Goal: Contribute content: Contribute content

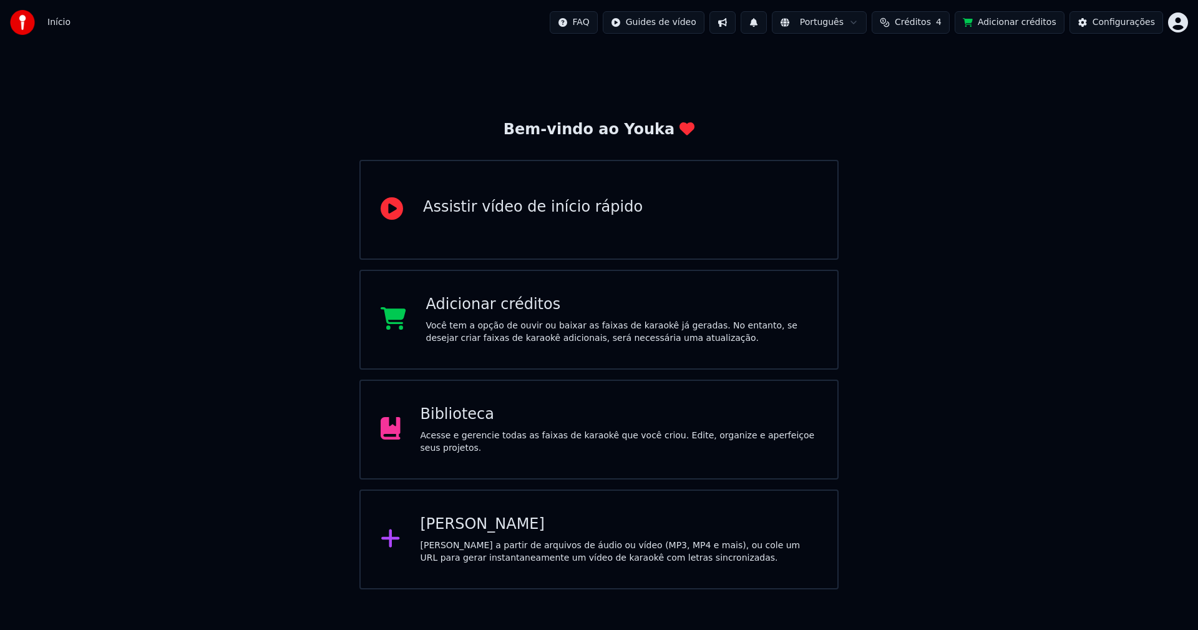
click at [457, 424] on div "Biblioteca" at bounding box center [619, 414] width 397 height 20
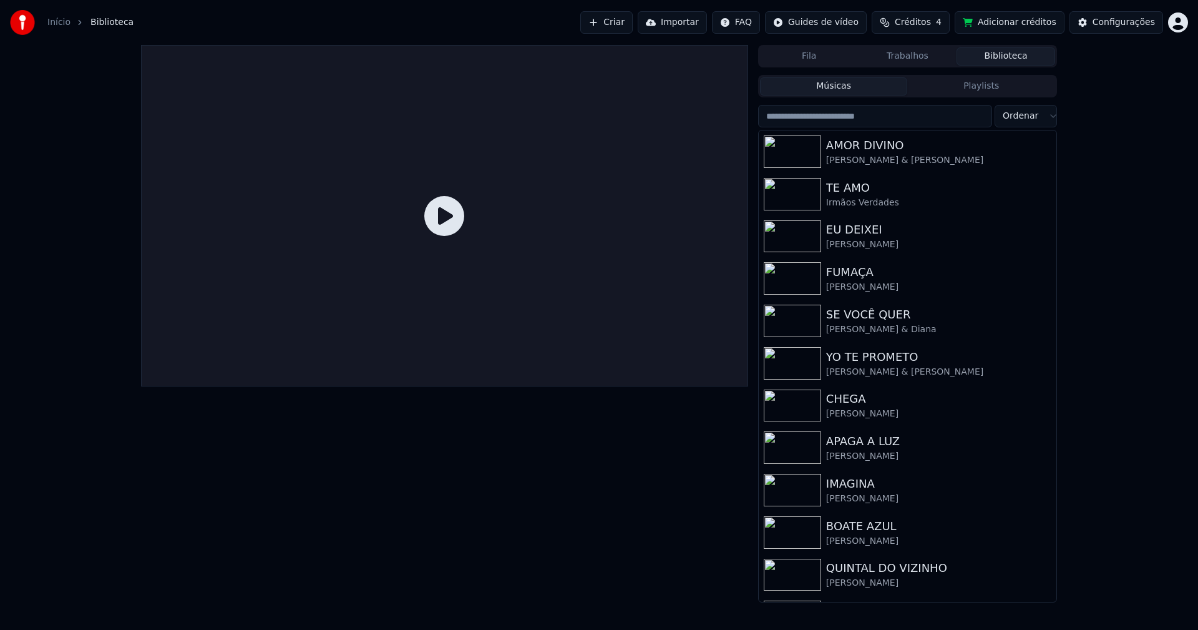
click at [852, 114] on input "search" at bounding box center [875, 116] width 234 height 22
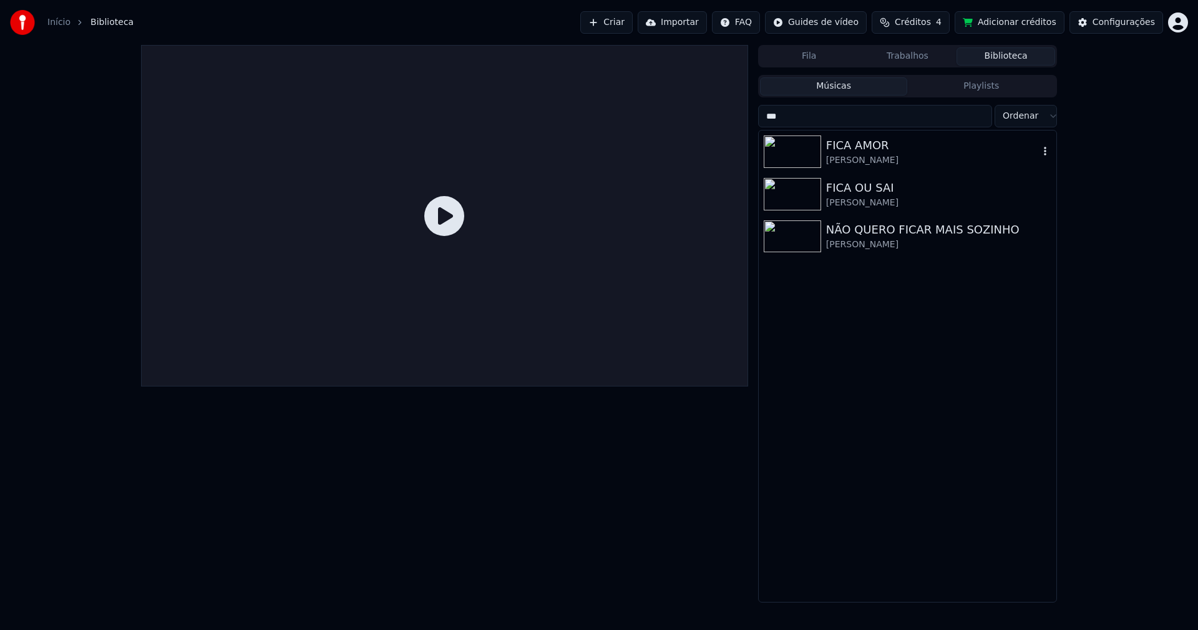
type input "****"
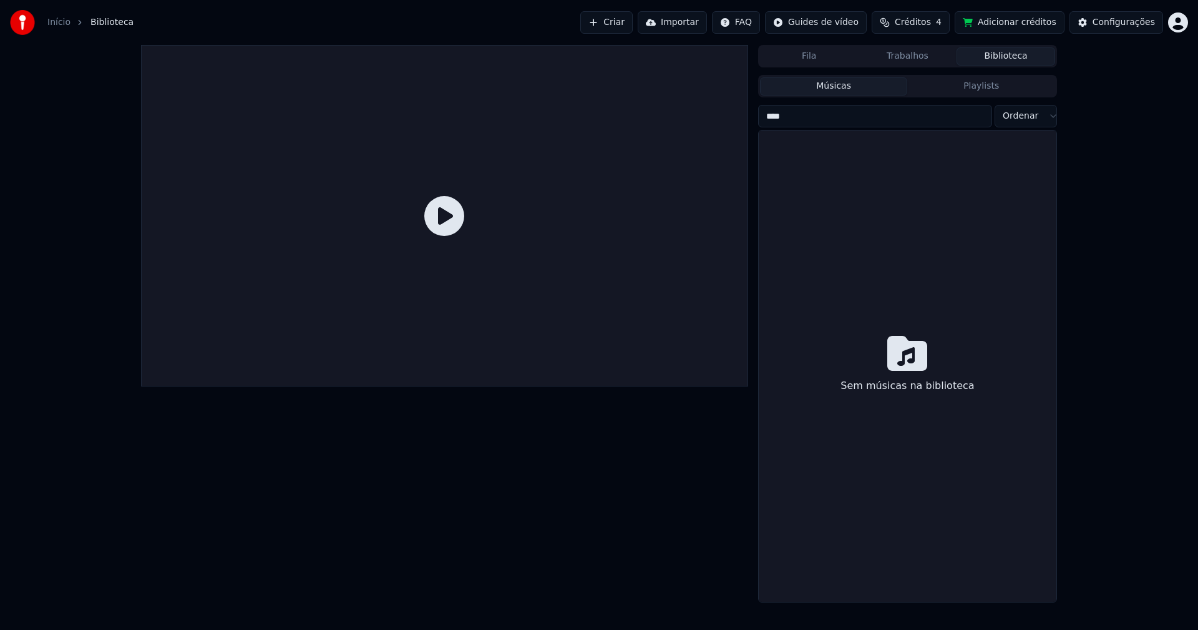
drag, startPoint x: 787, startPoint y: 117, endPoint x: 709, endPoint y: 118, distance: 78.0
click at [709, 118] on div "[PERSON_NAME] Biblioteca Músicas Playlists **** Ordenar Sem músicas na bibliote…" at bounding box center [599, 323] width 936 height 557
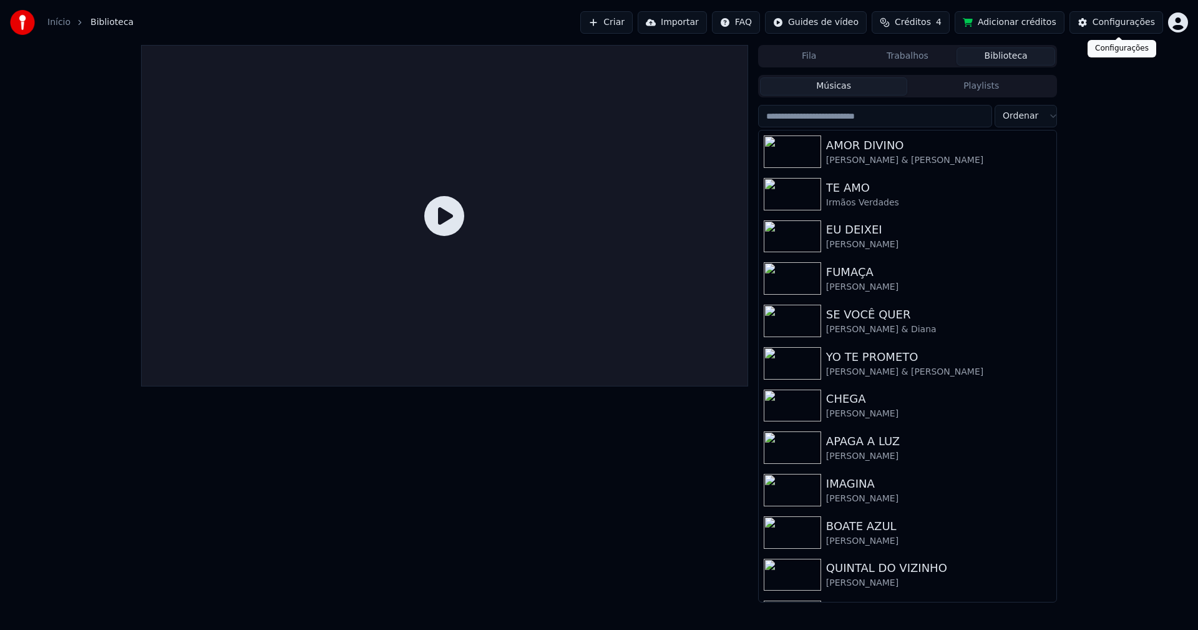
click at [1136, 19] on div "Configurações" at bounding box center [1123, 22] width 62 height 12
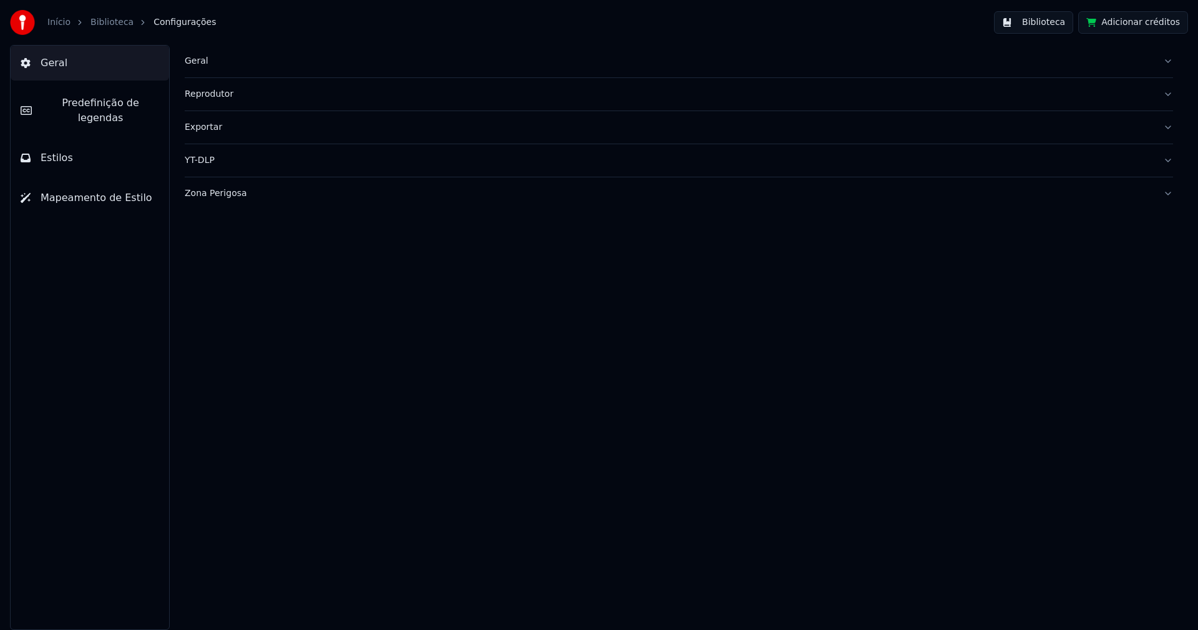
click at [199, 63] on div "Geral" at bounding box center [669, 61] width 968 height 12
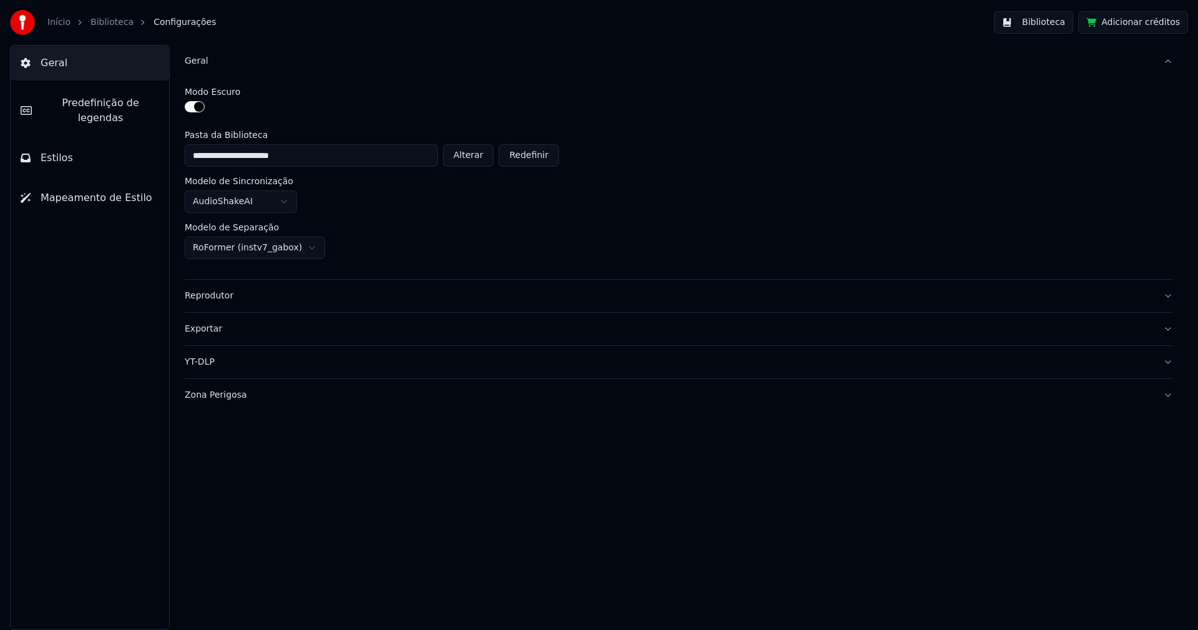
click at [478, 155] on button "Alterar" at bounding box center [468, 155] width 51 height 22
type input "**********"
click at [1053, 22] on button "Biblioteca" at bounding box center [1033, 22] width 79 height 22
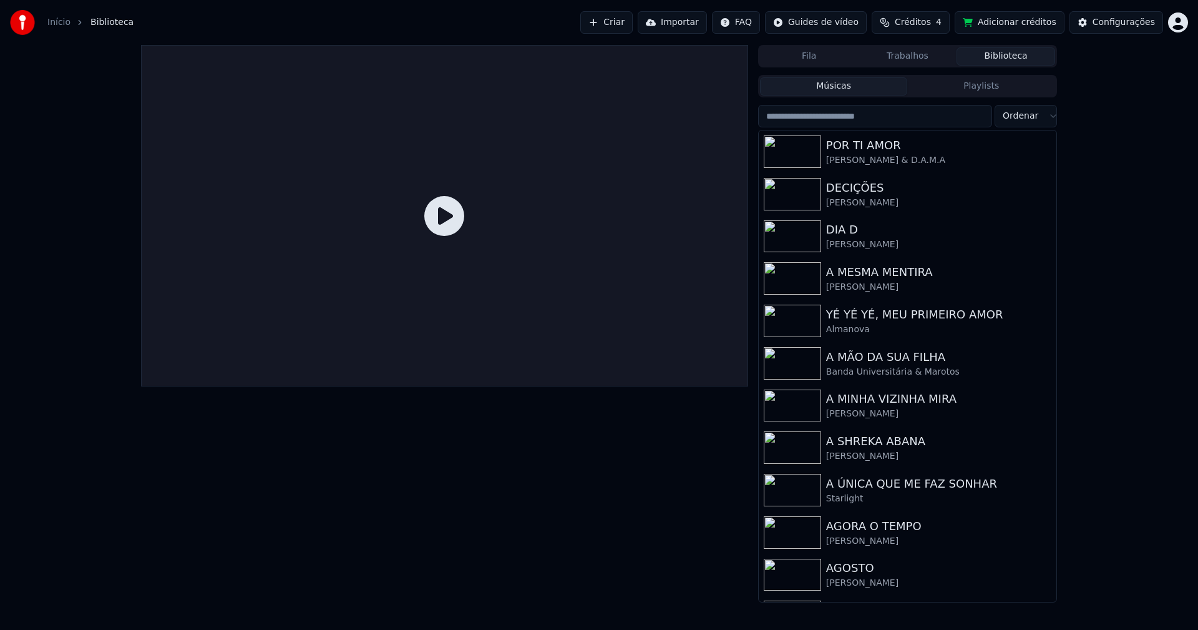
click at [821, 120] on input "search" at bounding box center [875, 116] width 234 height 22
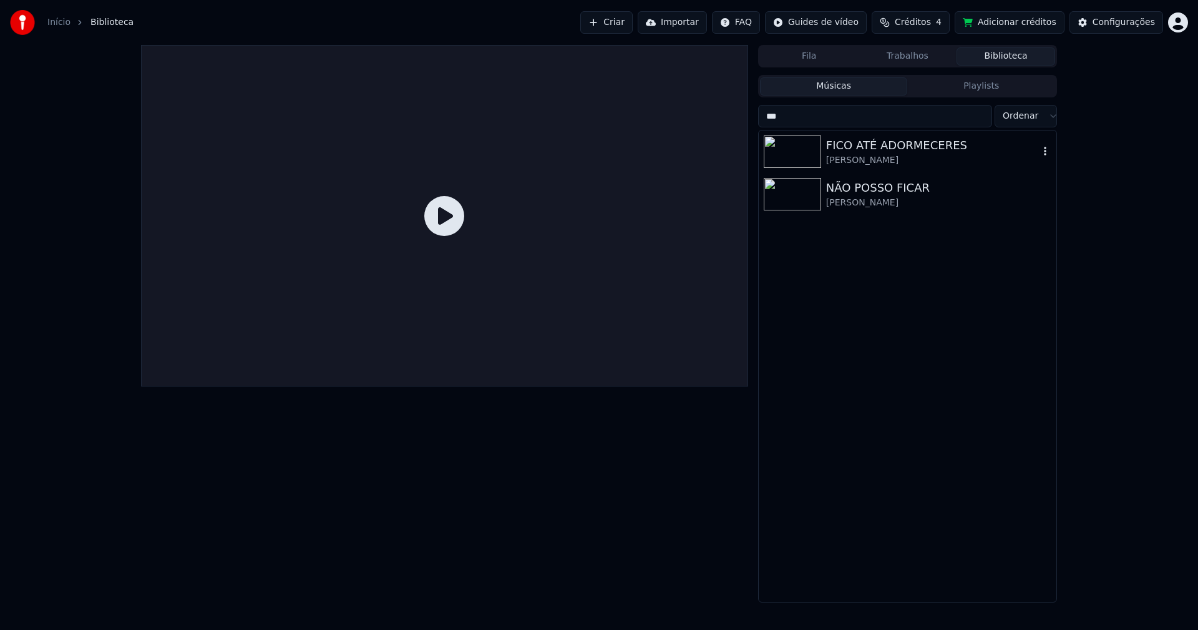
type input "***"
click at [873, 146] on div "FICO ATÉ ADORMECERES" at bounding box center [932, 145] width 213 height 17
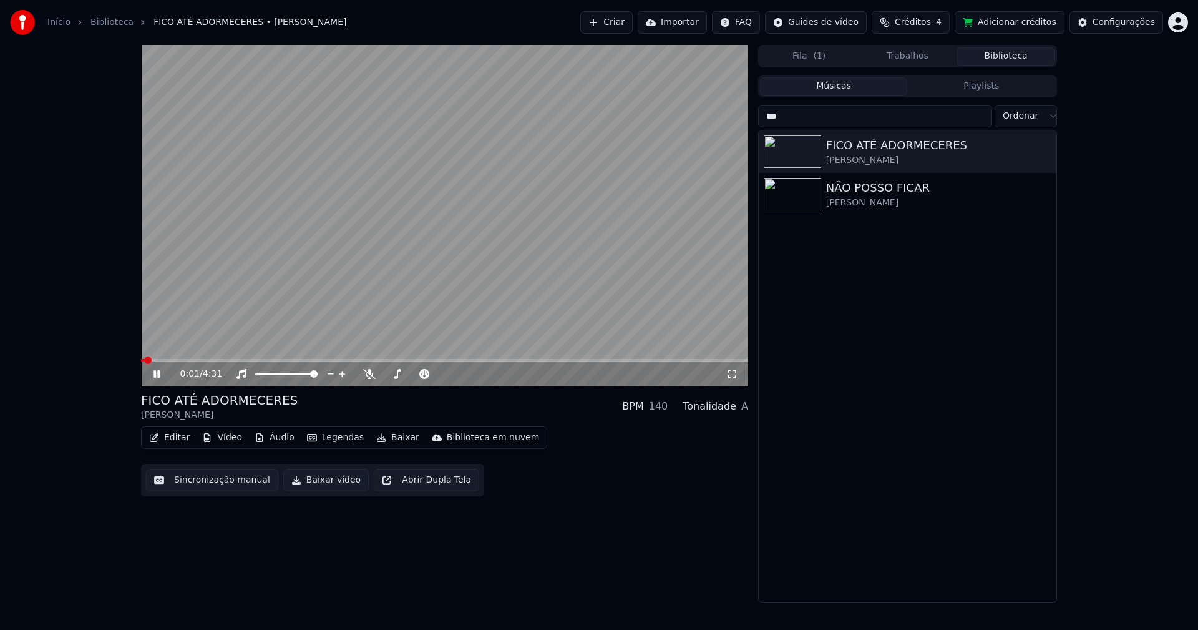
click at [160, 372] on icon at bounding box center [165, 374] width 29 height 10
click at [218, 435] on button "Vídeo" at bounding box center [222, 437] width 50 height 17
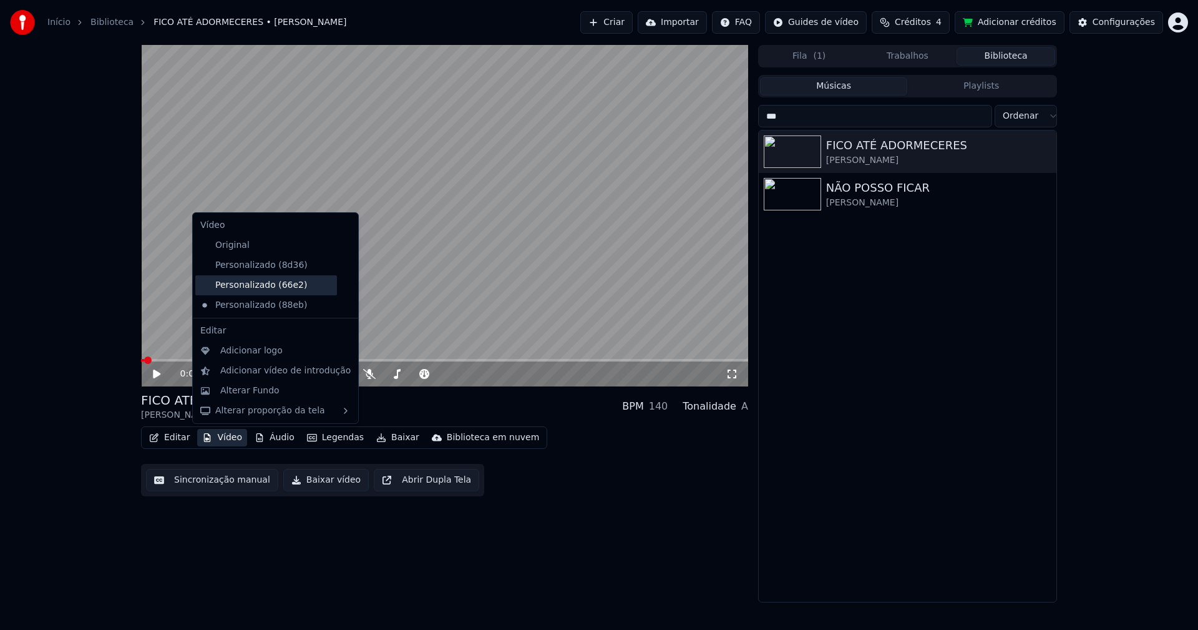
click at [275, 288] on div "Personalizado (66e2)" at bounding box center [266, 285] width 142 height 20
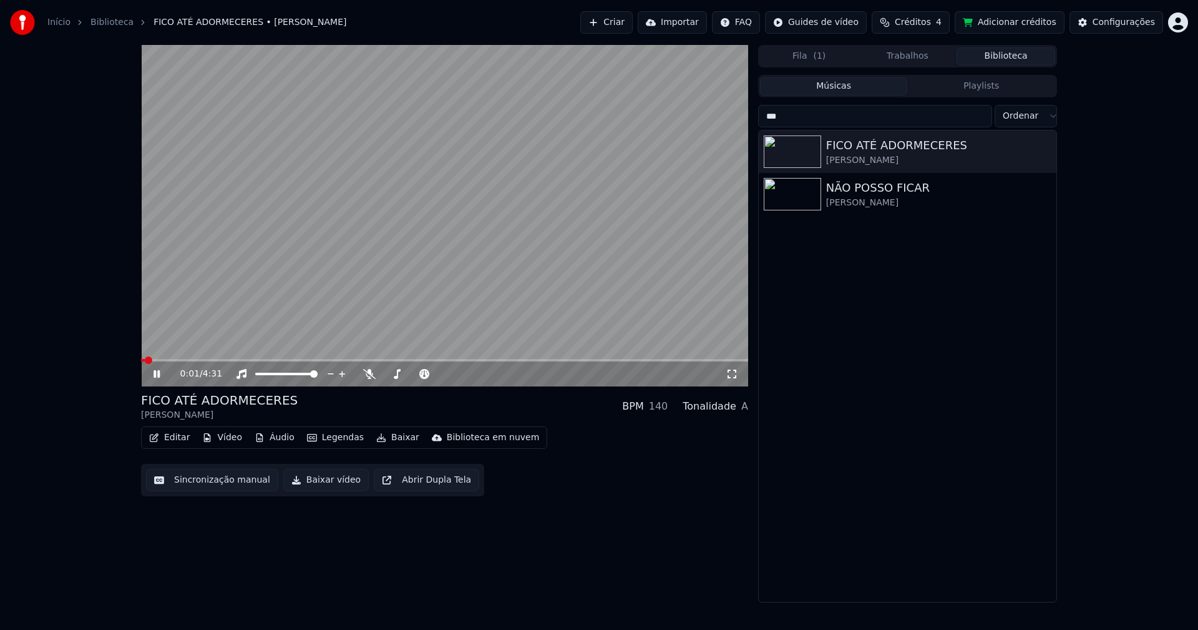
click at [156, 377] on icon at bounding box center [156, 373] width 6 height 7
click at [180, 440] on button "Editar" at bounding box center [169, 437] width 51 height 17
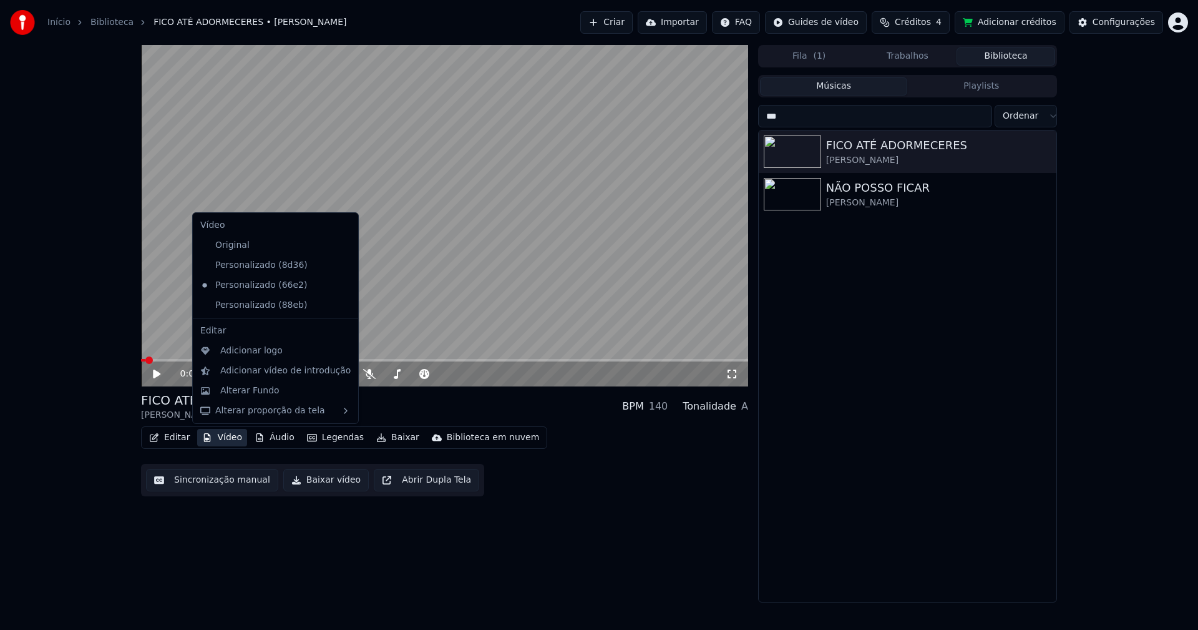
click at [342, 306] on icon at bounding box center [346, 305] width 9 height 10
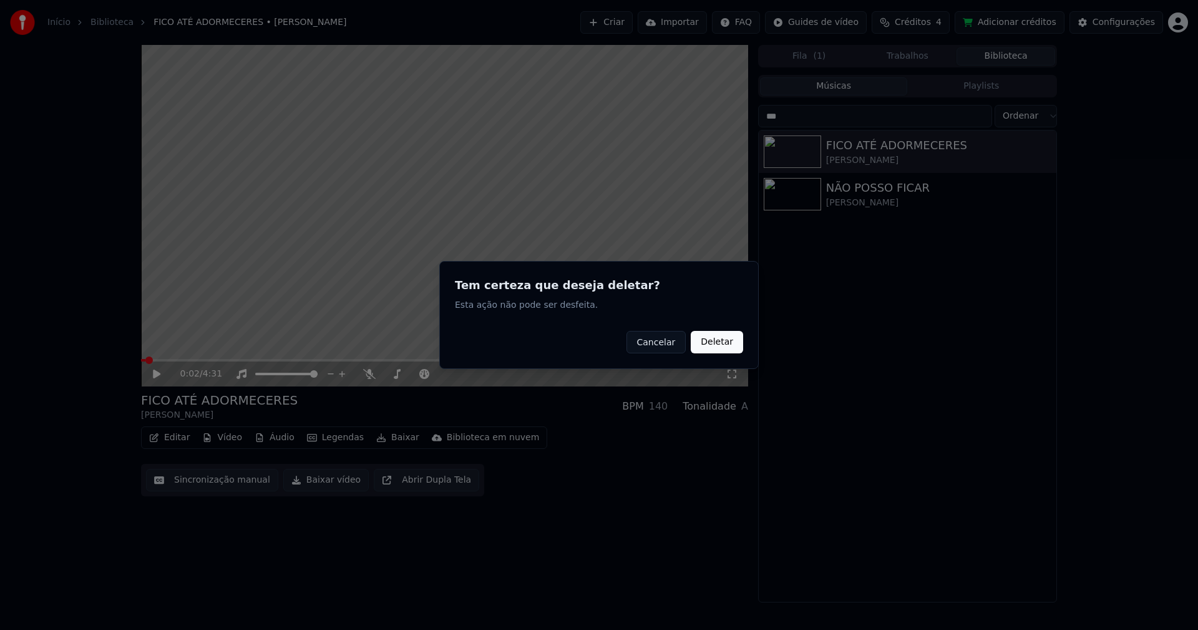
click at [727, 340] on button "Deletar" at bounding box center [717, 342] width 52 height 22
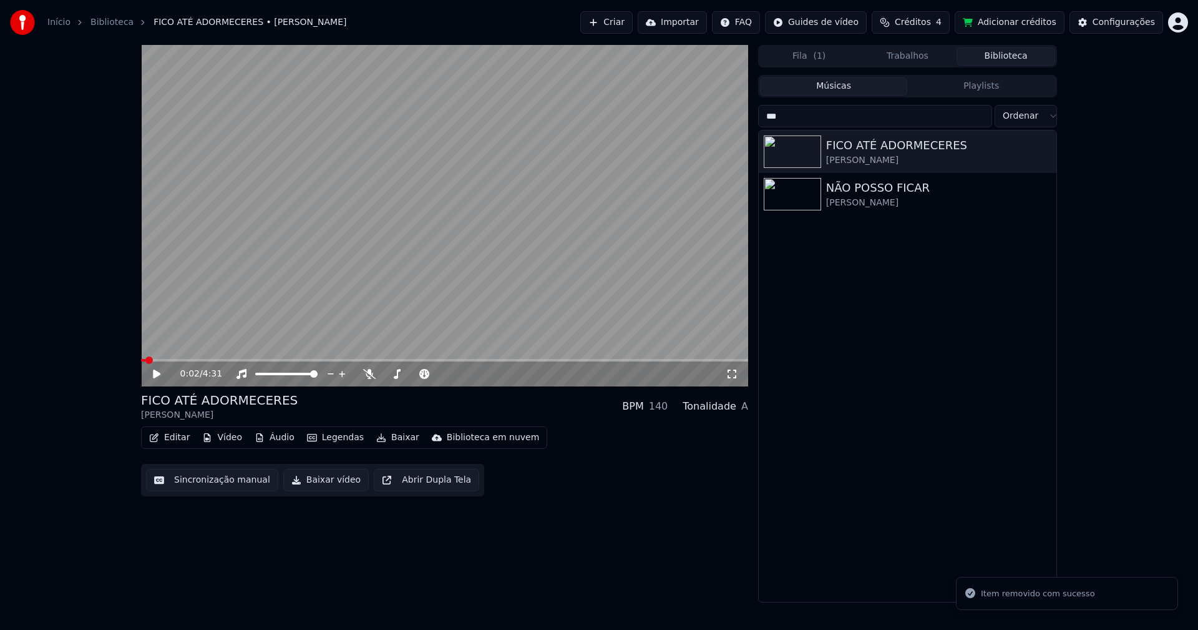
click at [223, 435] on button "Vídeo" at bounding box center [222, 437] width 50 height 17
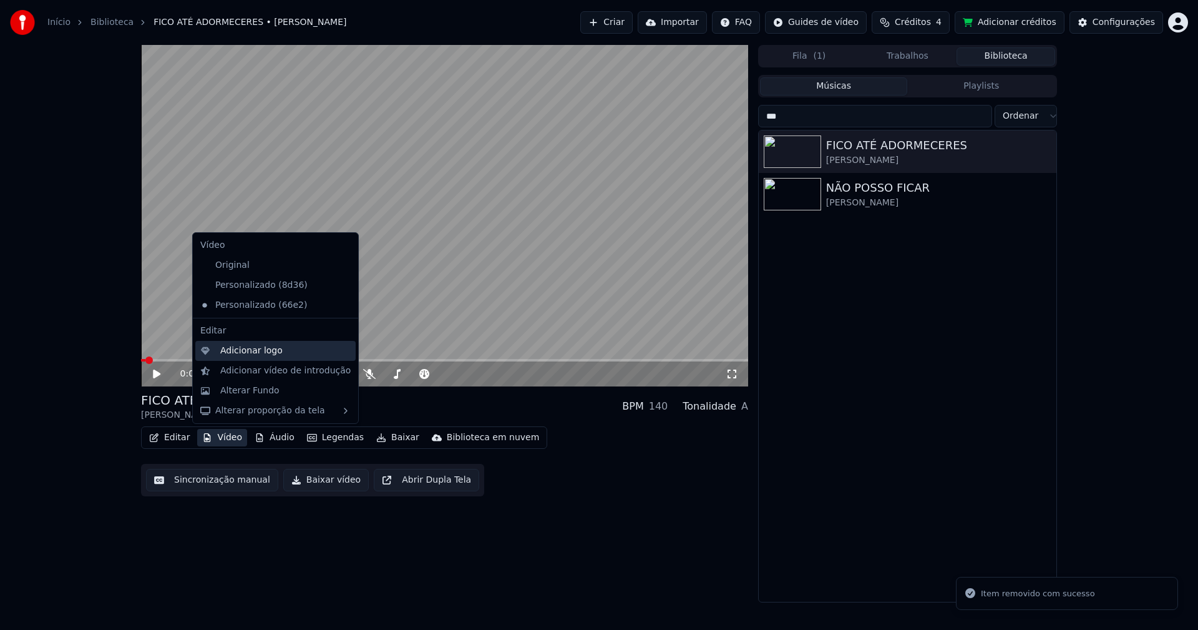
click at [251, 357] on div "Adicionar logo" at bounding box center [275, 351] width 160 height 20
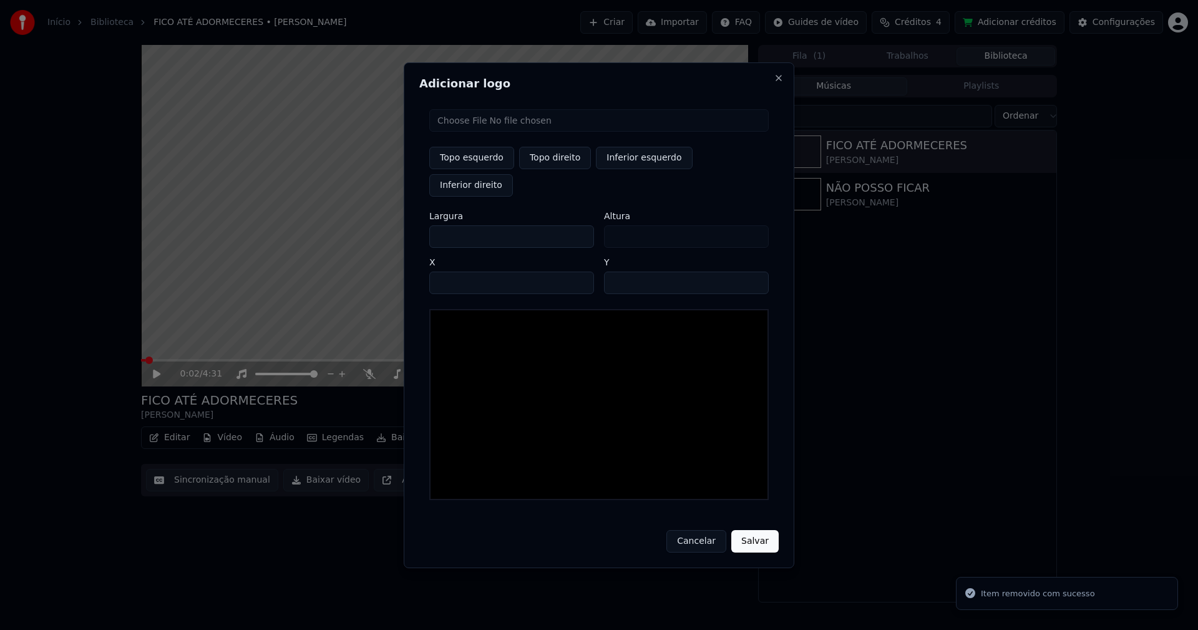
click at [470, 132] on input "file" at bounding box center [598, 120] width 339 height 22
type input "**********"
type input "***"
click at [550, 169] on button "Topo direito" at bounding box center [555, 158] width 72 height 22
type input "****"
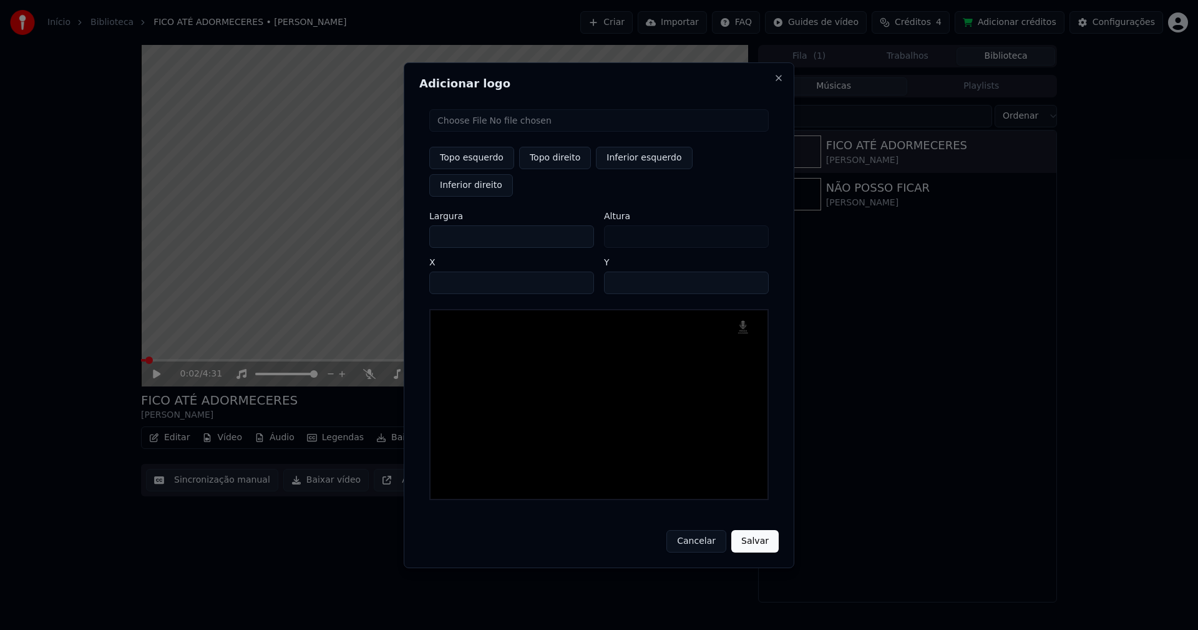
drag, startPoint x: 450, startPoint y: 223, endPoint x: 398, endPoint y: 230, distance: 52.3
click at [398, 230] on body "Início Biblioteca FICO ATÉ ADORMECERES • [PERSON_NAME] Importar FAQ Guides de v…" at bounding box center [599, 315] width 1198 height 630
type input "**"
type input "***"
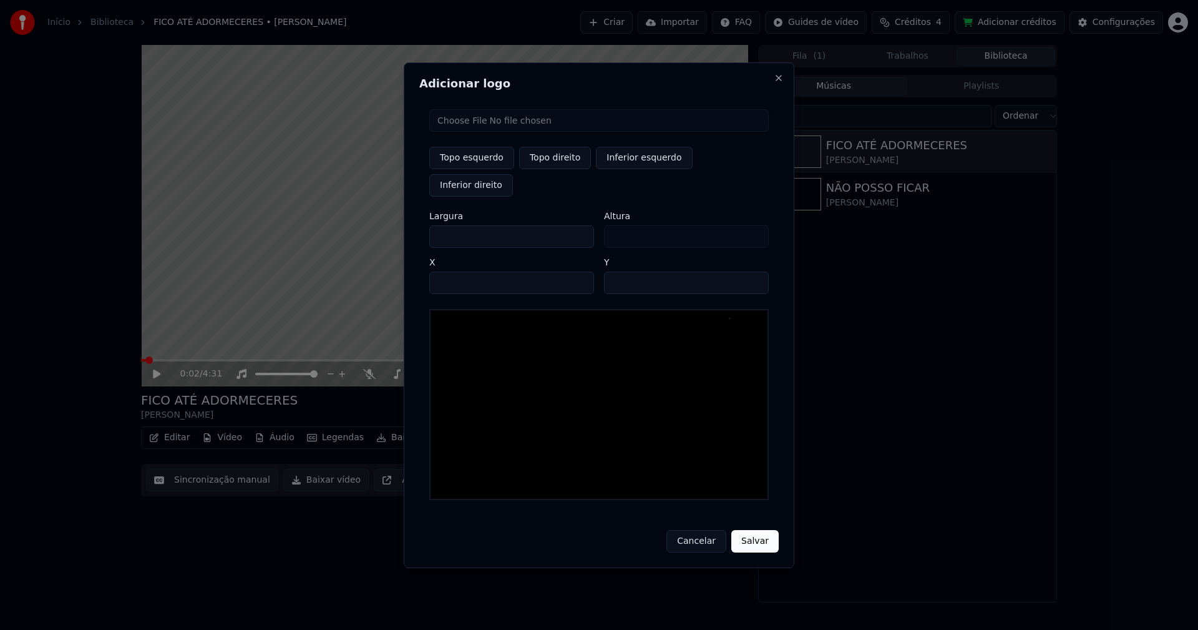
type input "***"
click at [454, 271] on input "****" at bounding box center [511, 282] width 165 height 22
type input "****"
click at [751, 271] on input "**" at bounding box center [686, 282] width 165 height 22
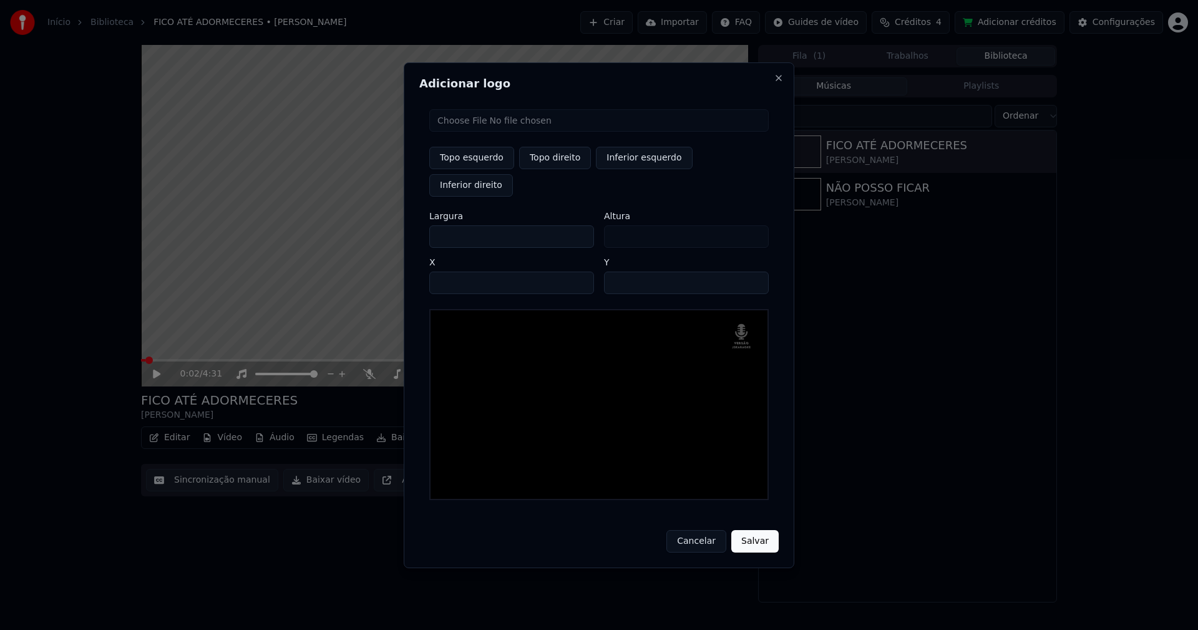
click at [751, 271] on input "**" at bounding box center [686, 282] width 165 height 22
click at [750, 271] on input "**" at bounding box center [686, 282] width 165 height 22
type input "**"
click at [751, 271] on input "**" at bounding box center [686, 282] width 165 height 22
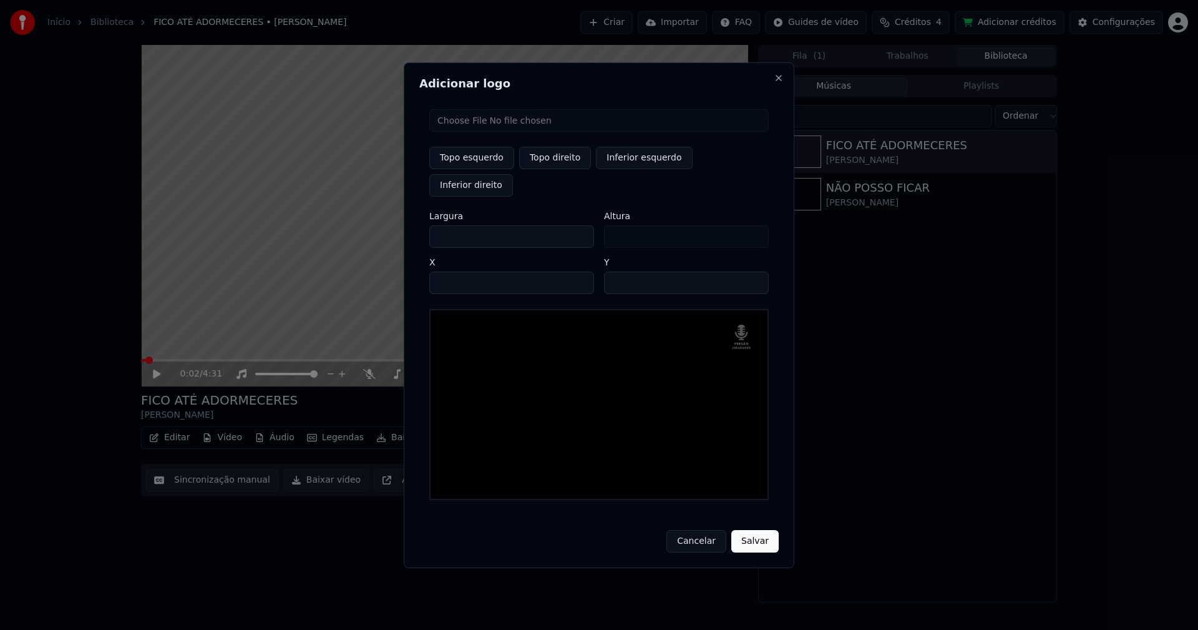
drag, startPoint x: 744, startPoint y: 528, endPoint x: 877, endPoint y: 522, distance: 133.0
click at [746, 530] on button "Salvar" at bounding box center [754, 541] width 47 height 22
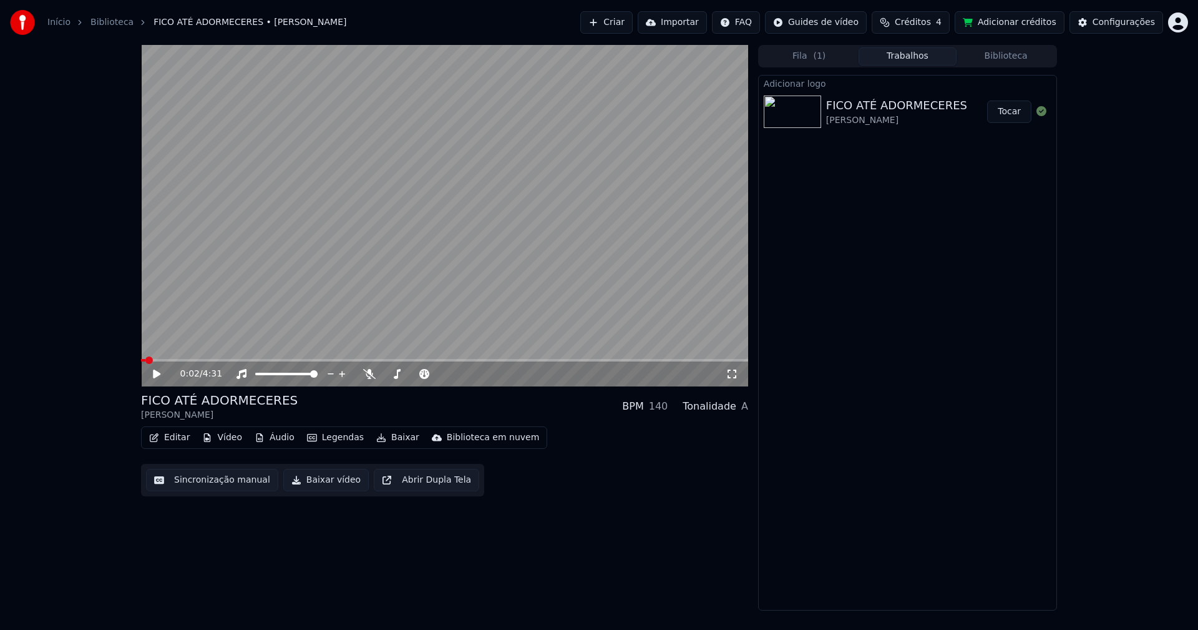
click at [1012, 110] on button "Tocar" at bounding box center [1009, 111] width 44 height 22
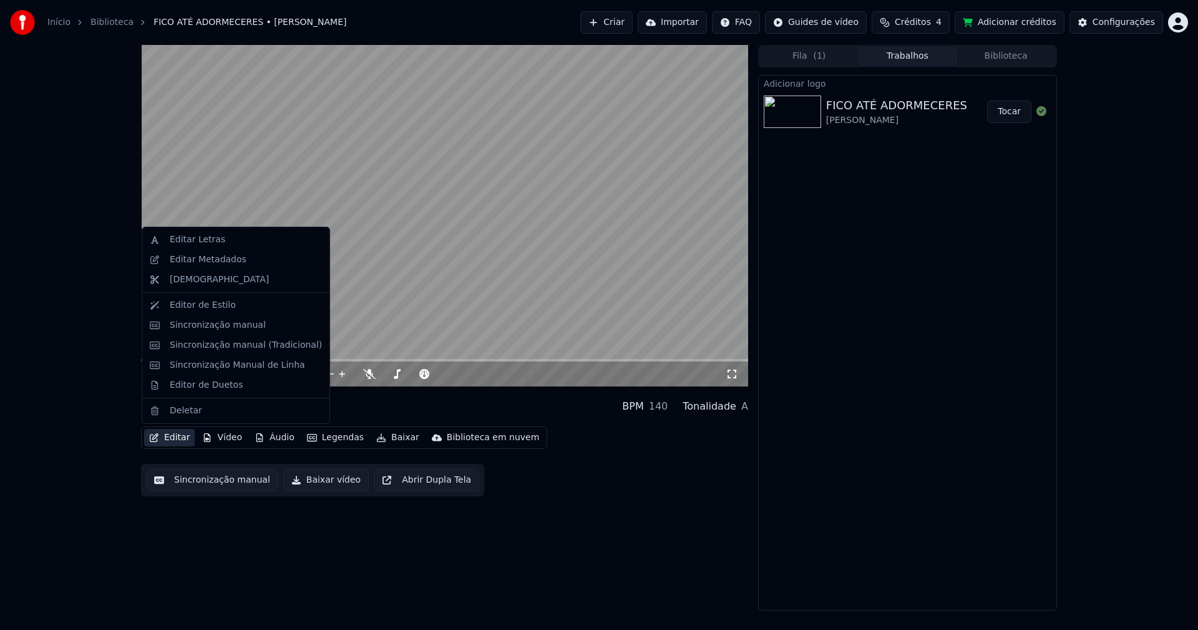
click at [177, 437] on button "Editar" at bounding box center [169, 437] width 51 height 17
click at [226, 345] on div "Sincronização manual (Tradicional)" at bounding box center [246, 345] width 152 height 12
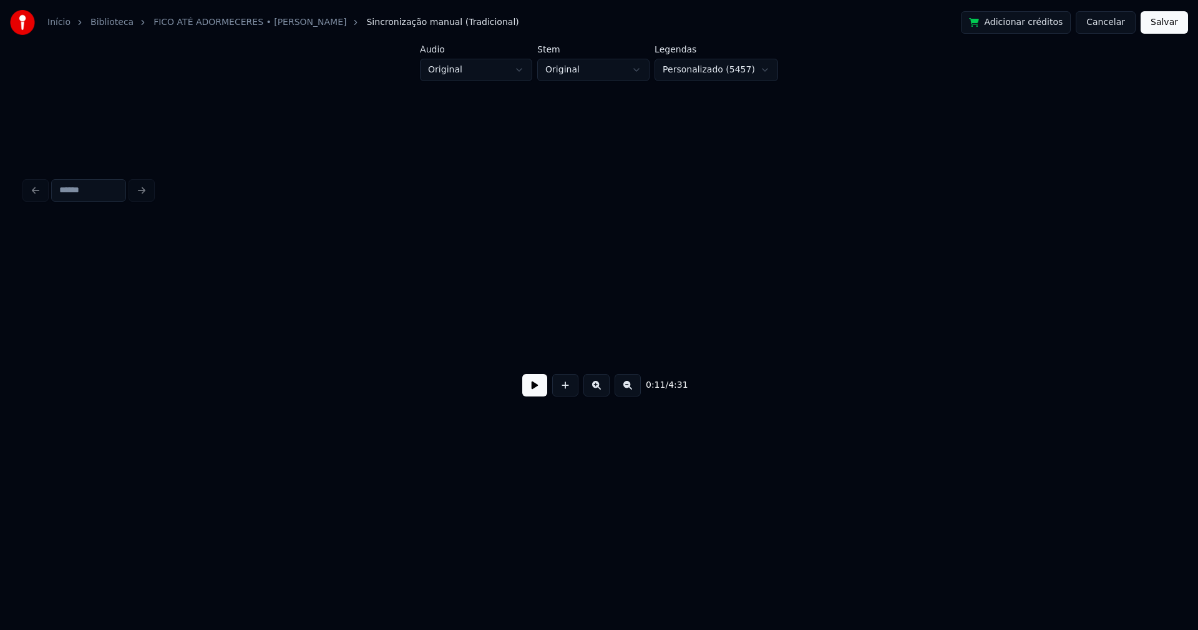
scroll to position [0, 1470]
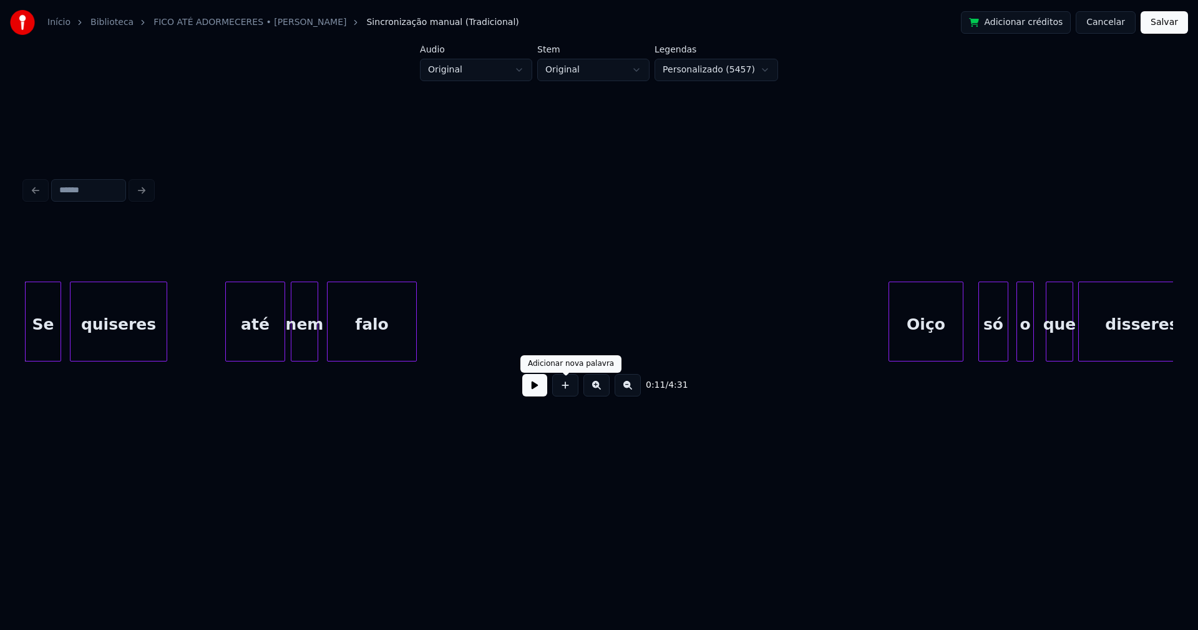
click at [540, 392] on button at bounding box center [534, 385] width 25 height 22
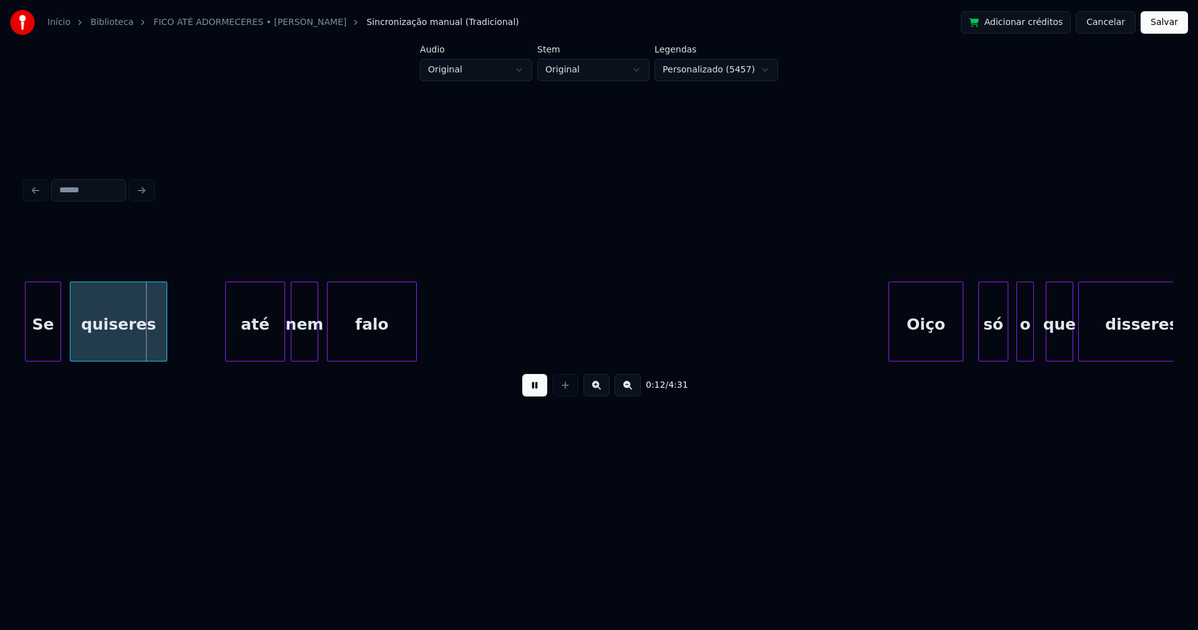
click at [533, 393] on button at bounding box center [534, 385] width 25 height 22
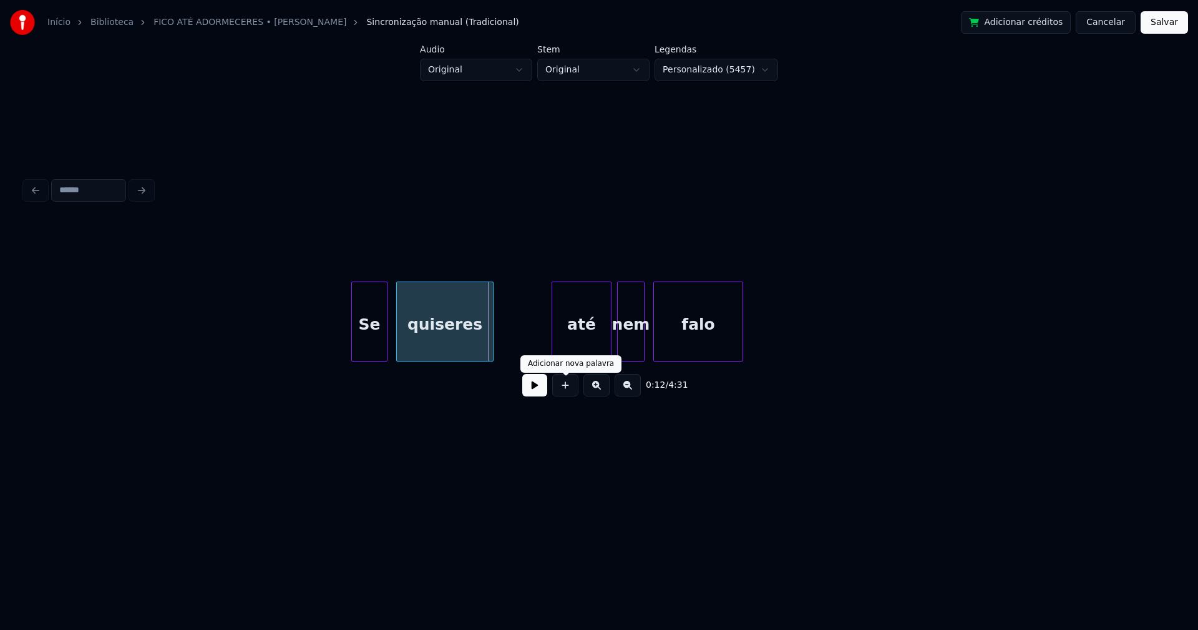
click at [544, 391] on button at bounding box center [534, 385] width 25 height 22
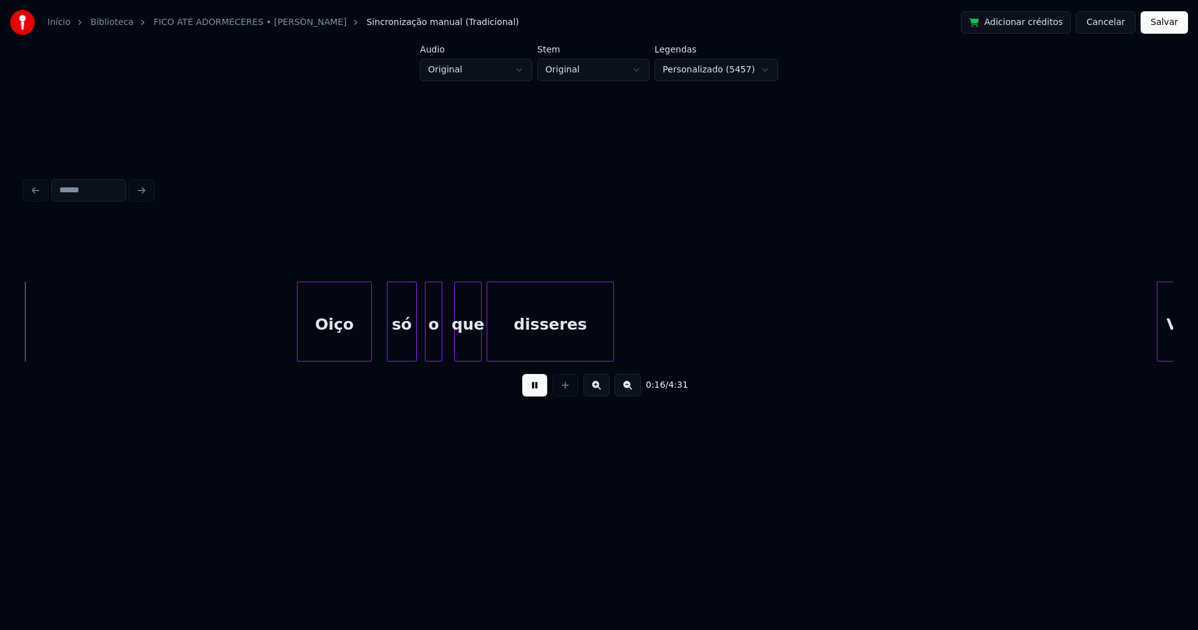
scroll to position [0, 2080]
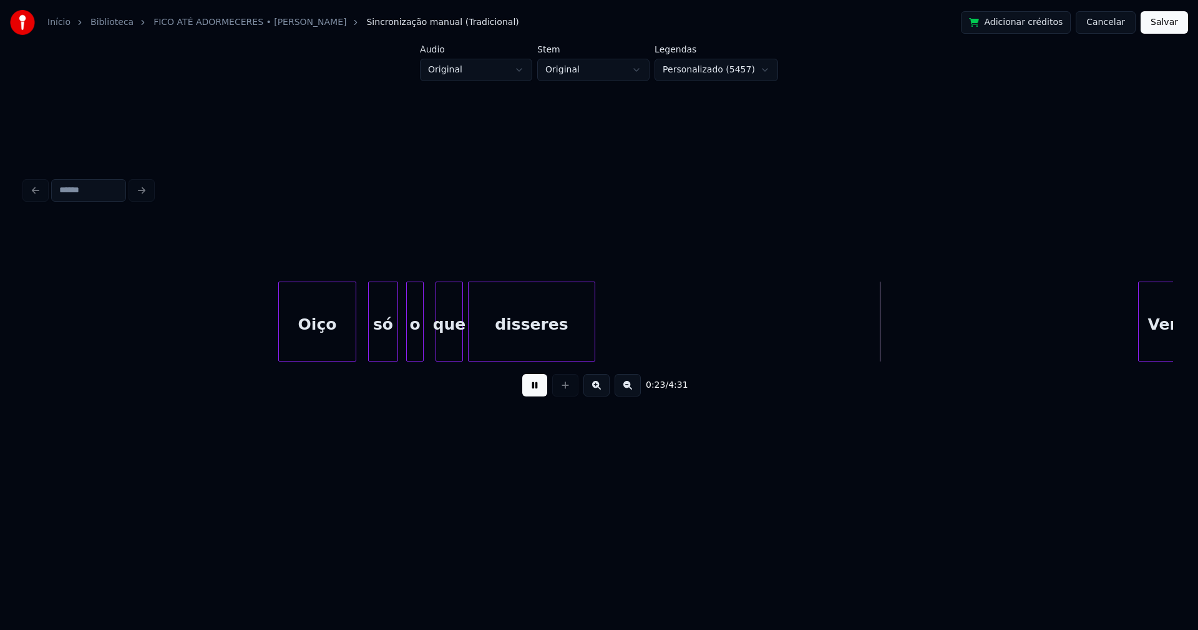
click at [354, 348] on div at bounding box center [354, 321] width 4 height 79
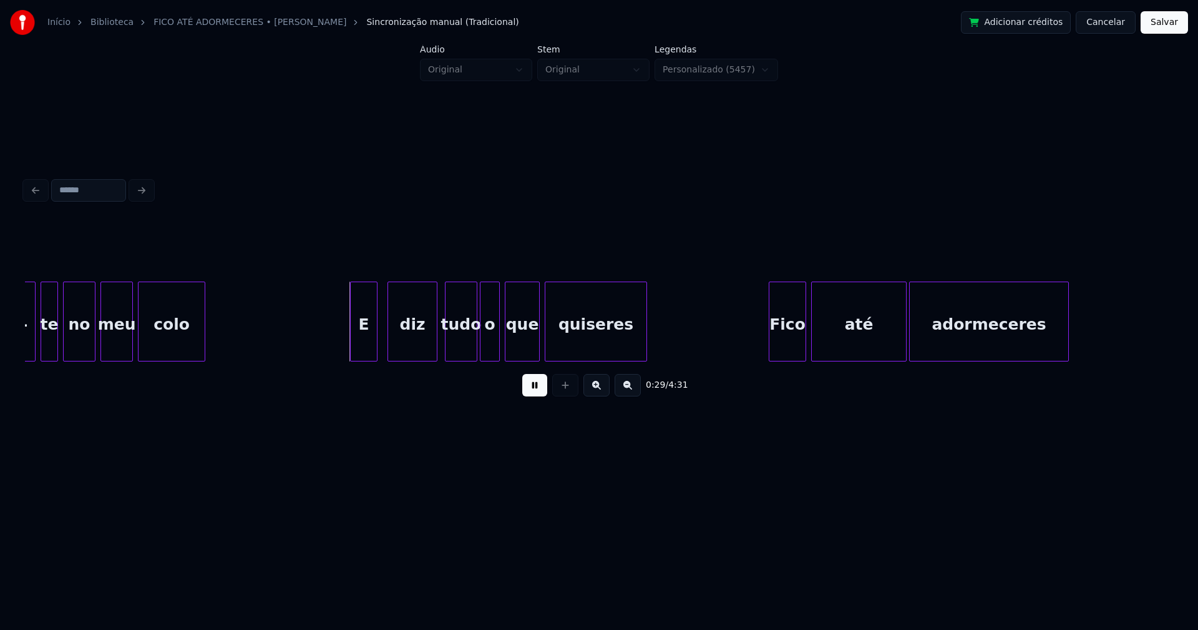
scroll to position [0, 3375]
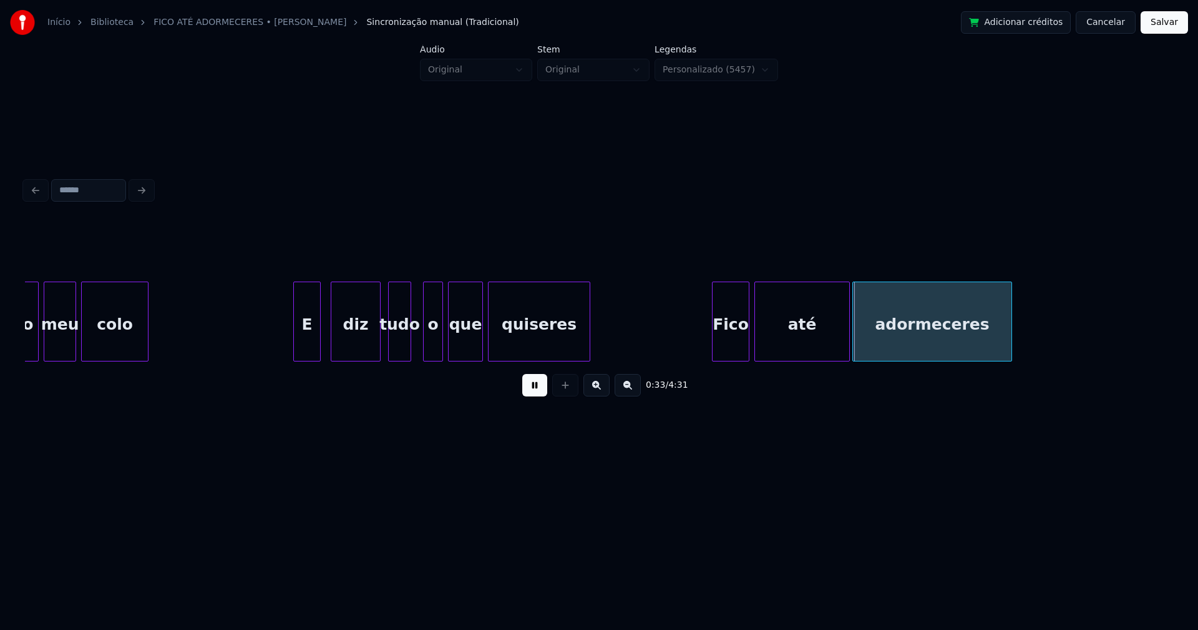
click at [409, 351] on div at bounding box center [409, 321] width 4 height 79
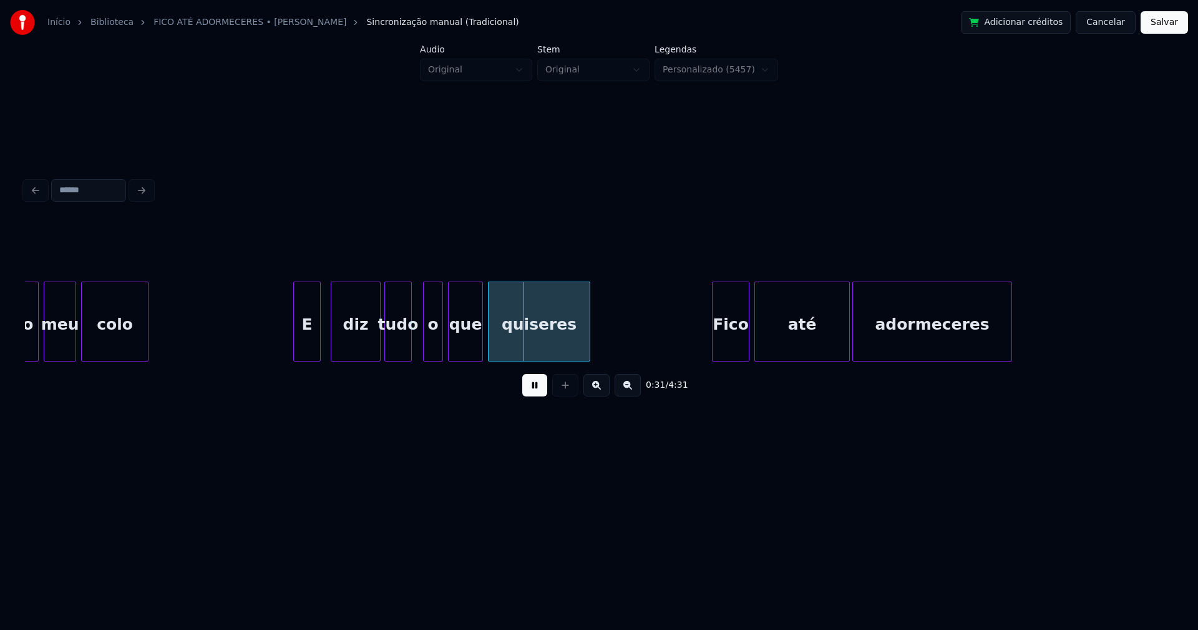
click at [387, 354] on div at bounding box center [387, 321] width 4 height 79
click at [417, 352] on div at bounding box center [418, 321] width 4 height 79
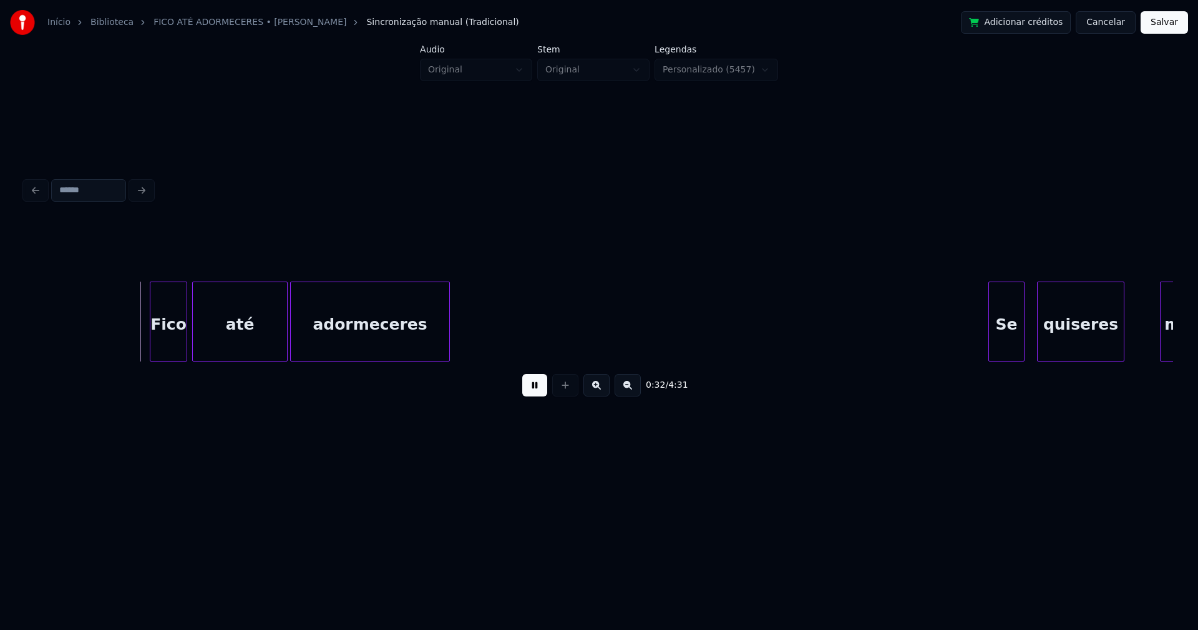
scroll to position [0, 3957]
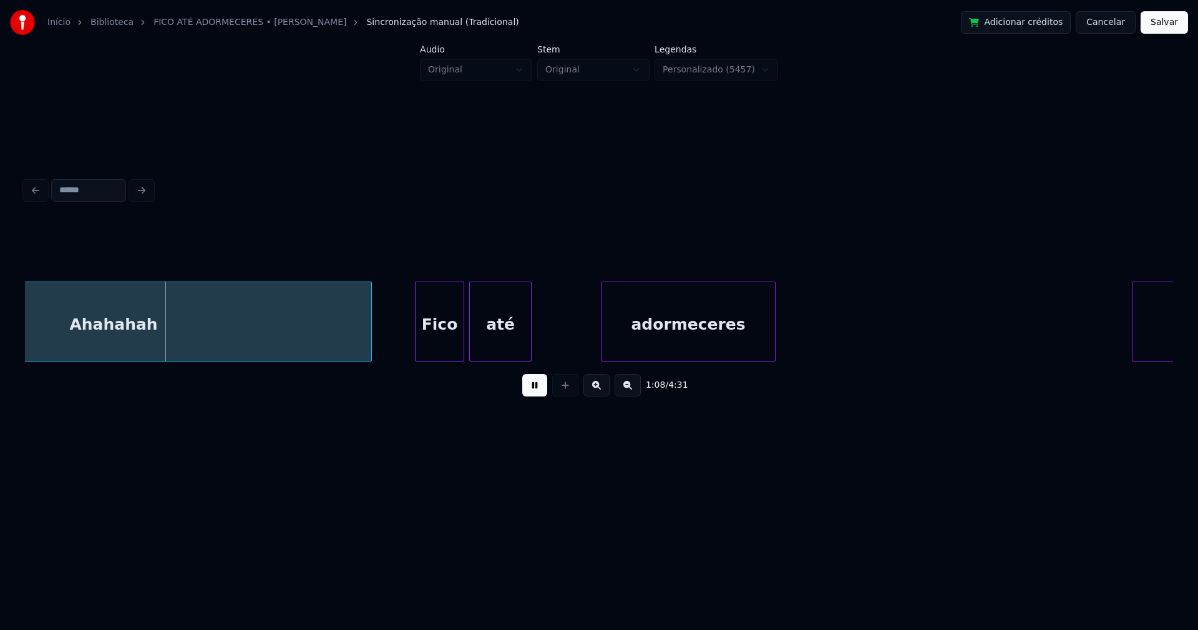
scroll to position [0, 8419]
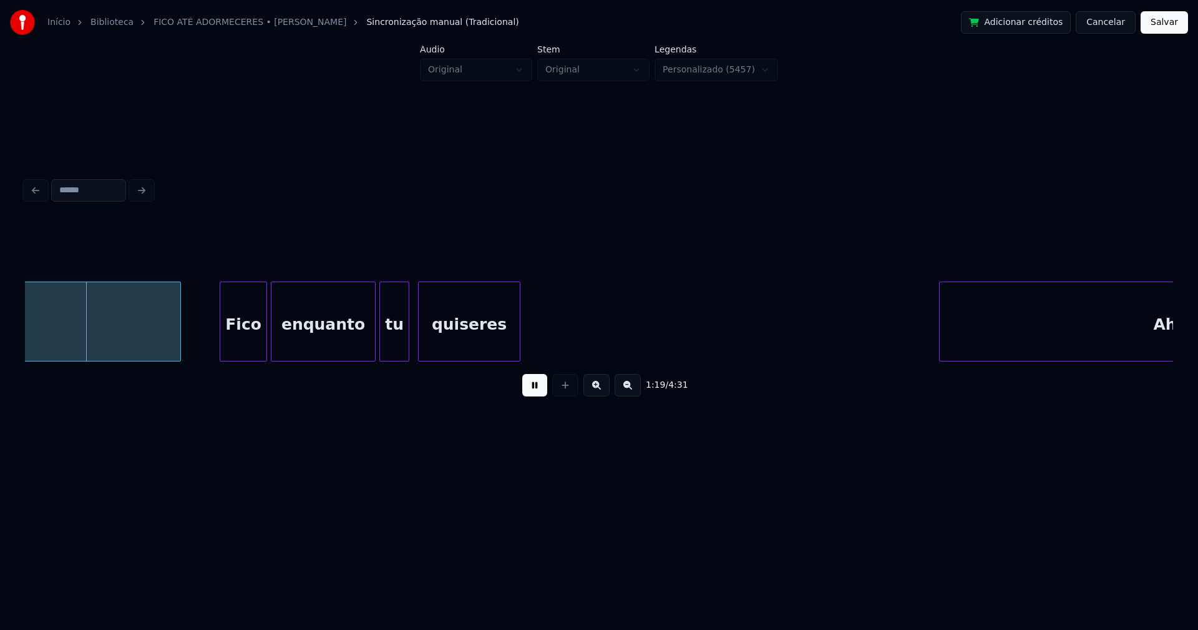
scroll to position [0, 9882]
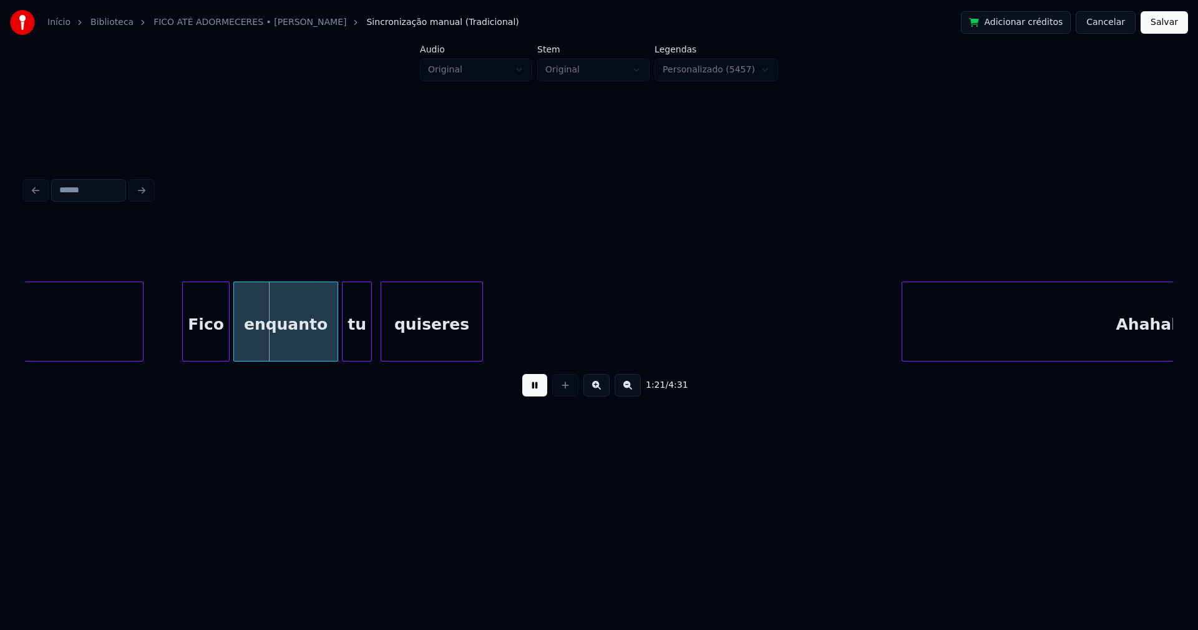
click at [143, 338] on div at bounding box center [141, 321] width 4 height 79
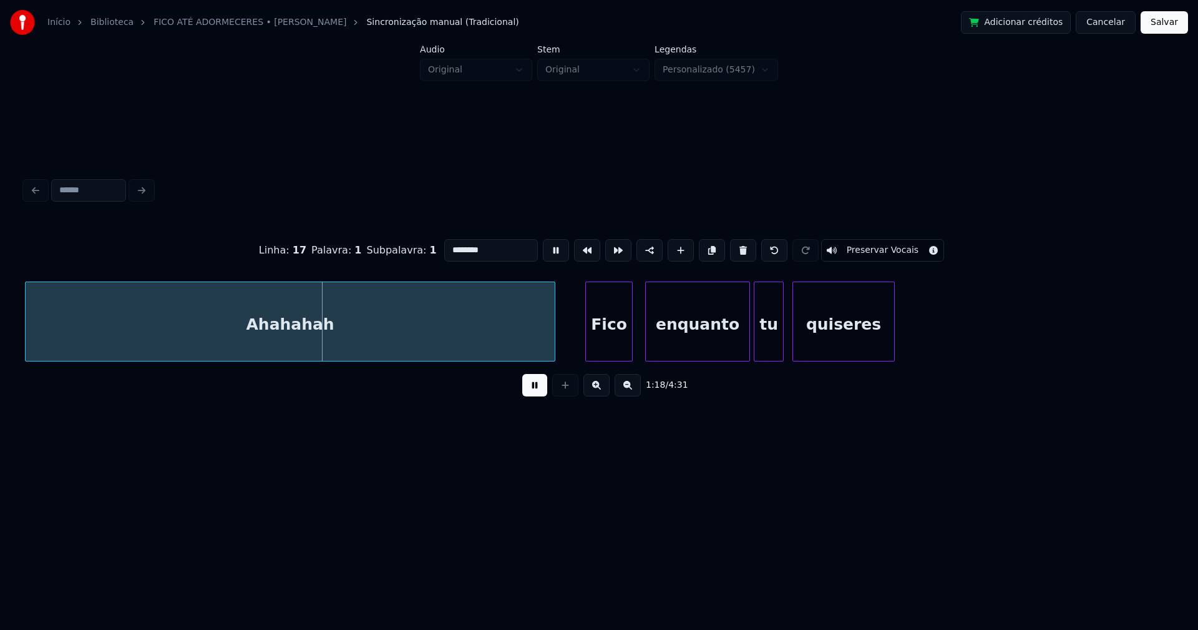
click at [609, 352] on div "Fico" at bounding box center [609, 324] width 46 height 85
click at [624, 348] on div at bounding box center [624, 321] width 4 height 79
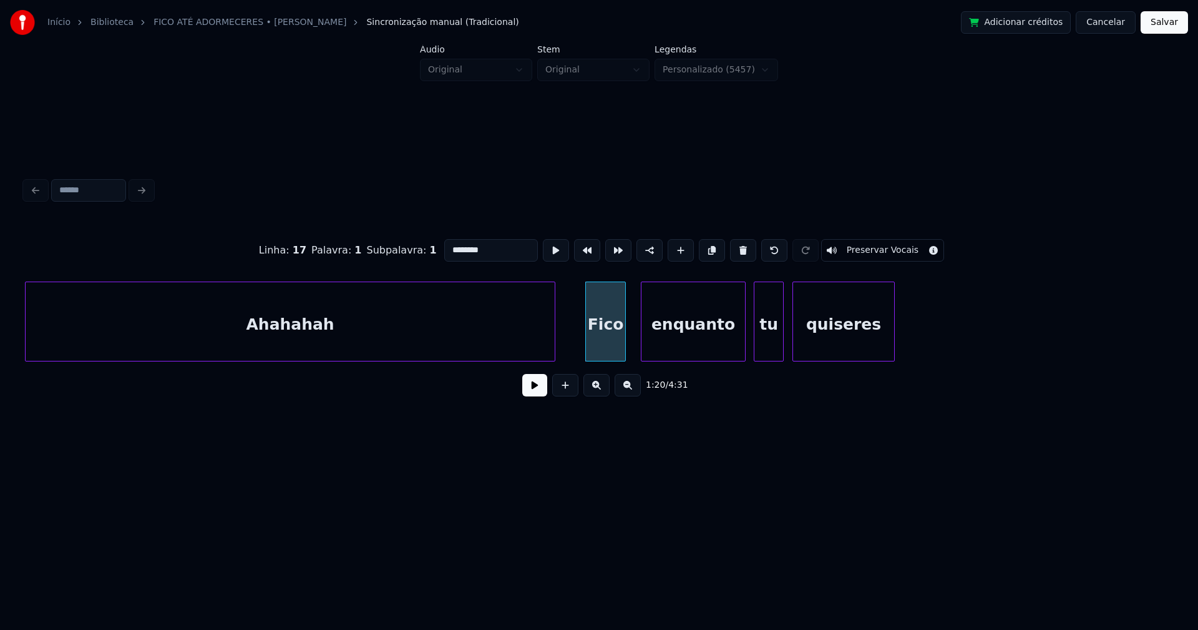
click at [677, 344] on div "enquanto" at bounding box center [693, 324] width 104 height 85
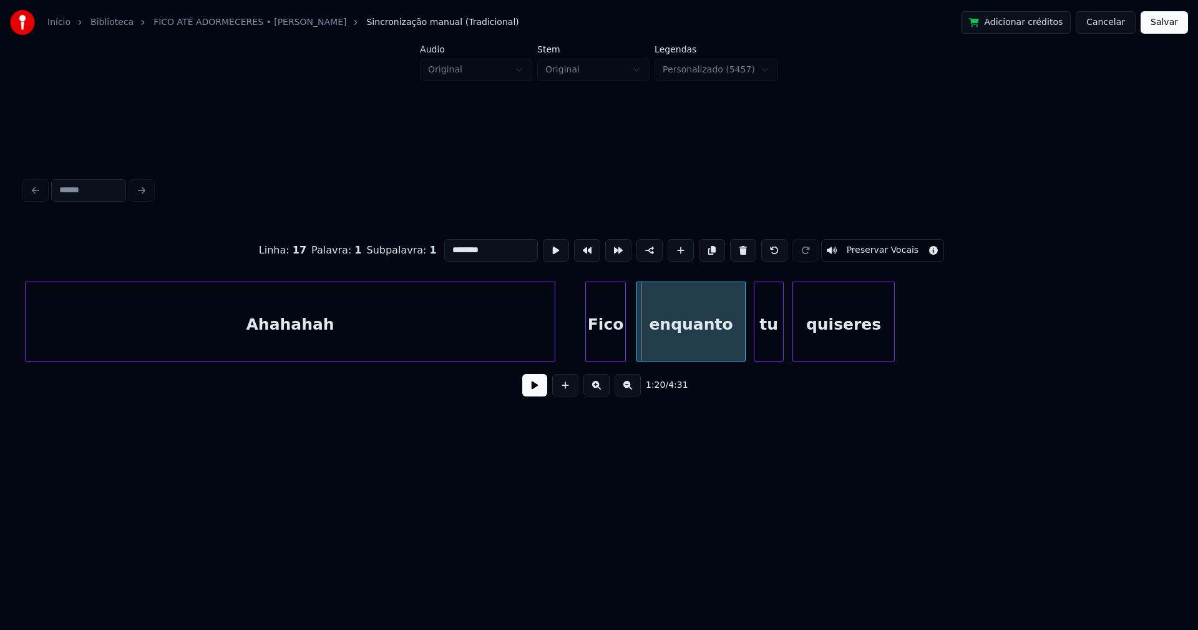
click at [638, 343] on div at bounding box center [639, 321] width 4 height 79
click at [537, 394] on button at bounding box center [534, 385] width 25 height 22
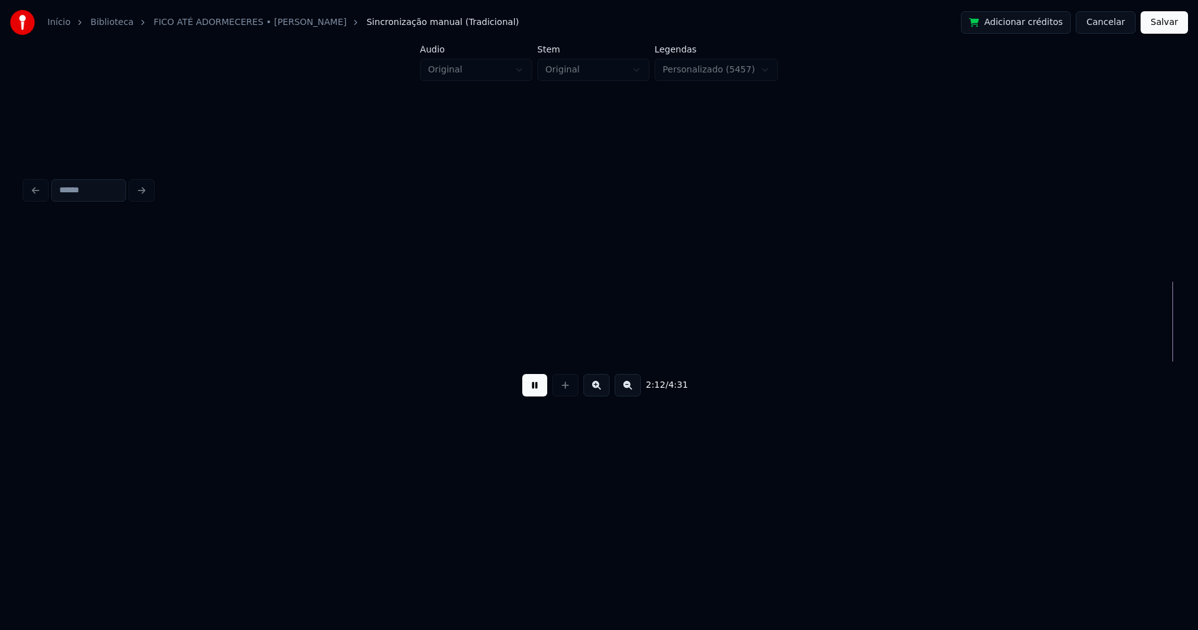
scroll to position [0, 16494]
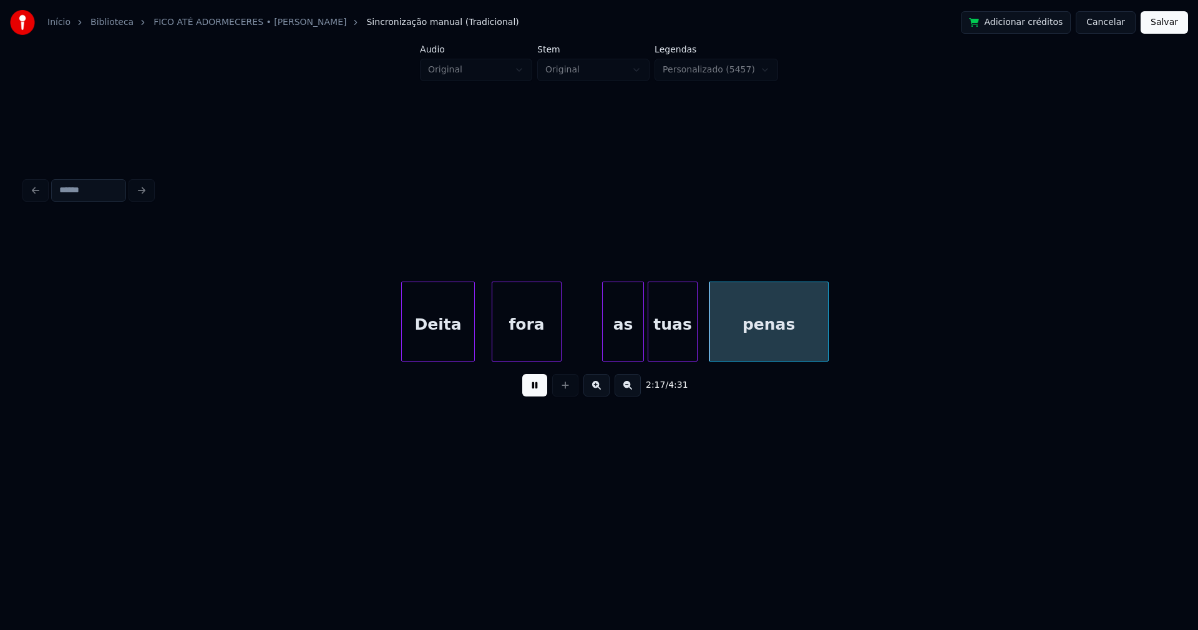
click at [640, 340] on div at bounding box center [642, 321] width 4 height 79
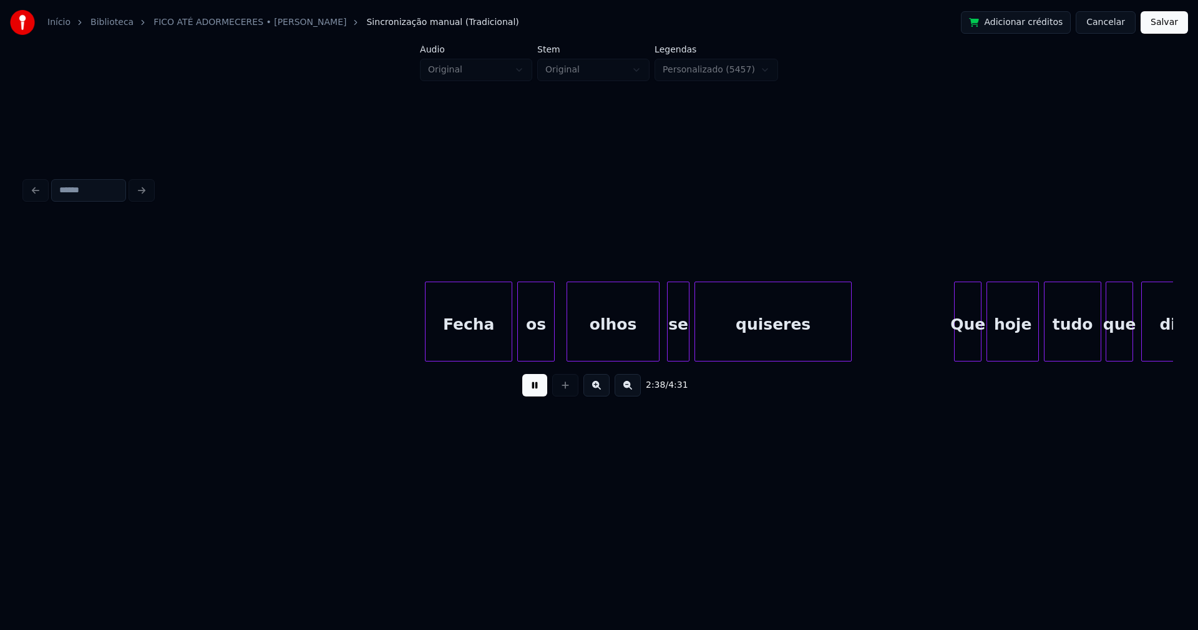
scroll to position [0, 19811]
click at [669, 355] on div "se" at bounding box center [667, 324] width 21 height 85
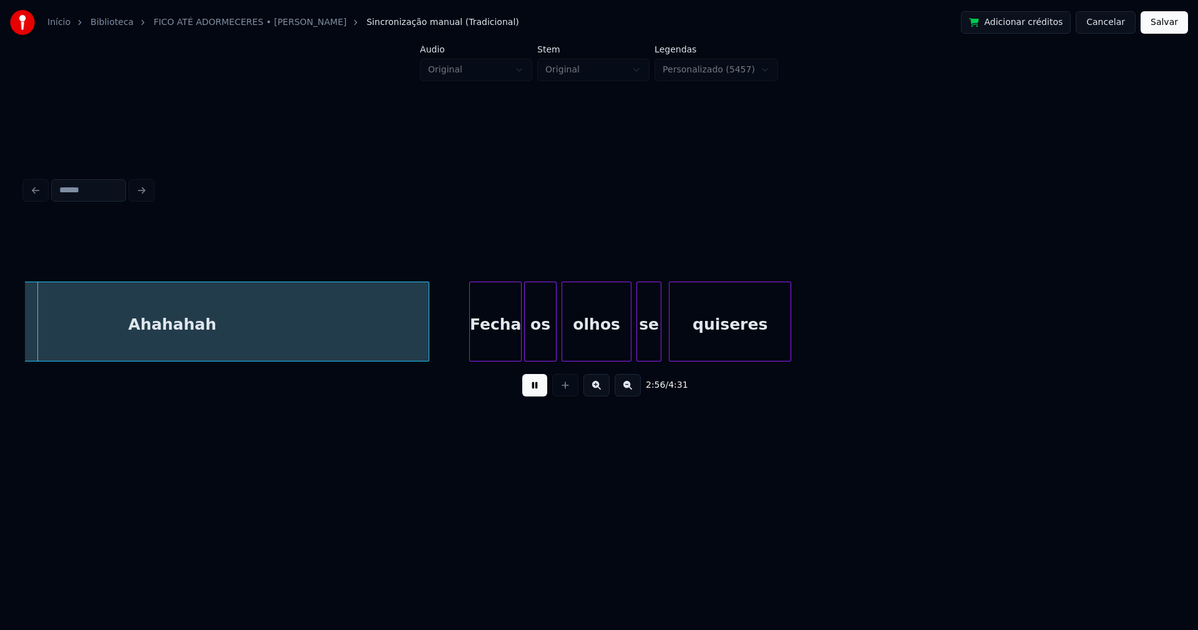
scroll to position [0, 22010]
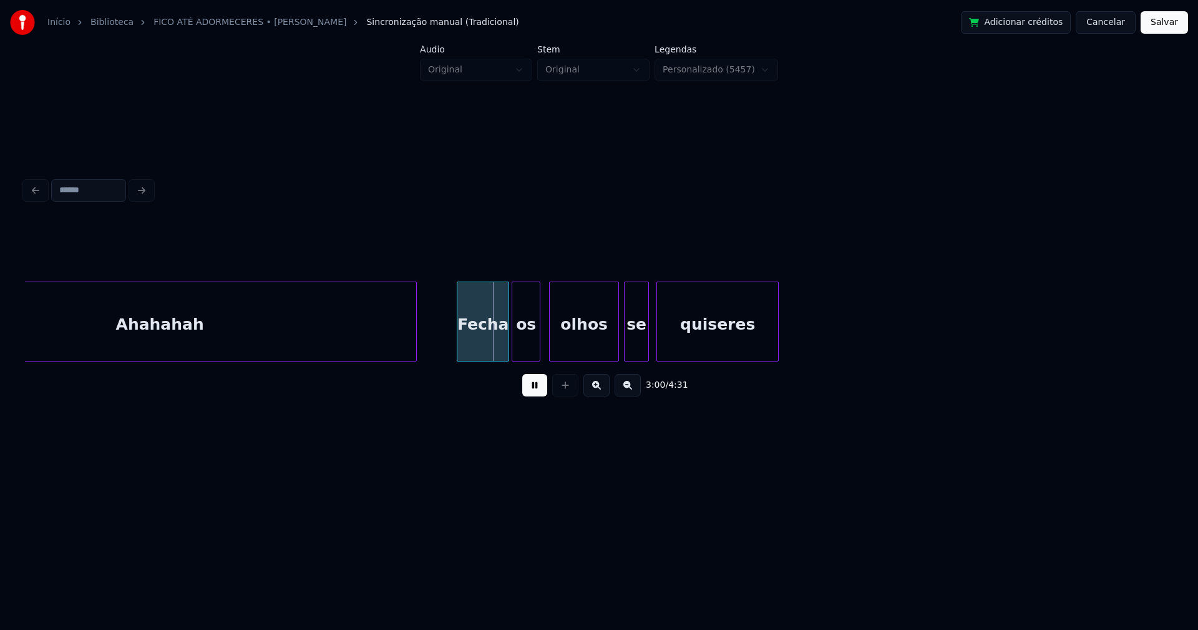
click at [537, 352] on div at bounding box center [538, 321] width 4 height 79
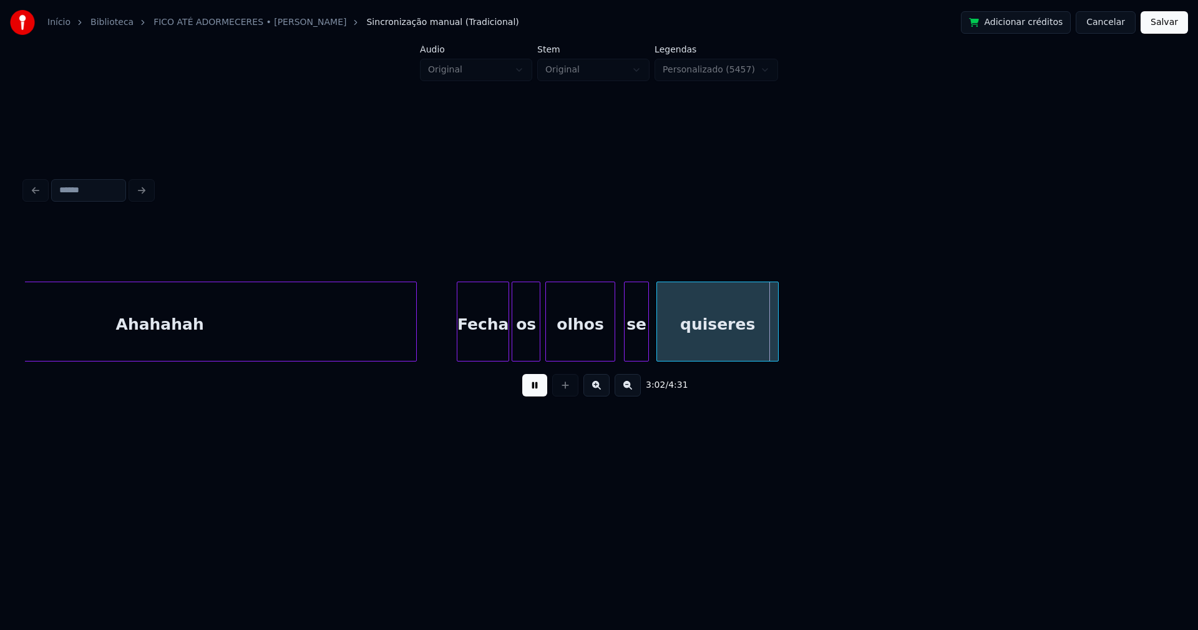
click at [576, 356] on div "Ahahahah Fecha os olhos se quiseres" at bounding box center [599, 321] width 1148 height 80
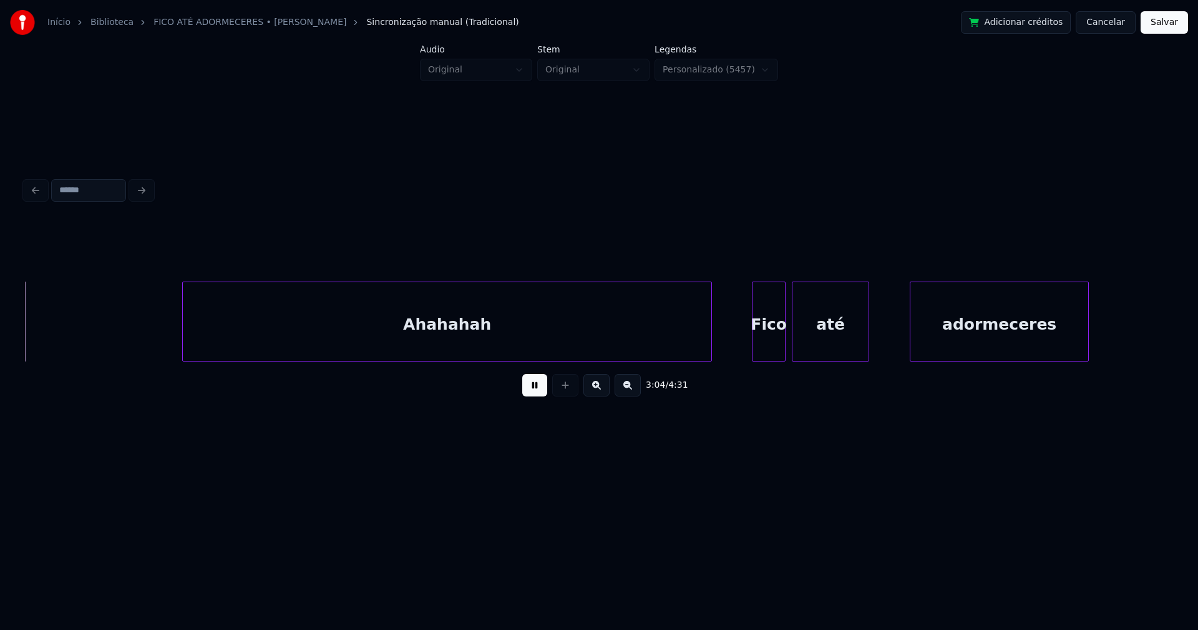
scroll to position [0, 23018]
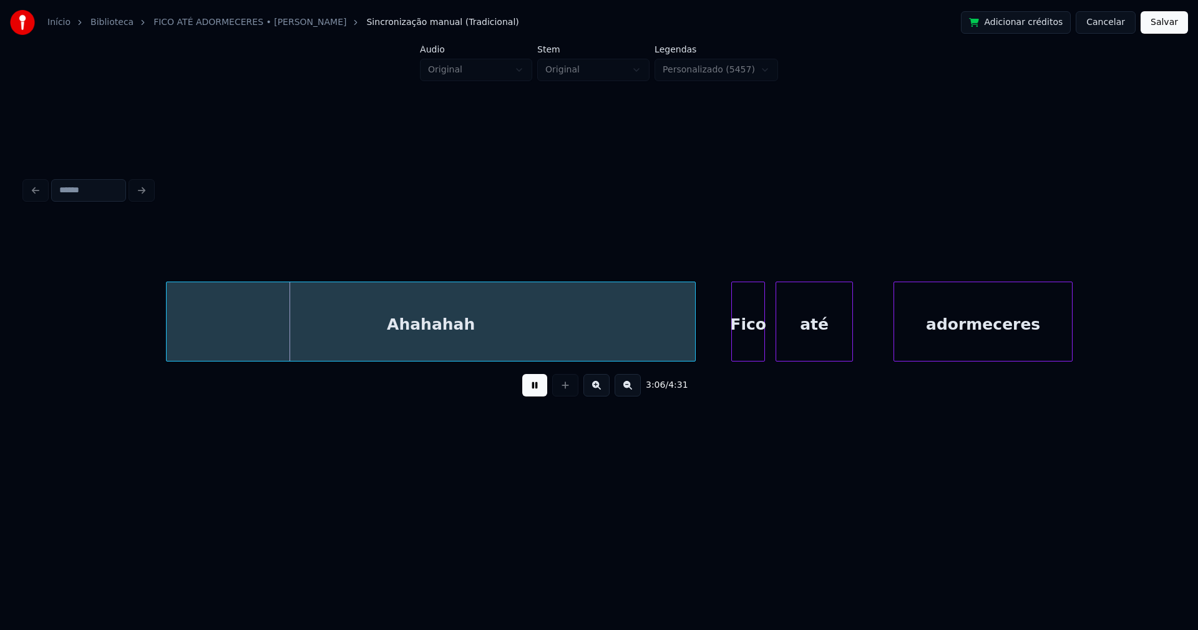
click at [759, 344] on div "Fico" at bounding box center [748, 324] width 32 height 85
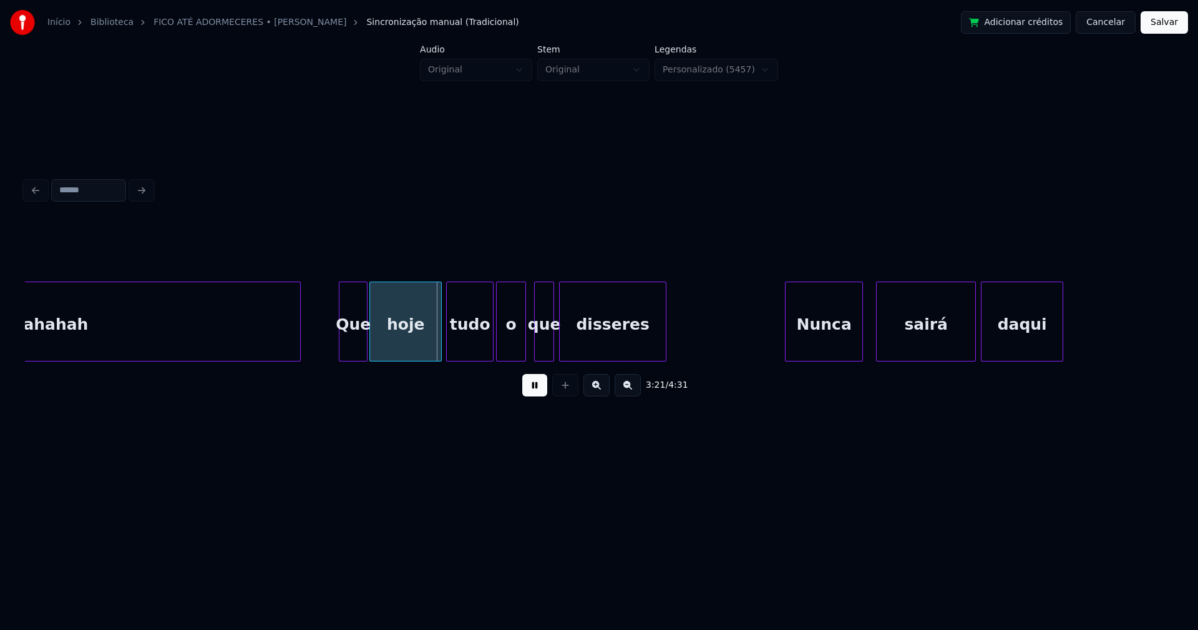
scroll to position [0, 24976]
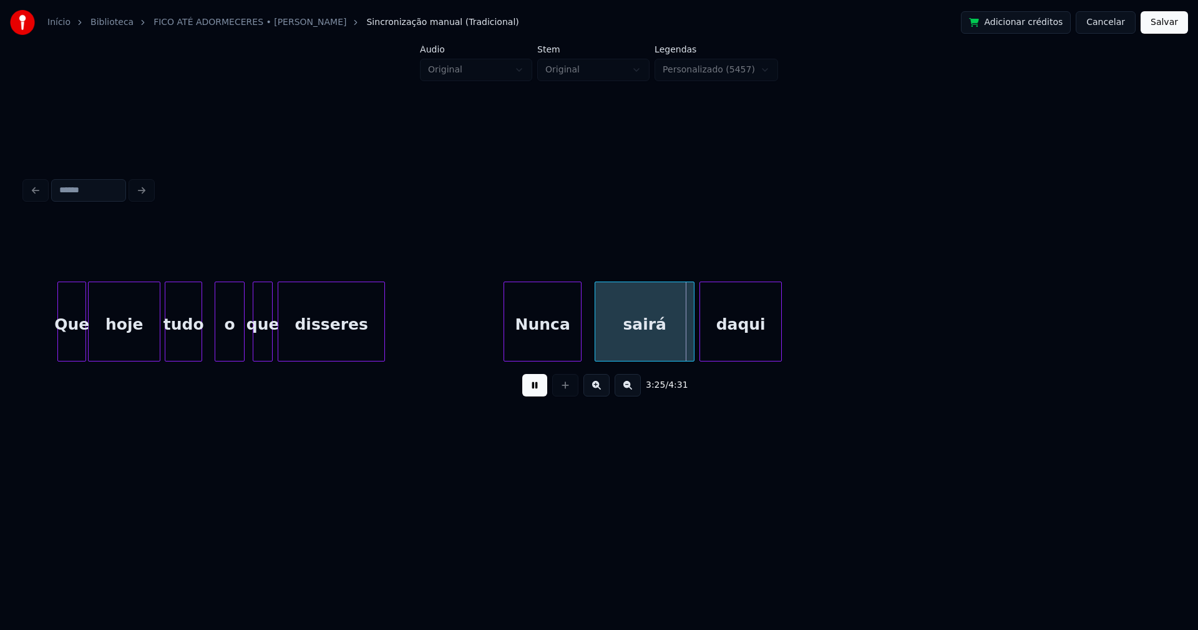
click at [200, 349] on div at bounding box center [200, 321] width 4 height 79
click at [226, 353] on div "o" at bounding box center [224, 324] width 29 height 85
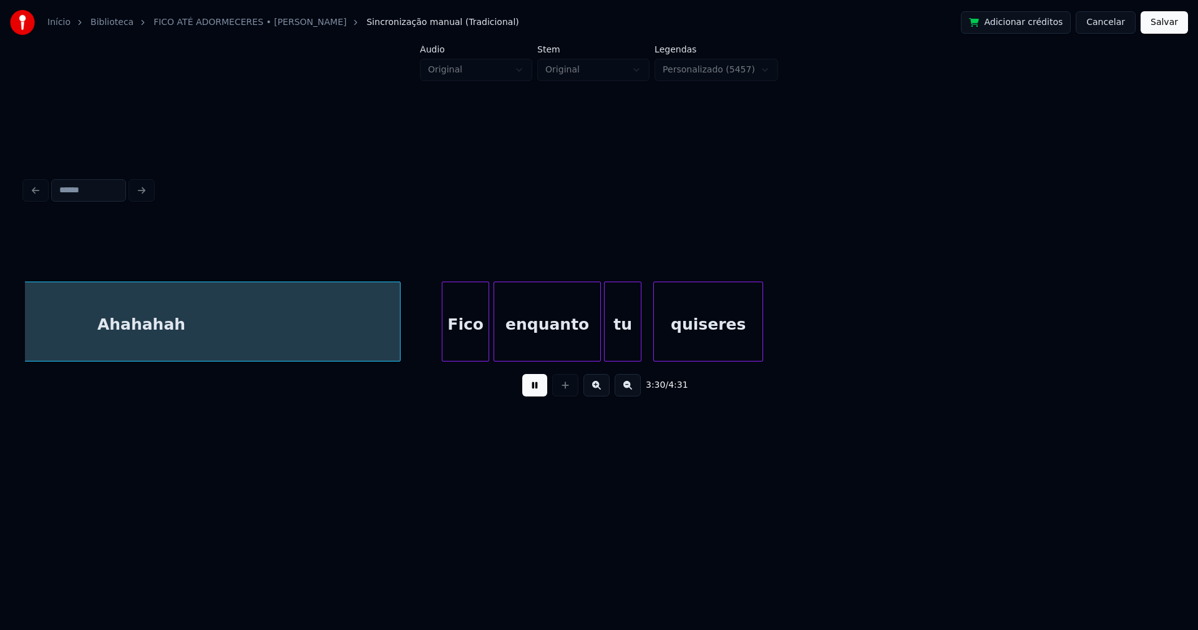
scroll to position [0, 26312]
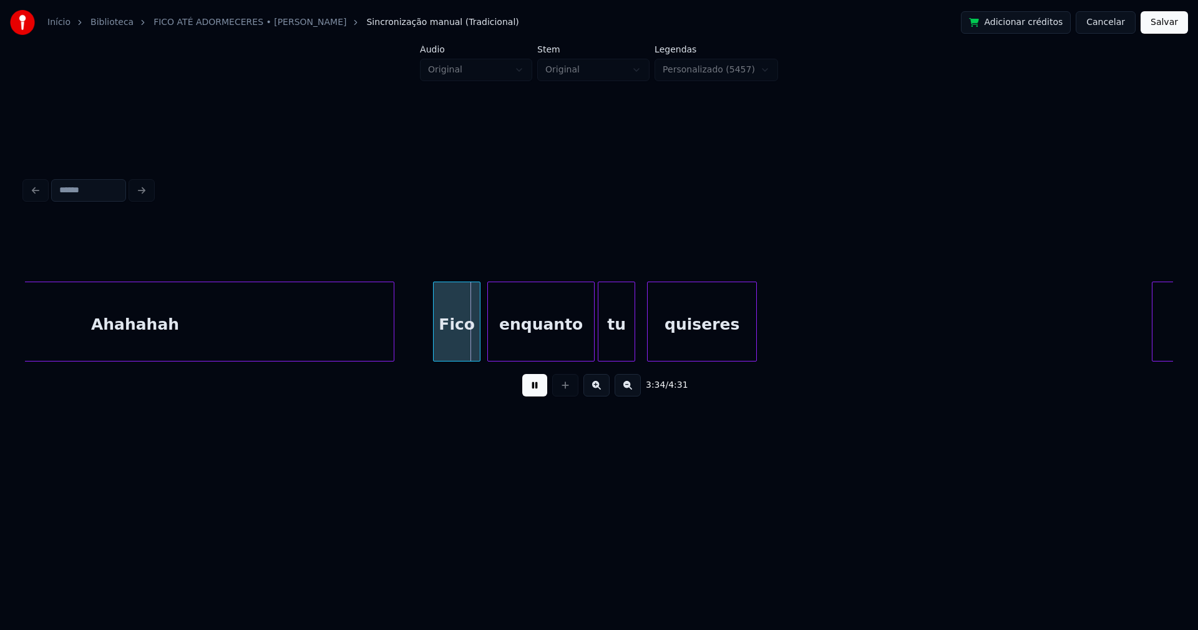
click at [446, 346] on div "Fico" at bounding box center [457, 324] width 46 height 85
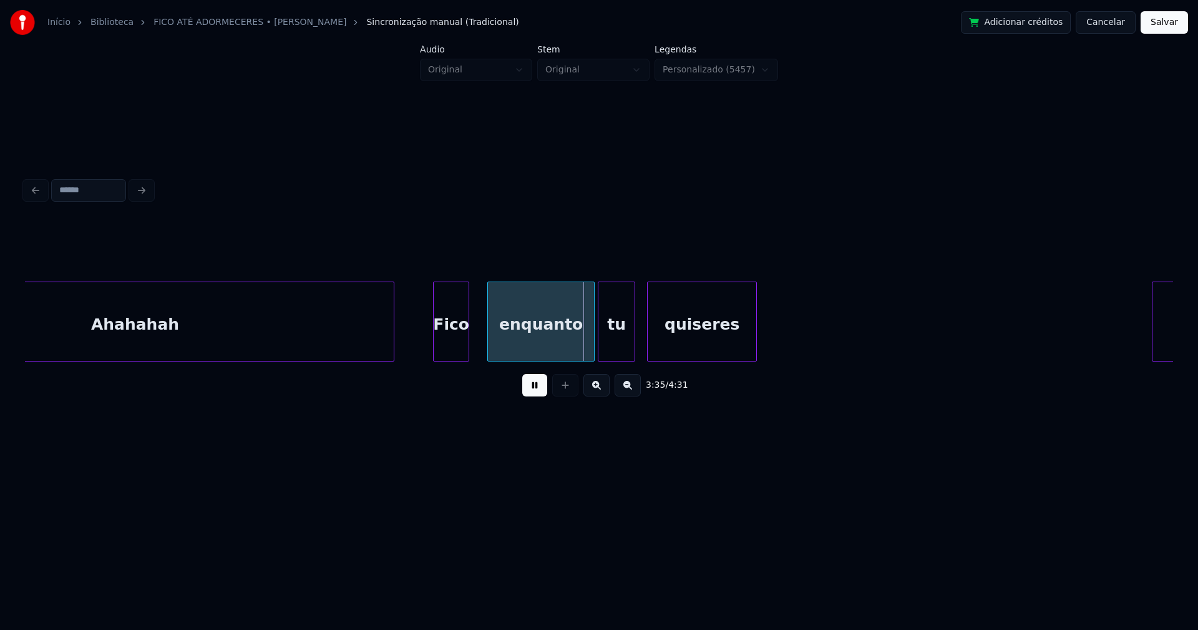
click at [467, 349] on div at bounding box center [467, 321] width 4 height 79
click at [523, 339] on div "enquanto" at bounding box center [537, 324] width 106 height 85
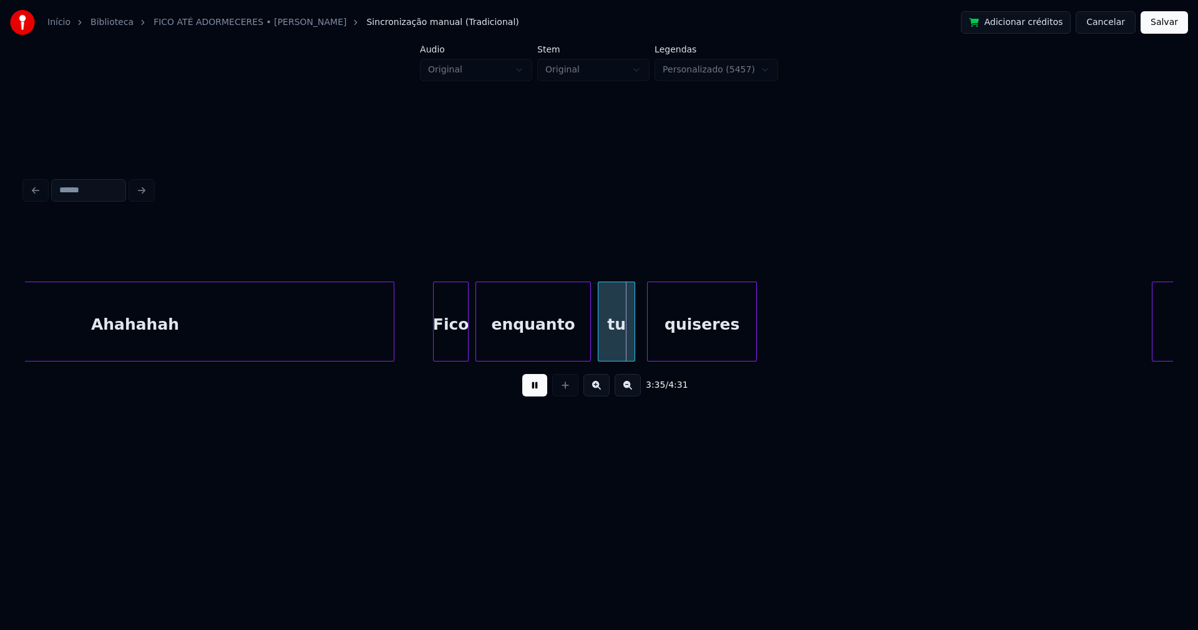
click at [477, 335] on div at bounding box center [478, 321] width 4 height 79
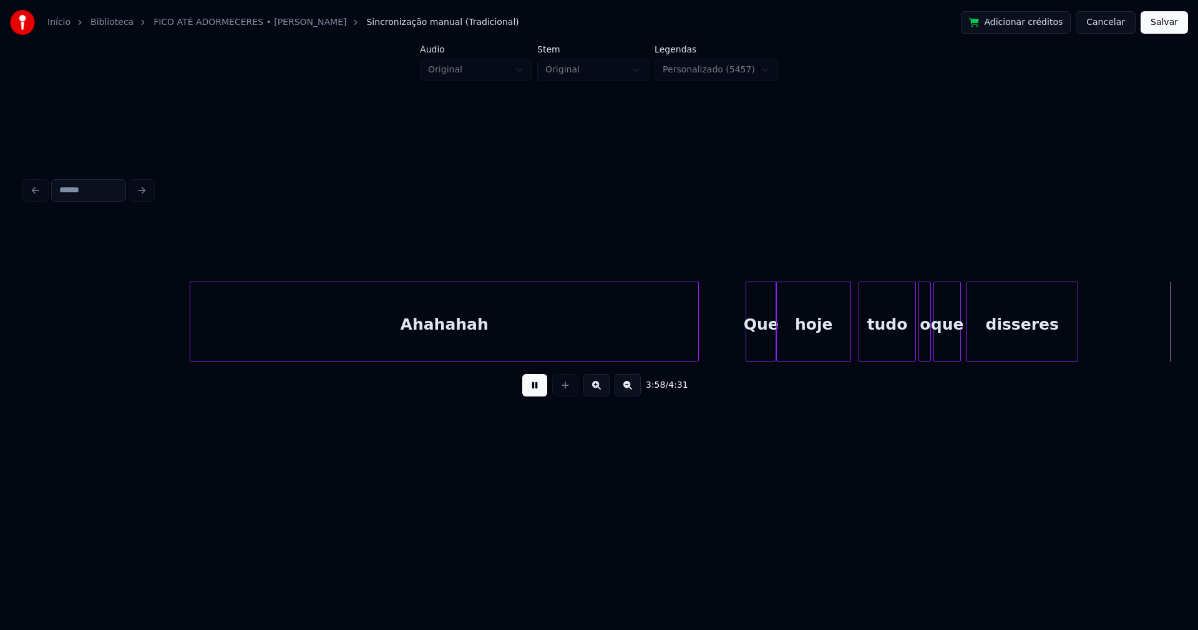
scroll to position [0, 29715]
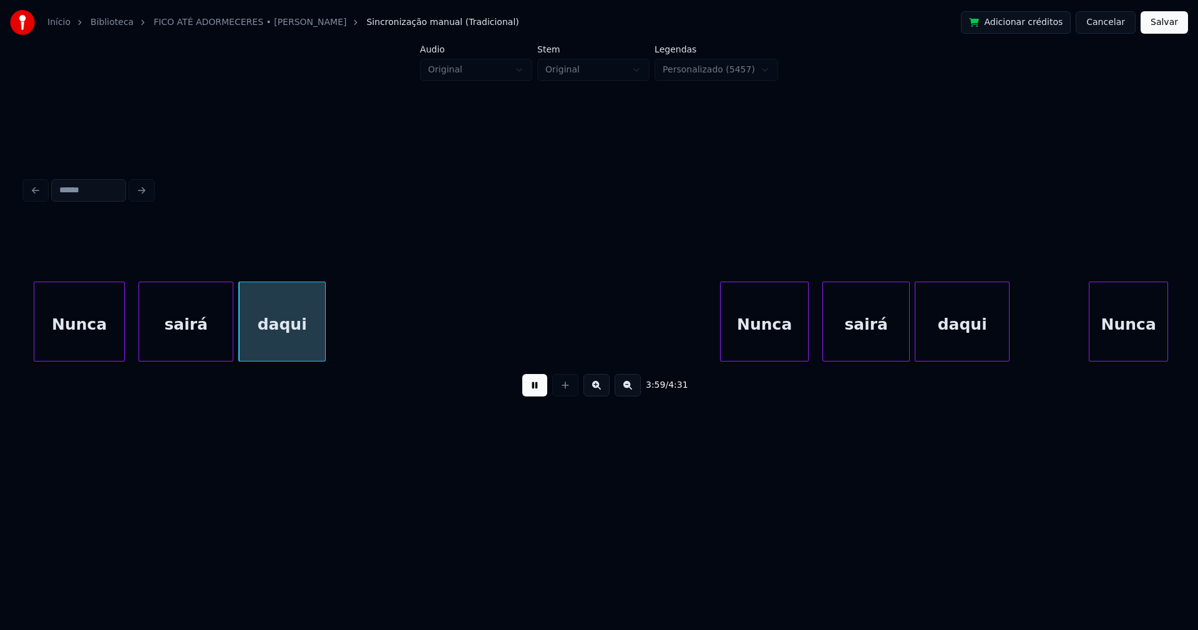
drag, startPoint x: 533, startPoint y: 391, endPoint x: 766, endPoint y: 378, distance: 233.1
click at [534, 391] on button at bounding box center [534, 385] width 25 height 22
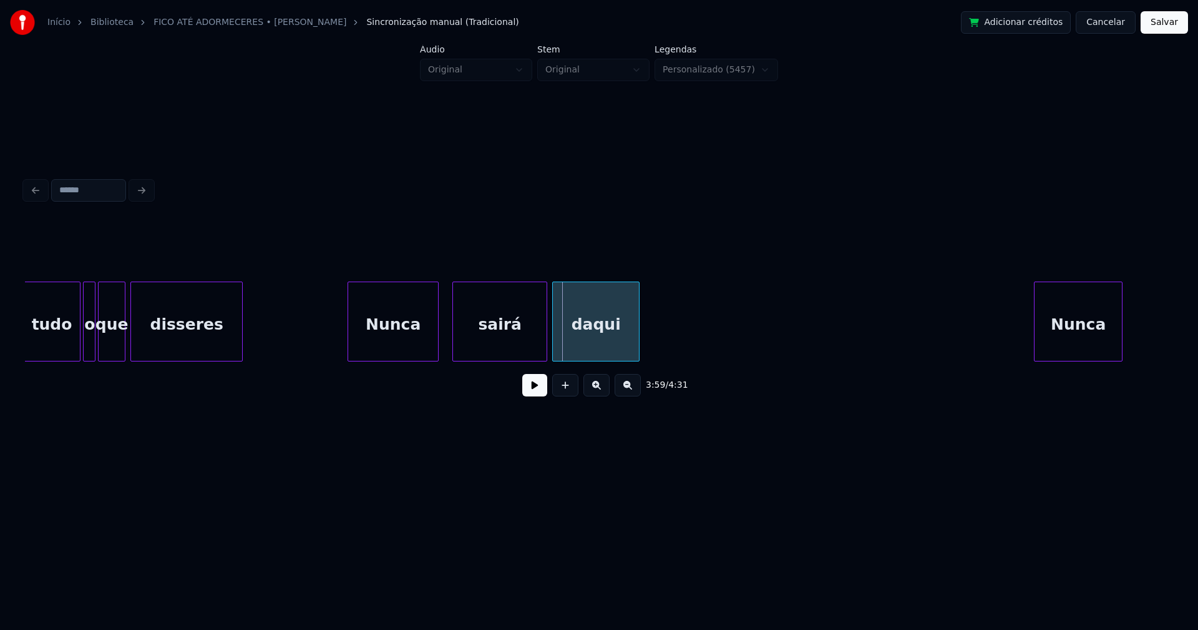
scroll to position [0, 29046]
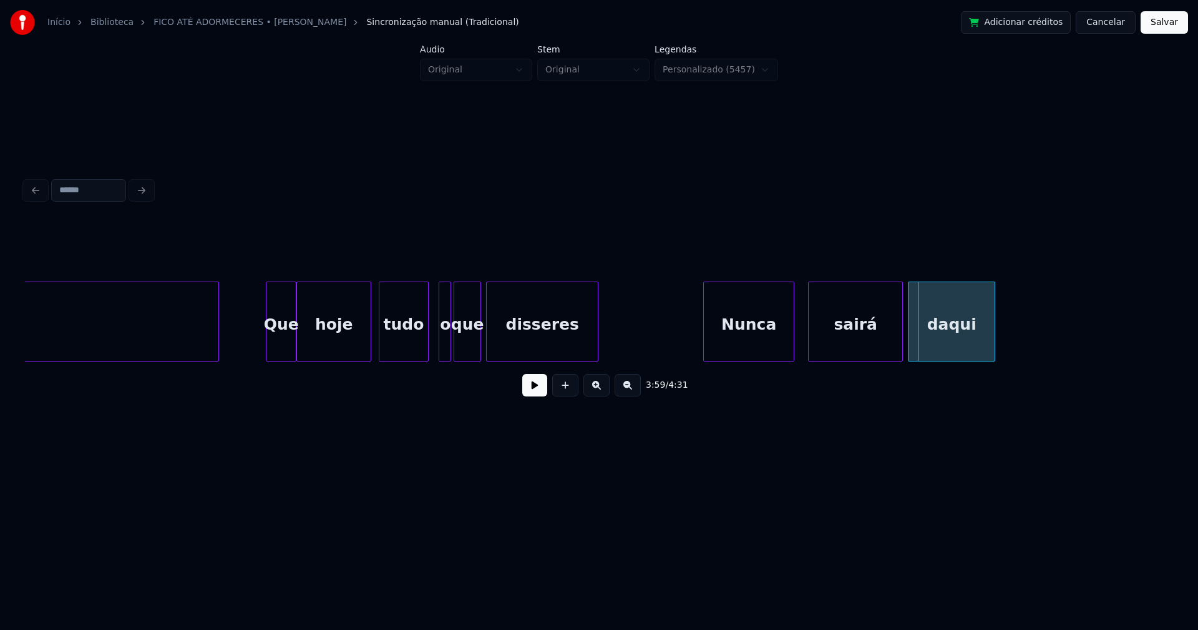
click at [426, 351] on div at bounding box center [426, 321] width 4 height 79
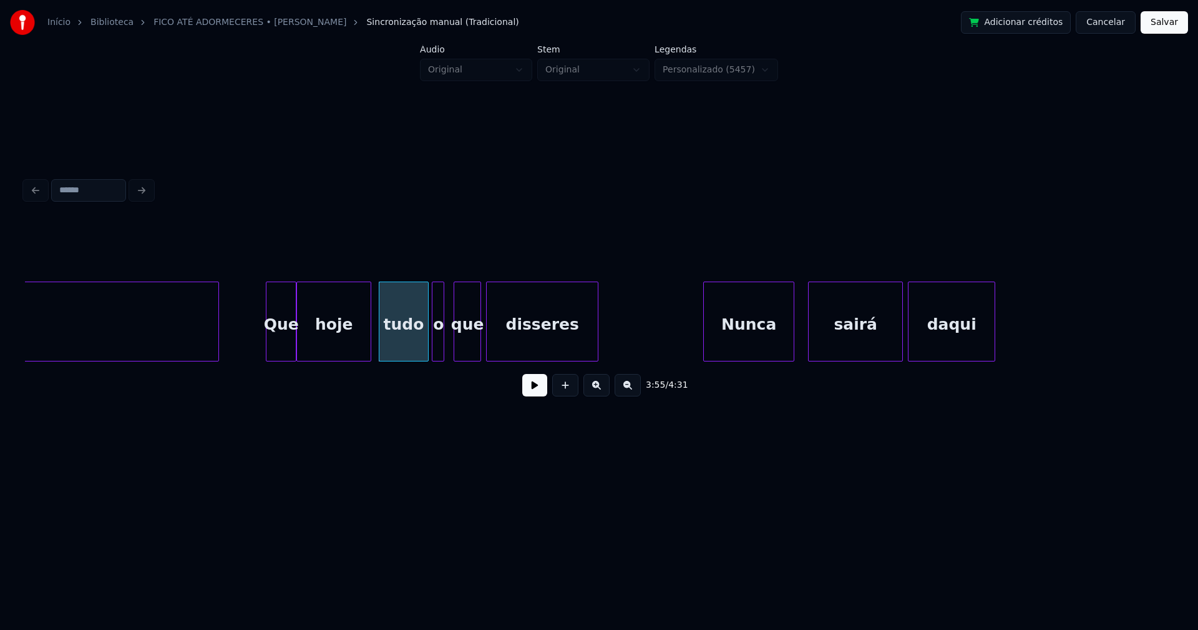
click at [439, 347] on div "o" at bounding box center [438, 324] width 12 height 85
click at [532, 392] on button at bounding box center [534, 385] width 25 height 22
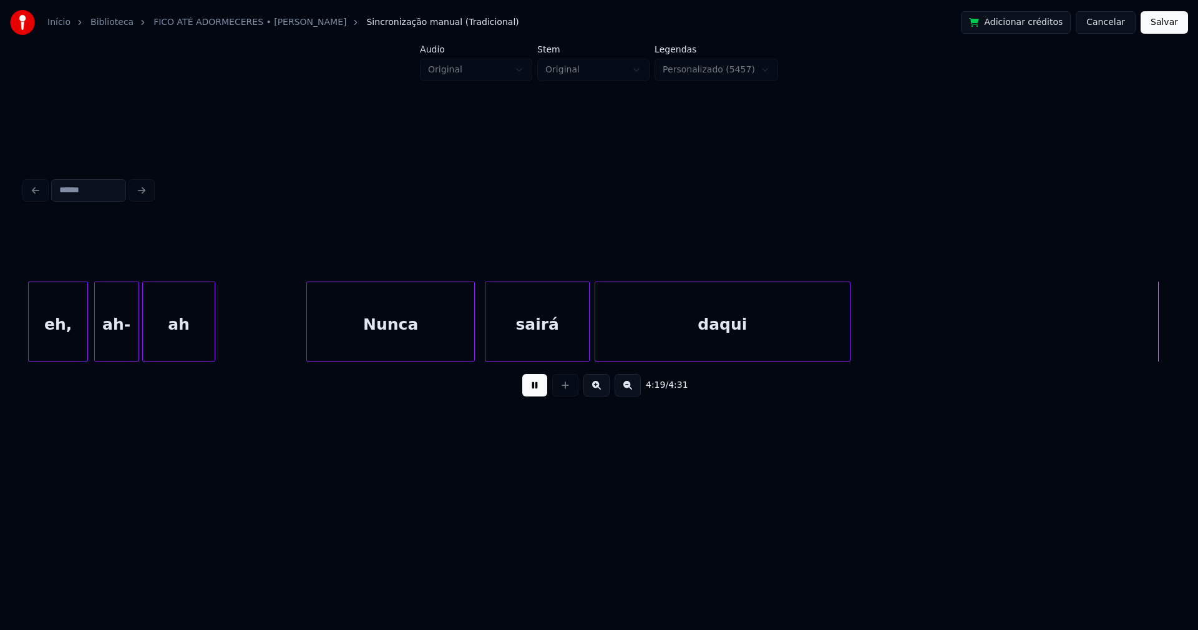
scroll to position [0, 32407]
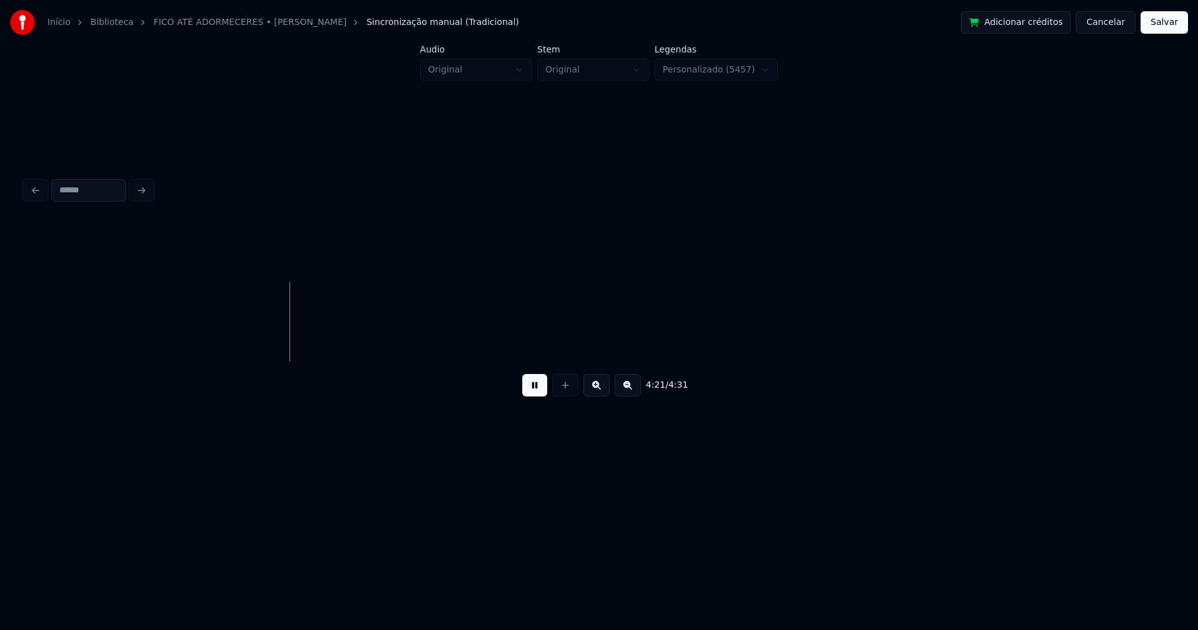
click at [1149, 24] on button "Salvar" at bounding box center [1164, 22] width 47 height 22
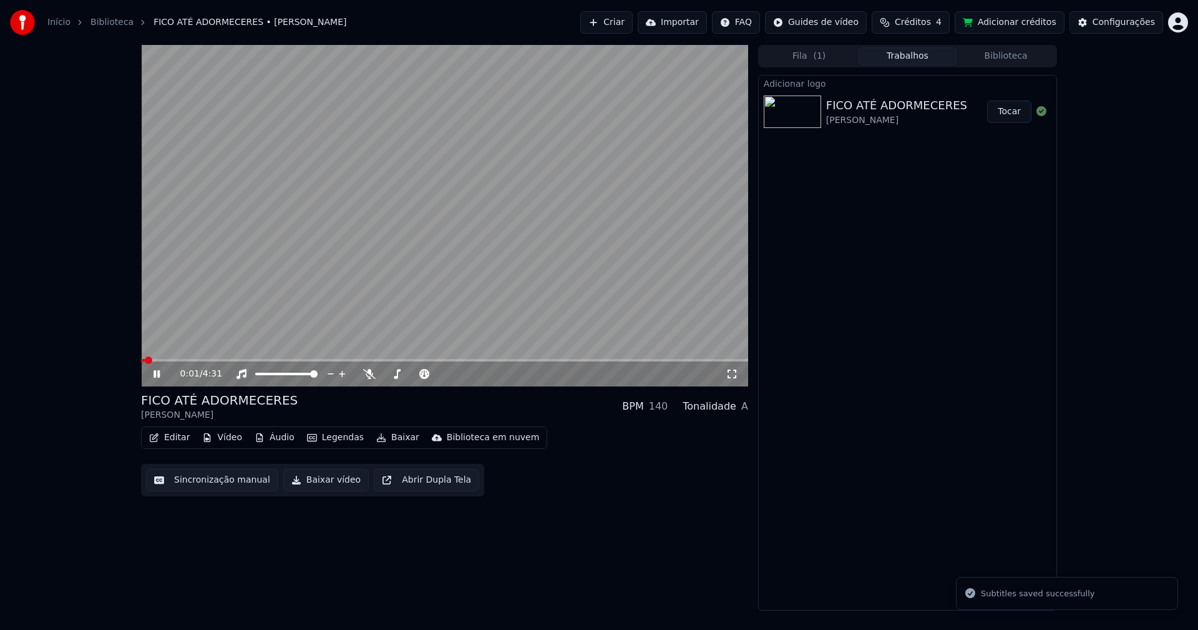
click at [157, 371] on icon at bounding box center [165, 374] width 29 height 10
click at [328, 479] on button "Baixar vídeo" at bounding box center [325, 480] width 85 height 22
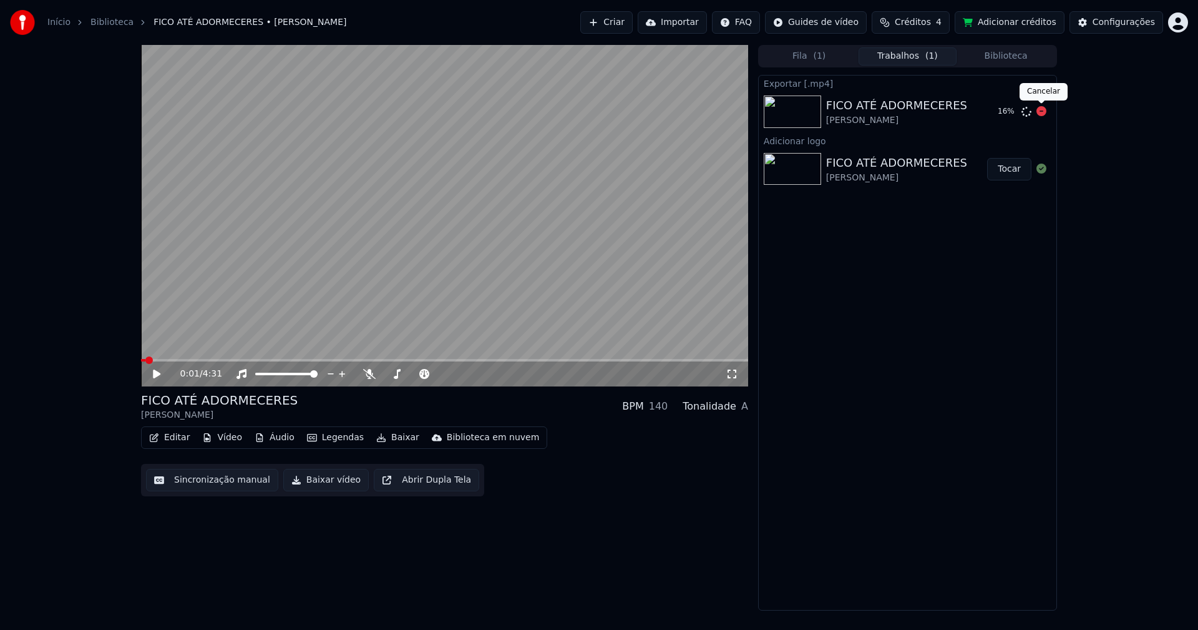
click at [1039, 110] on icon at bounding box center [1041, 111] width 10 height 10
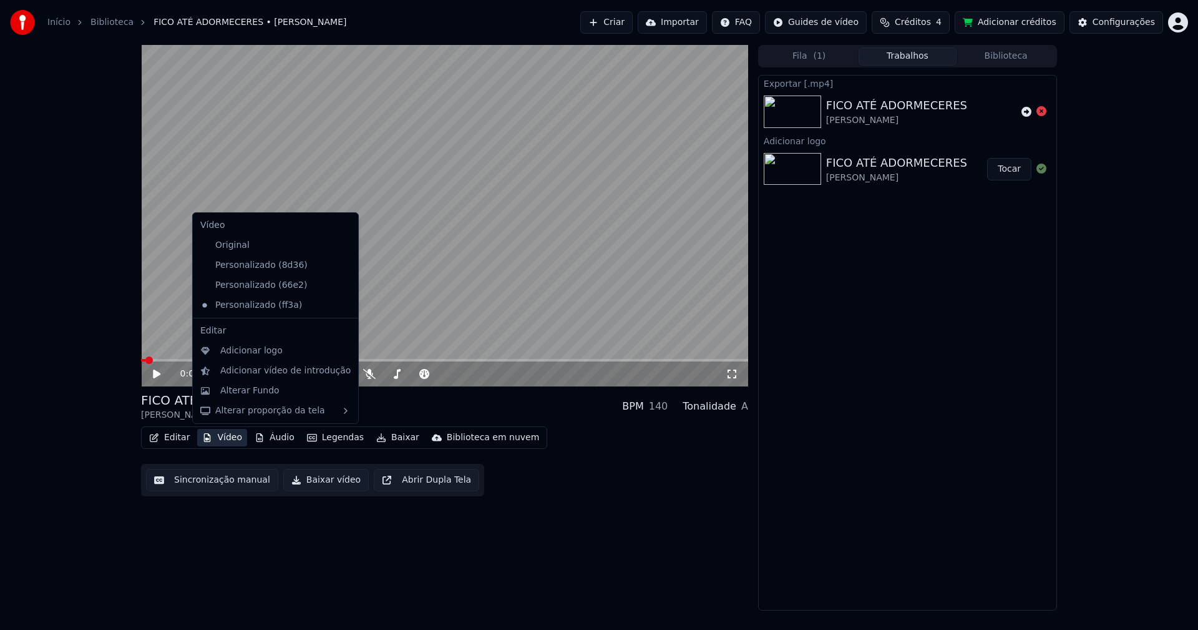
click at [221, 441] on button "Vídeo" at bounding box center [222, 437] width 50 height 17
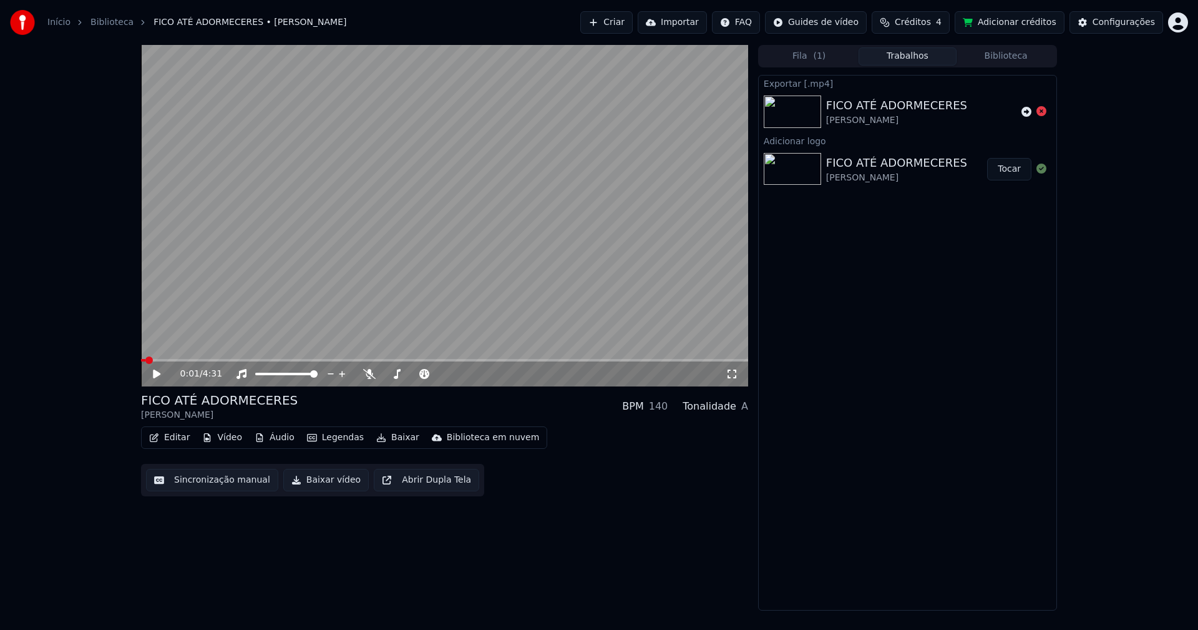
click at [572, 438] on div "Editar Vídeo Áudio Legendas Baixar Biblioteca em nuvem Sincronização manual Bai…" at bounding box center [444, 461] width 607 height 70
drag, startPoint x: 158, startPoint y: 371, endPoint x: 280, endPoint y: 372, distance: 121.7
click at [158, 372] on icon at bounding box center [165, 374] width 29 height 10
click at [733, 371] on icon at bounding box center [732, 374] width 12 height 10
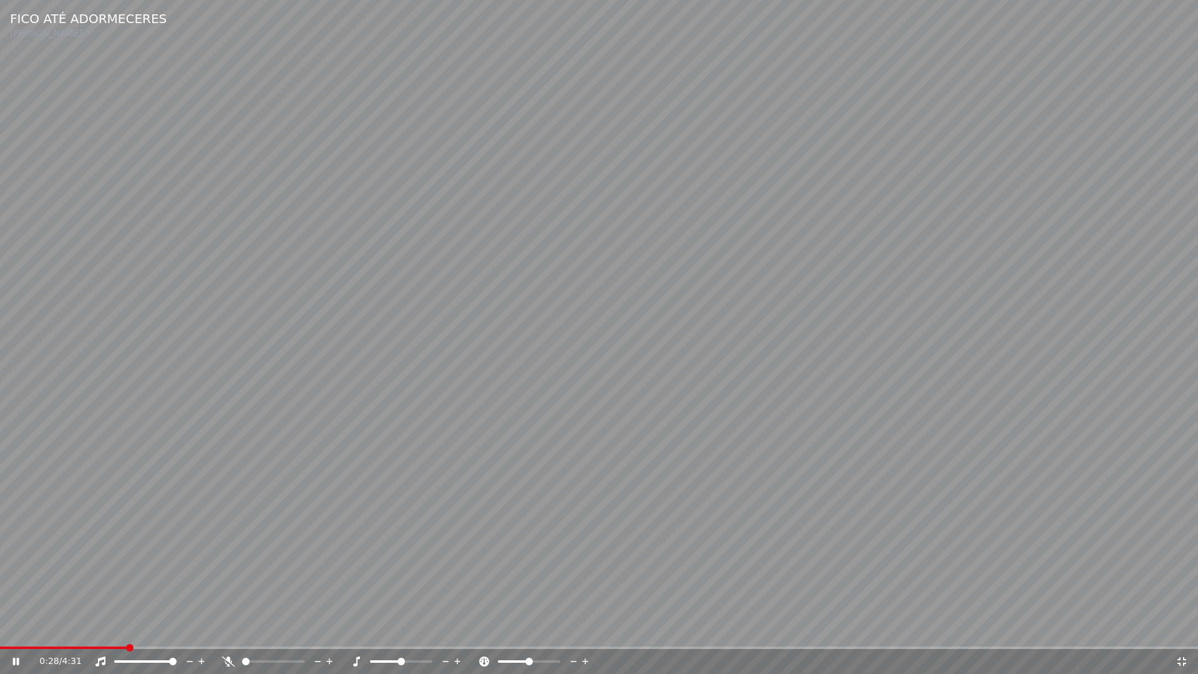
click at [1185, 629] on icon at bounding box center [1181, 661] width 9 height 9
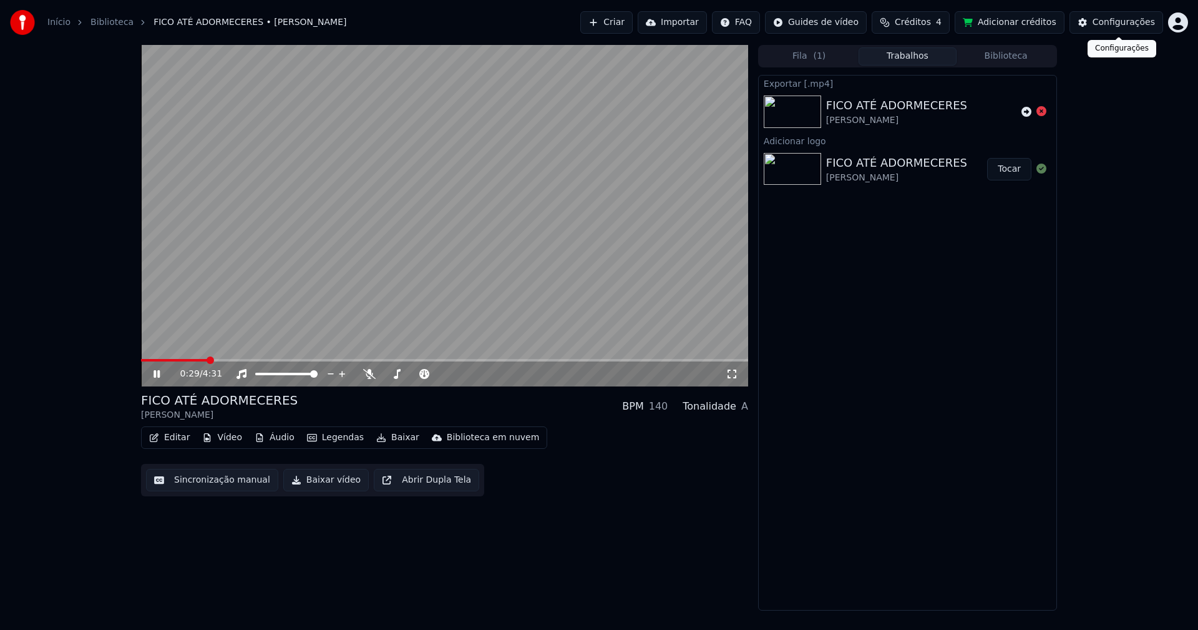
click at [1129, 22] on div "Configurações" at bounding box center [1123, 22] width 62 height 12
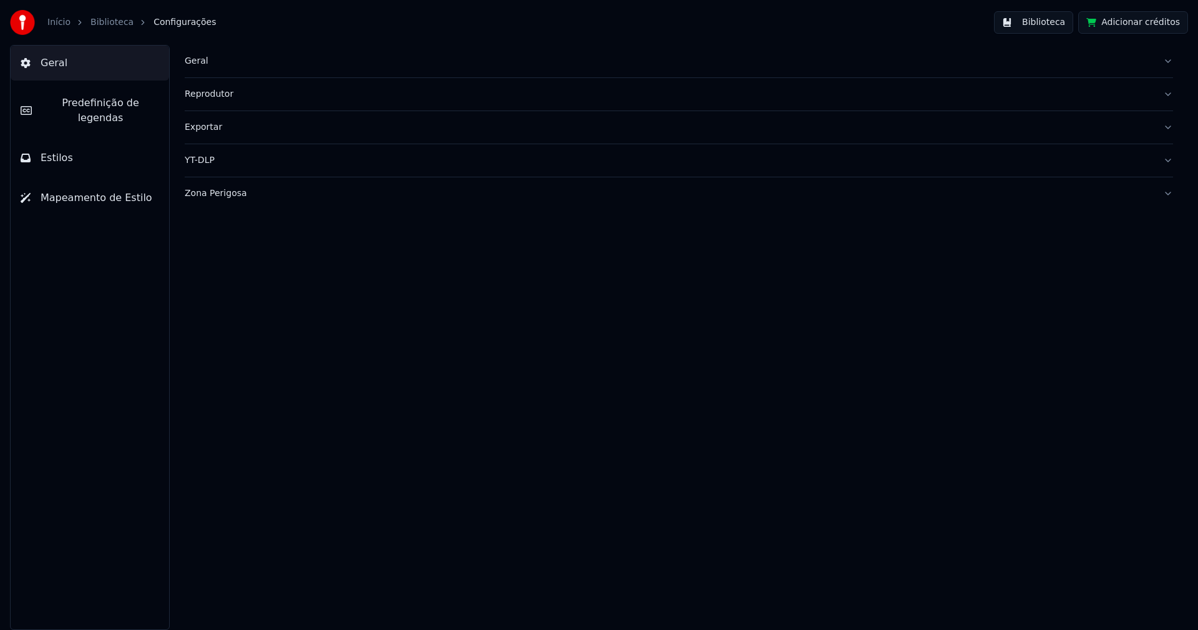
click at [64, 150] on span "Estilos" at bounding box center [57, 157] width 32 height 15
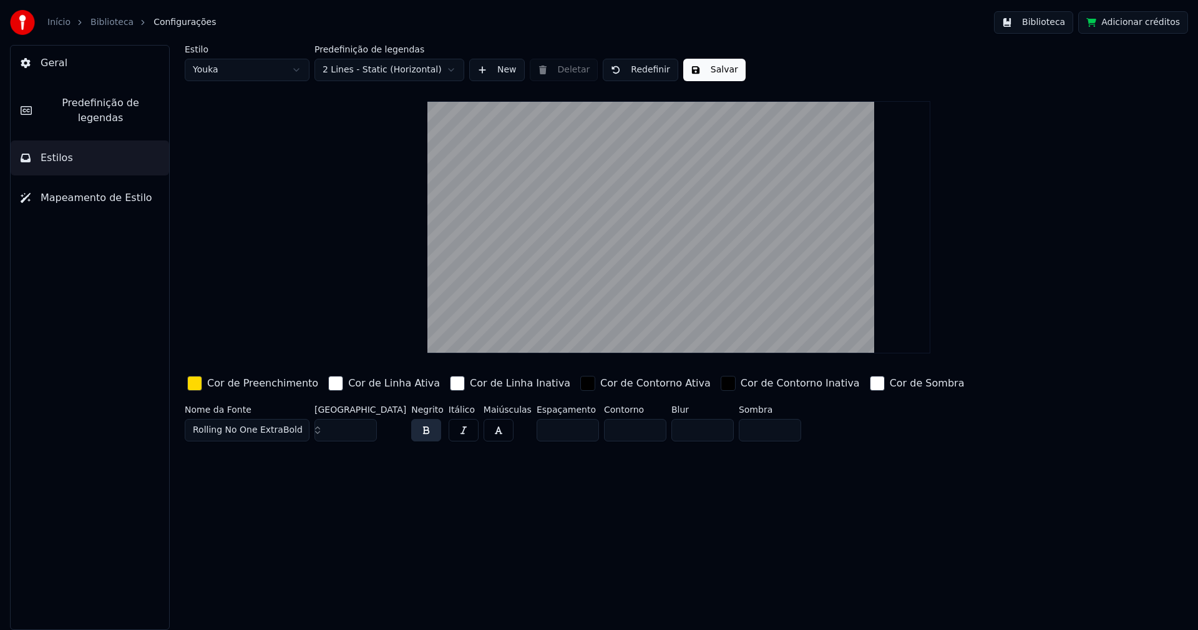
click at [364, 431] on input "***" at bounding box center [345, 430] width 62 height 22
type input "***"
click at [364, 431] on input "***" at bounding box center [345, 430] width 62 height 22
click at [499, 540] on div "Estilo Youka Predefinição de legendas 2 Lines - Static (Horizontal) New Deletar…" at bounding box center [679, 337] width 1038 height 585
click at [711, 68] on button "Salvar" at bounding box center [714, 70] width 62 height 22
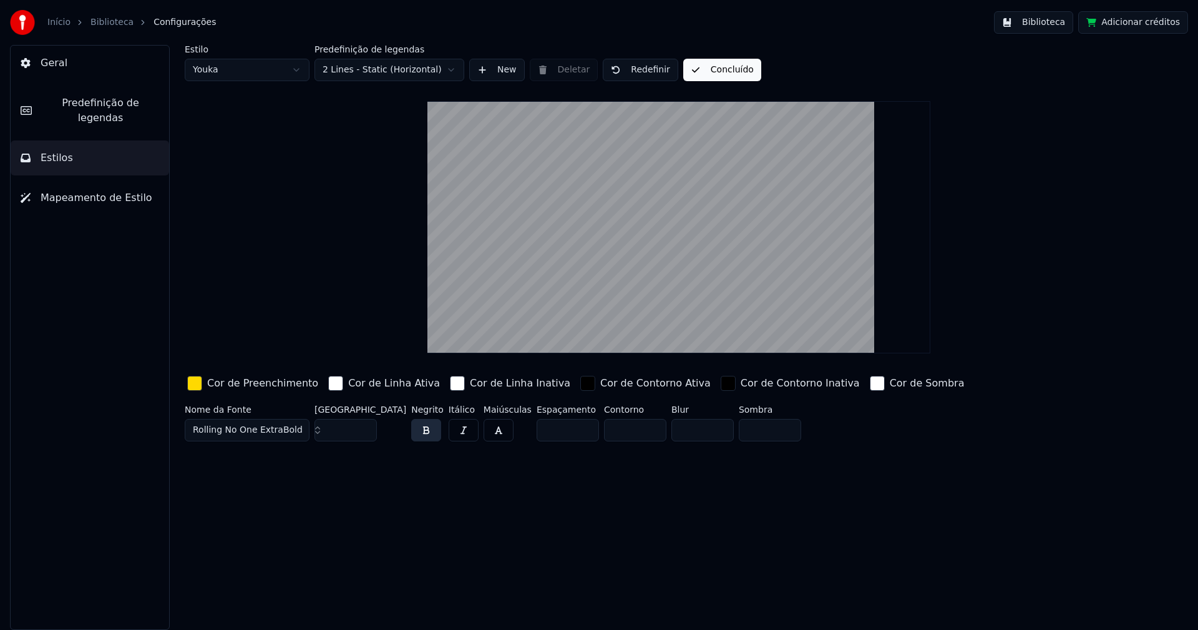
click at [1056, 25] on button "Biblioteca" at bounding box center [1033, 22] width 79 height 22
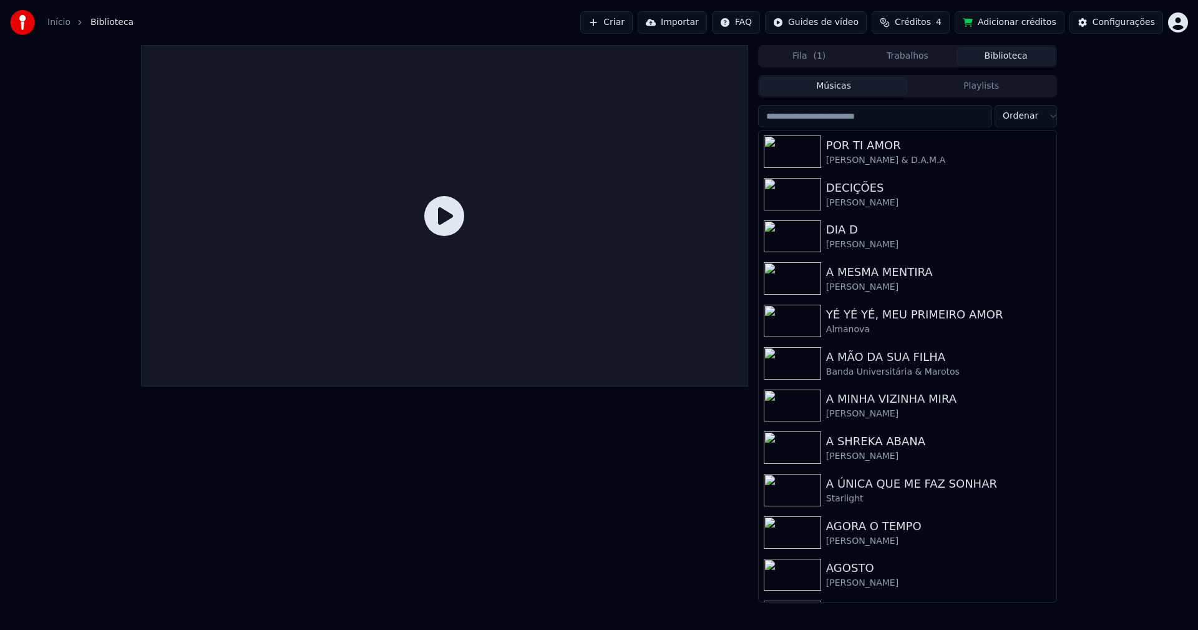
click at [840, 120] on input "search" at bounding box center [875, 116] width 234 height 22
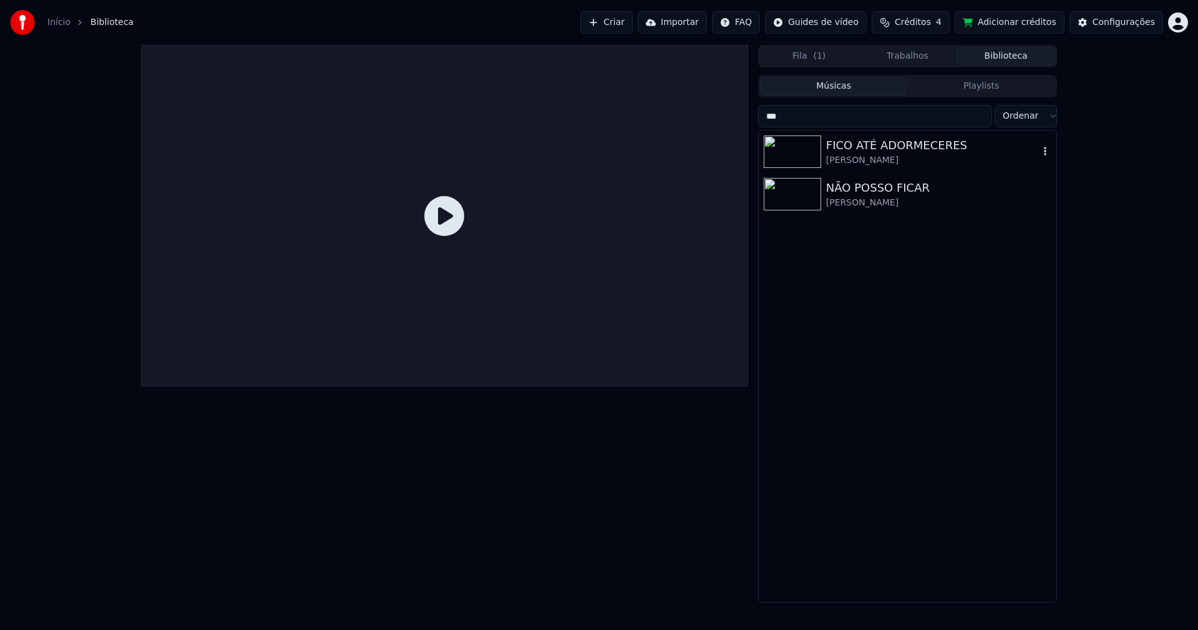
type input "***"
click at [873, 154] on div "[PERSON_NAME]" at bounding box center [932, 160] width 213 height 12
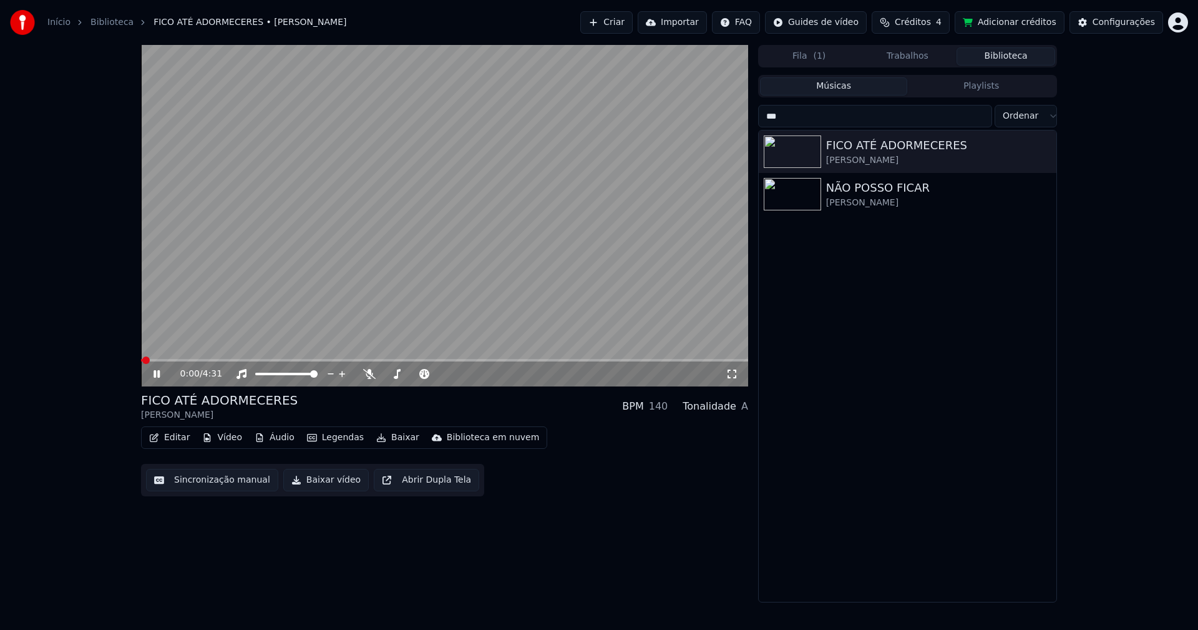
click at [201, 358] on video at bounding box center [444, 215] width 607 height 341
click at [201, 360] on span at bounding box center [444, 360] width 607 height 2
click at [155, 374] on icon at bounding box center [156, 373] width 7 height 9
click at [732, 372] on icon at bounding box center [732, 374] width 12 height 10
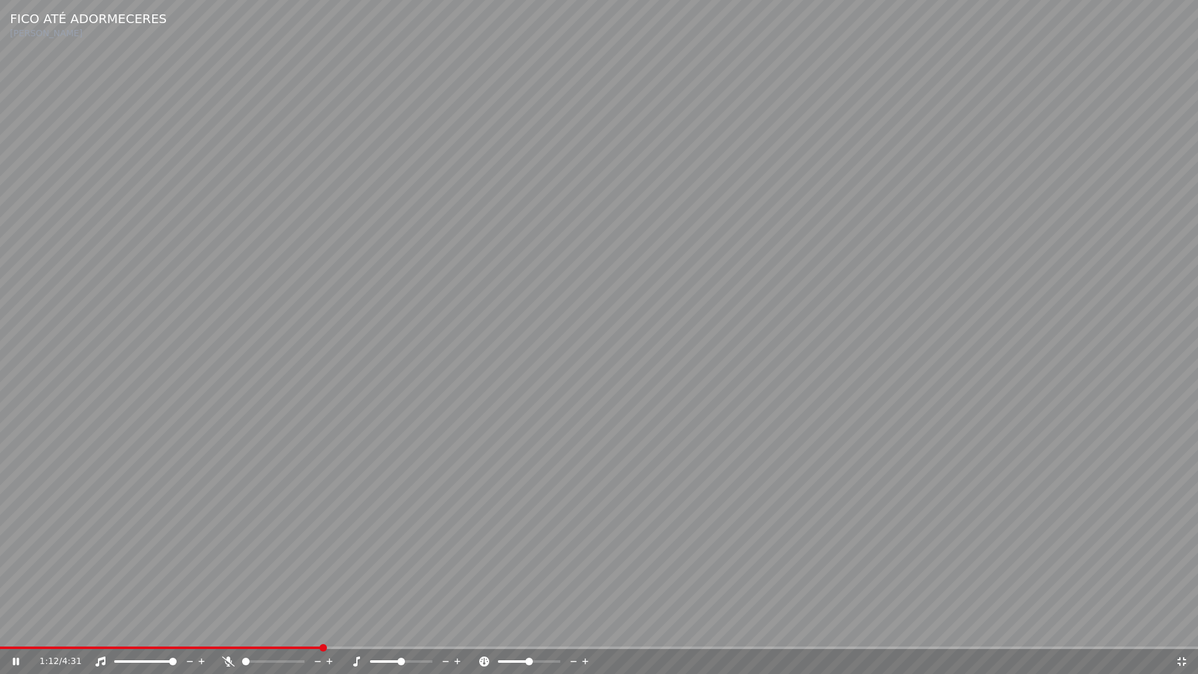
click at [1184, 629] on icon at bounding box center [1181, 661] width 12 height 10
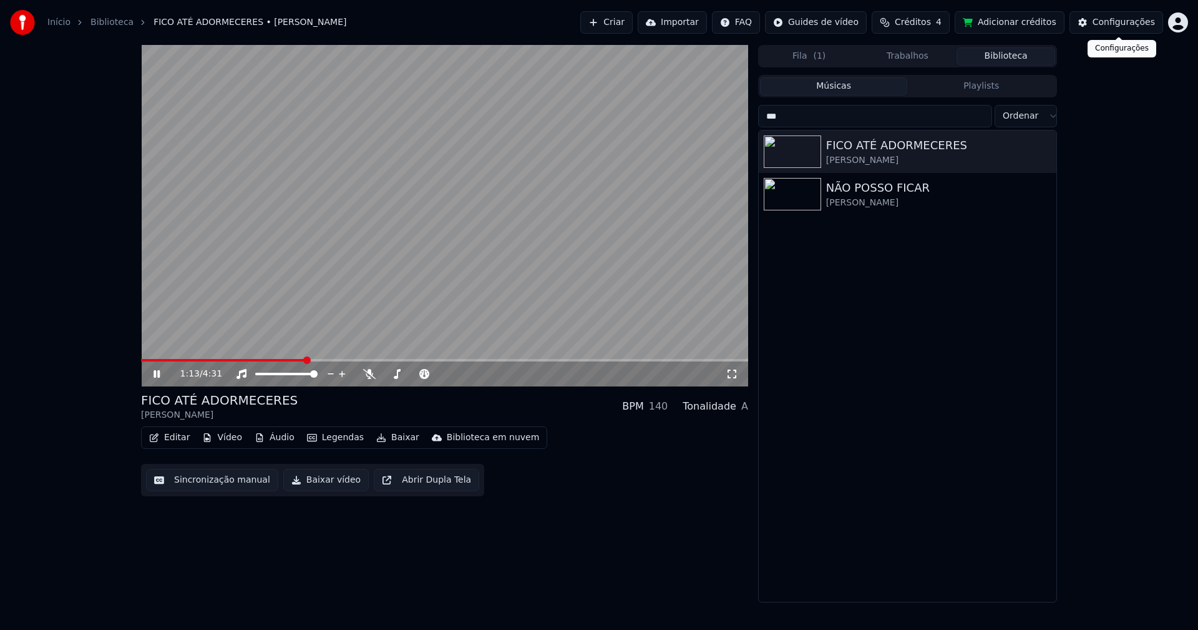
click at [1131, 23] on div "Configurações" at bounding box center [1123, 22] width 62 height 12
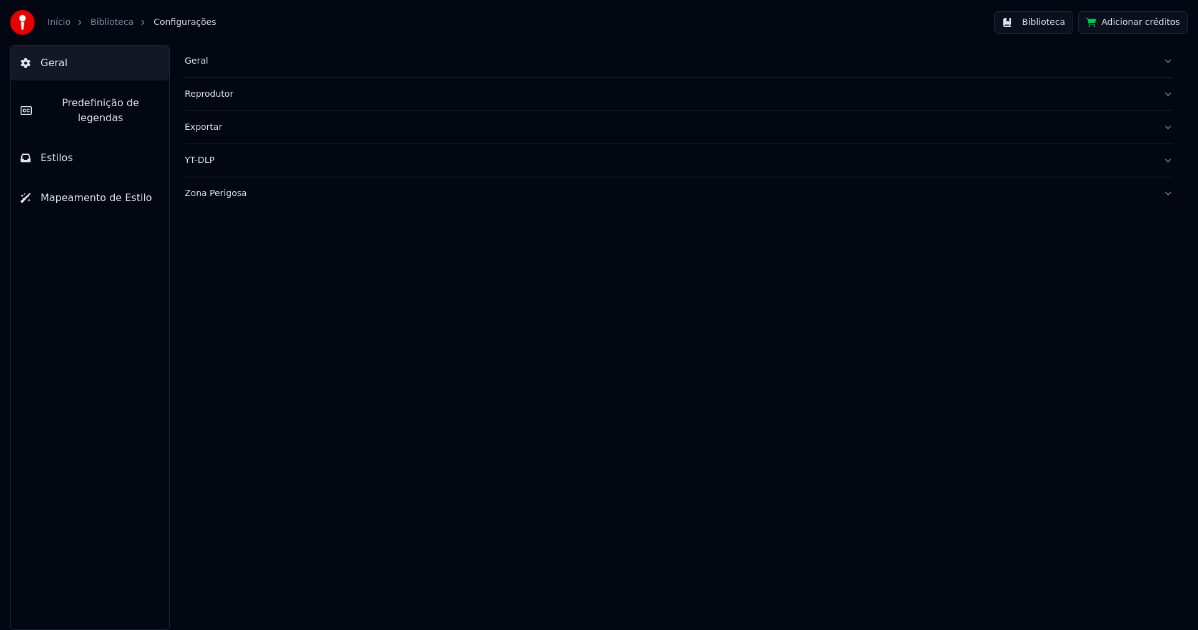
click at [95, 140] on button "Estilos" at bounding box center [90, 157] width 158 height 35
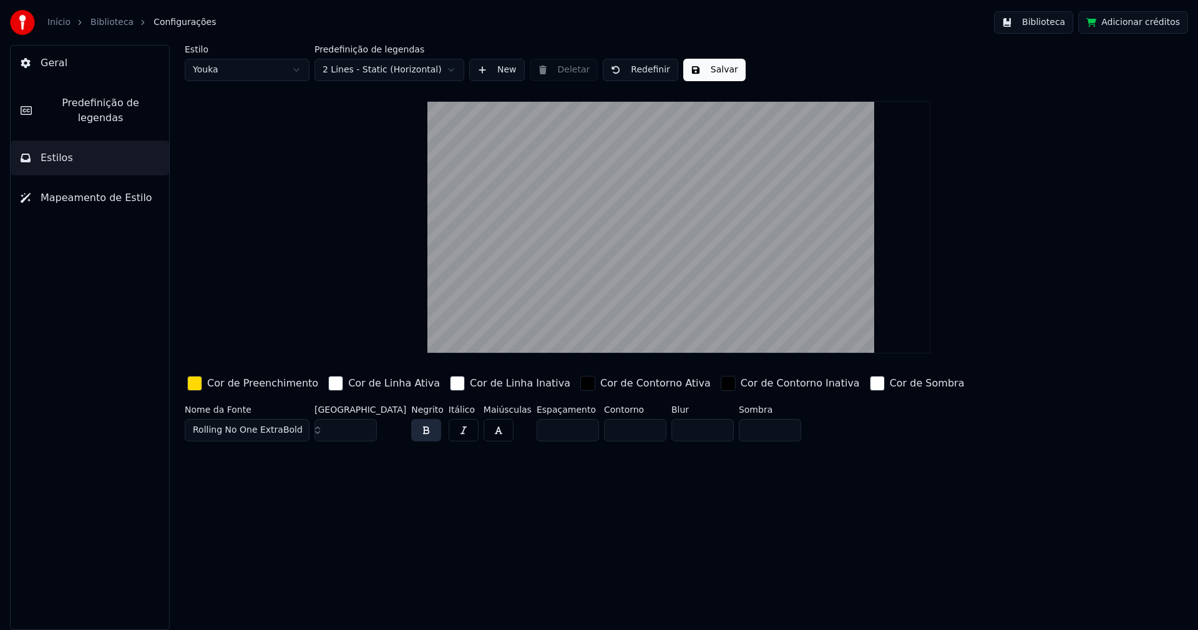
click at [366, 425] on input "***" at bounding box center [345, 430] width 62 height 22
type input "***"
click at [366, 425] on input "***" at bounding box center [345, 430] width 62 height 22
click at [704, 75] on button "Salvar" at bounding box center [714, 70] width 62 height 22
click at [1059, 25] on button "Biblioteca" at bounding box center [1033, 22] width 79 height 22
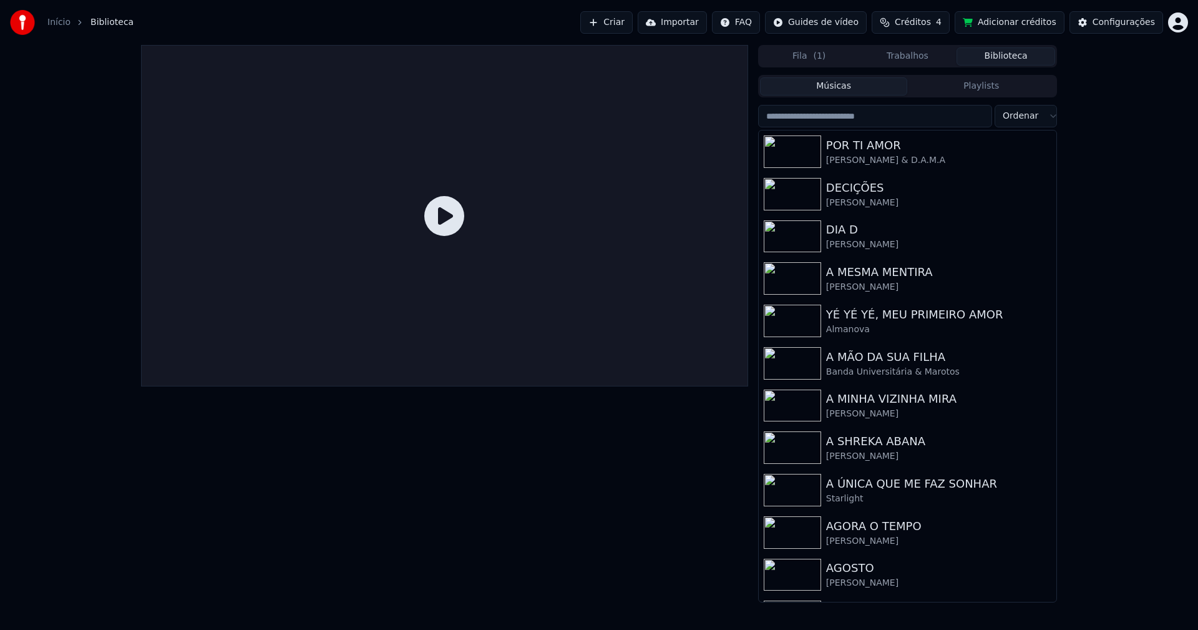
click at [845, 114] on input "search" at bounding box center [875, 116] width 234 height 22
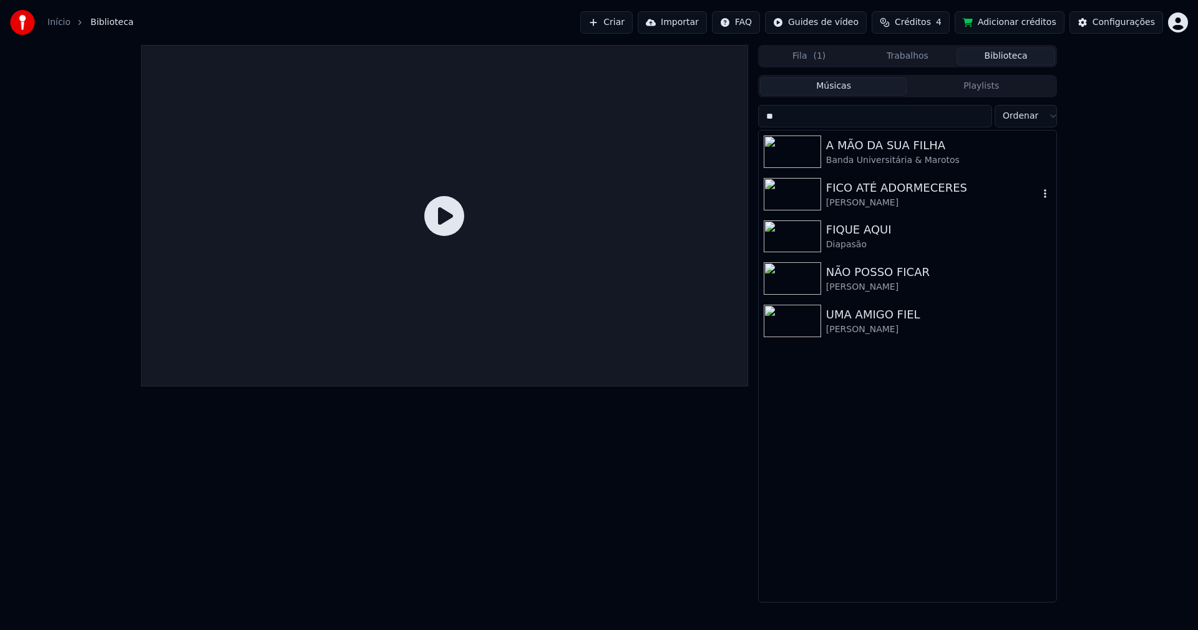
type input "**"
click at [899, 186] on div "FICO ATÉ ADORMECERES" at bounding box center [932, 187] width 213 height 17
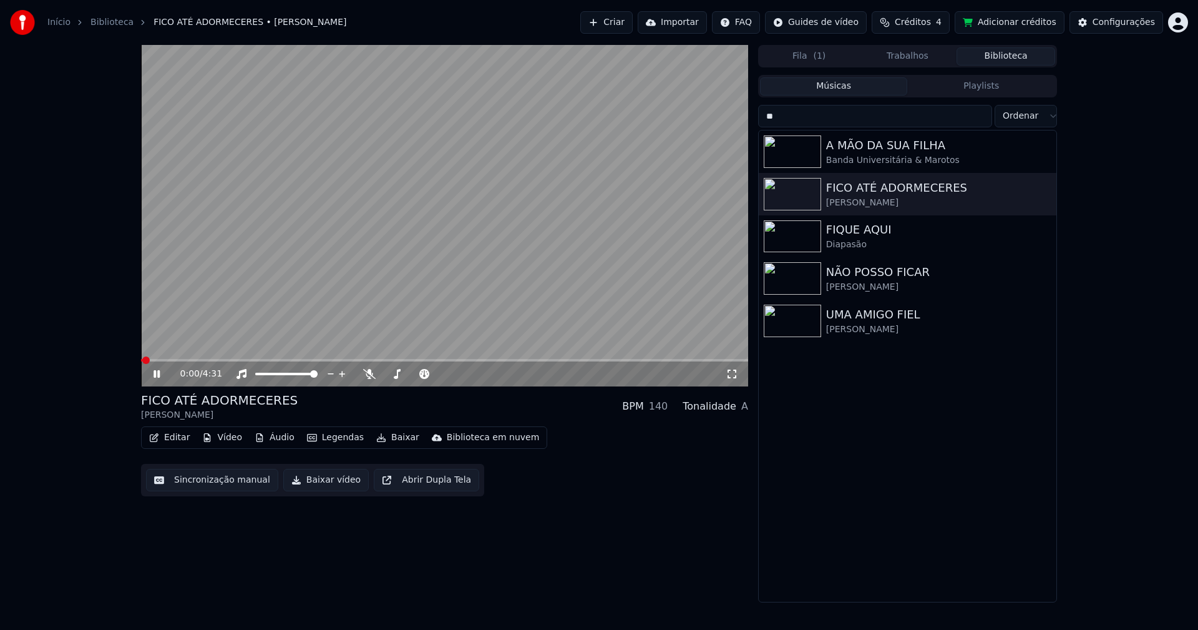
click at [159, 373] on icon at bounding box center [156, 373] width 6 height 7
click at [317, 485] on button "Baixar vídeo" at bounding box center [325, 480] width 85 height 22
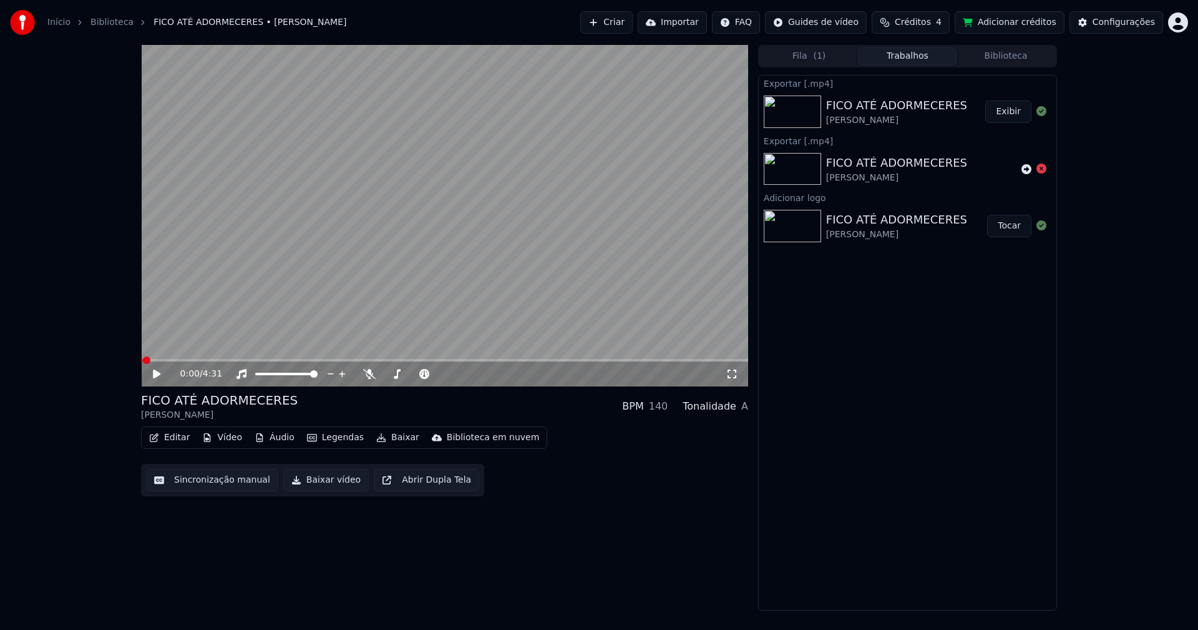
click at [1023, 54] on button "Biblioteca" at bounding box center [1005, 56] width 99 height 18
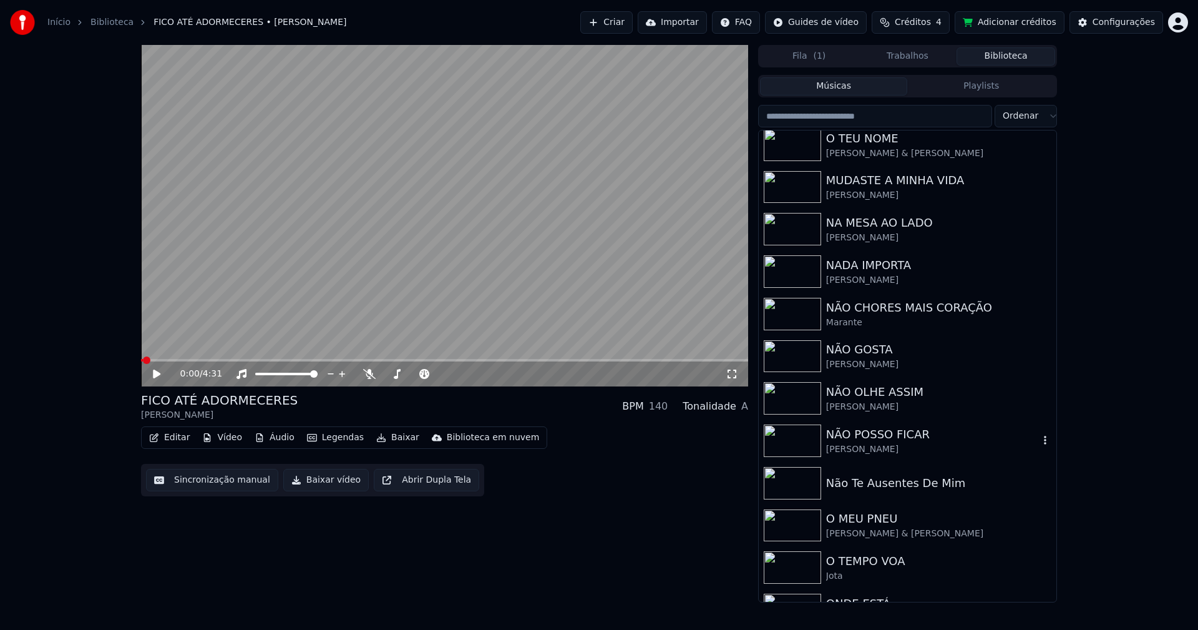
scroll to position [2433, 0]
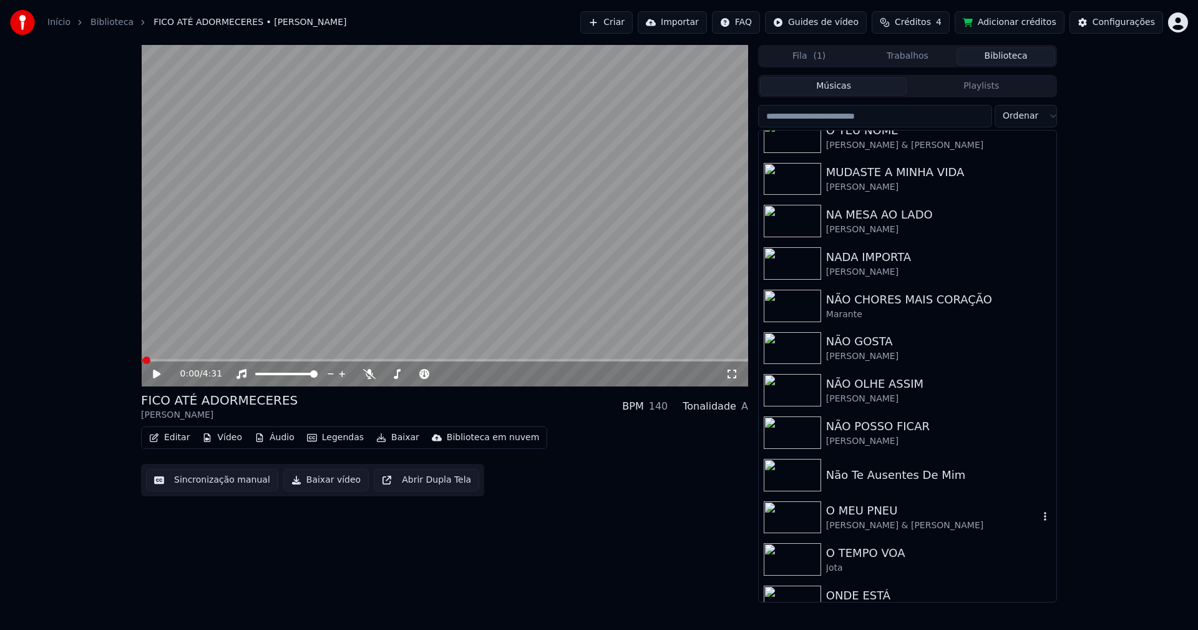
drag, startPoint x: 884, startPoint y: 513, endPoint x: 993, endPoint y: 520, distance: 109.4
click at [884, 513] on div "O MEU PNEU" at bounding box center [932, 510] width 213 height 17
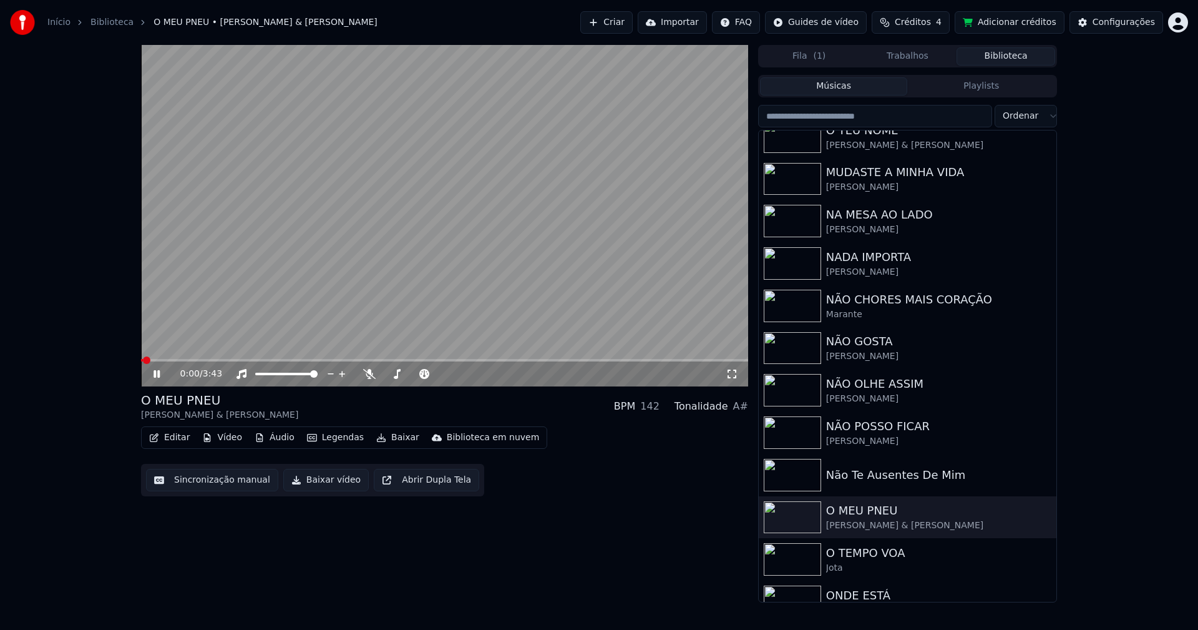
click at [154, 374] on icon at bounding box center [156, 373] width 6 height 7
click at [231, 442] on button "Vídeo" at bounding box center [222, 437] width 50 height 17
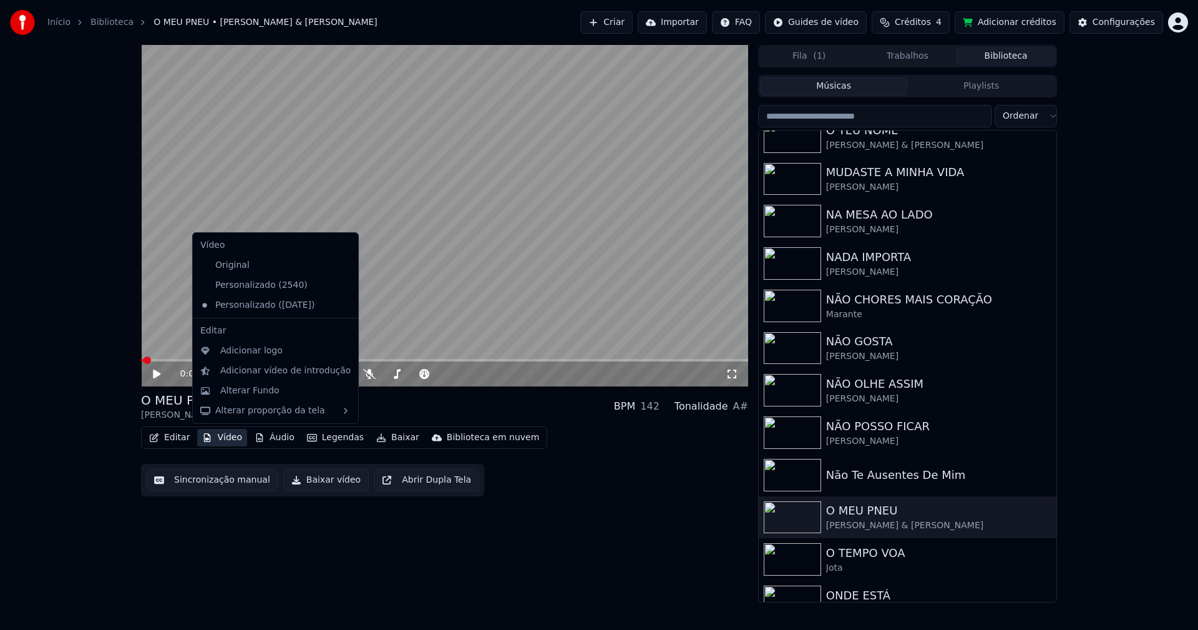
click at [342, 285] on icon at bounding box center [346, 285] width 9 height 10
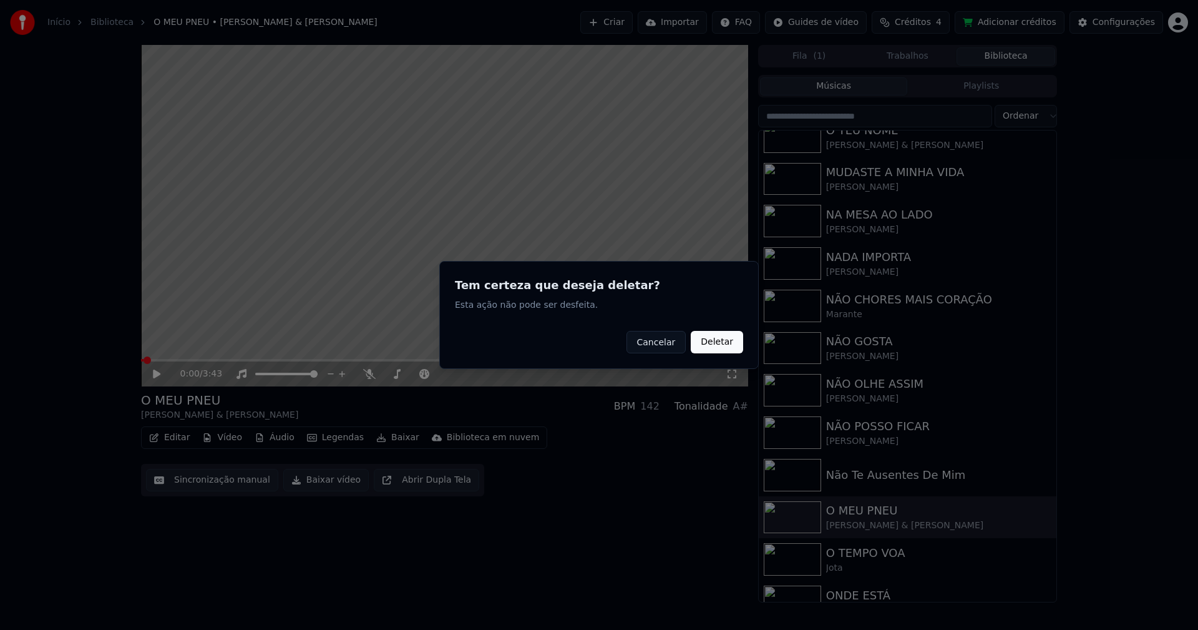
click at [724, 347] on button "Deletar" at bounding box center [717, 342] width 52 height 22
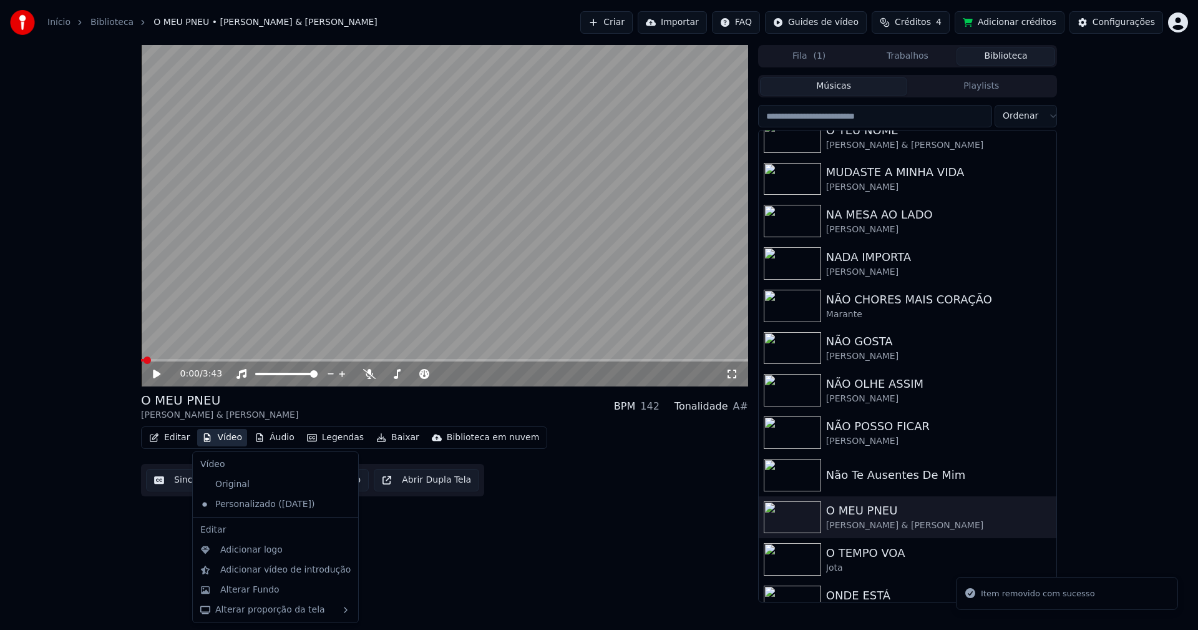
click at [222, 440] on button "Vídeo" at bounding box center [222, 437] width 50 height 17
click at [261, 592] on div "Alterar Fundo" at bounding box center [249, 589] width 59 height 12
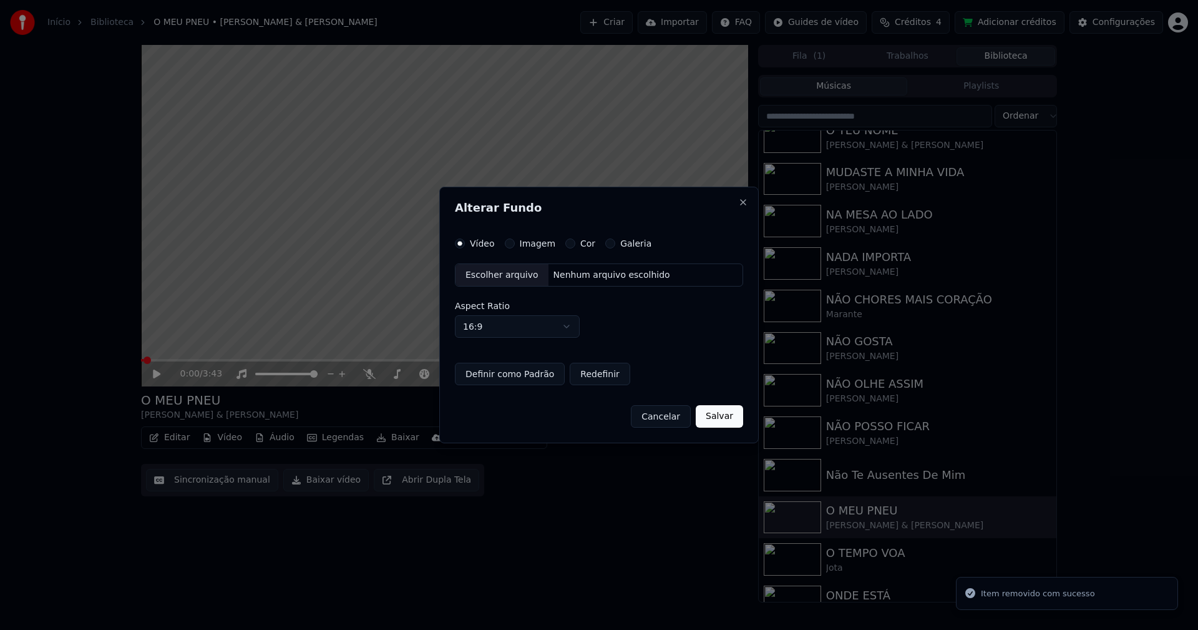
click at [508, 241] on button "Imagem" at bounding box center [510, 243] width 10 height 10
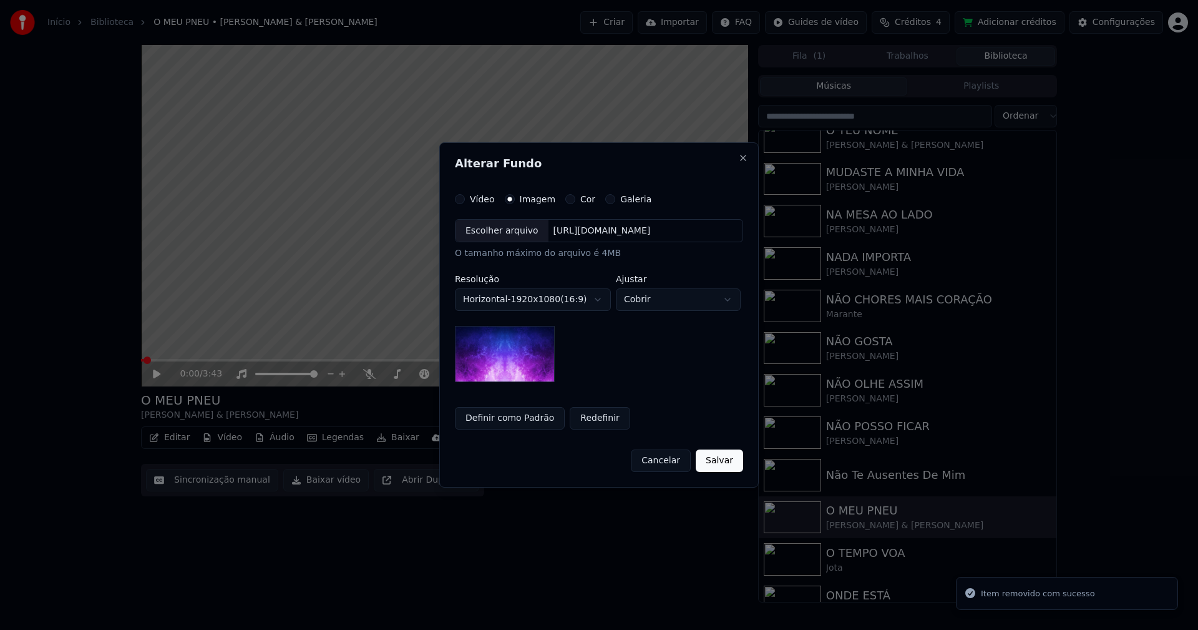
click at [505, 232] on div "Escolher arquivo" at bounding box center [501, 231] width 93 height 22
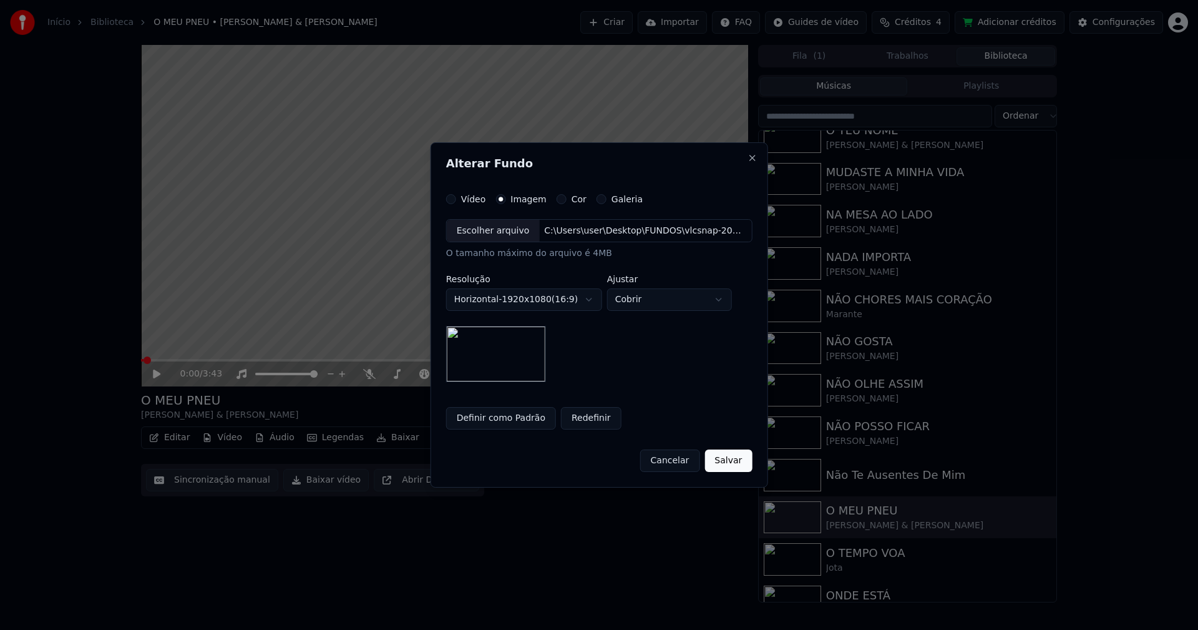
click at [724, 467] on button "Salvar" at bounding box center [727, 460] width 47 height 22
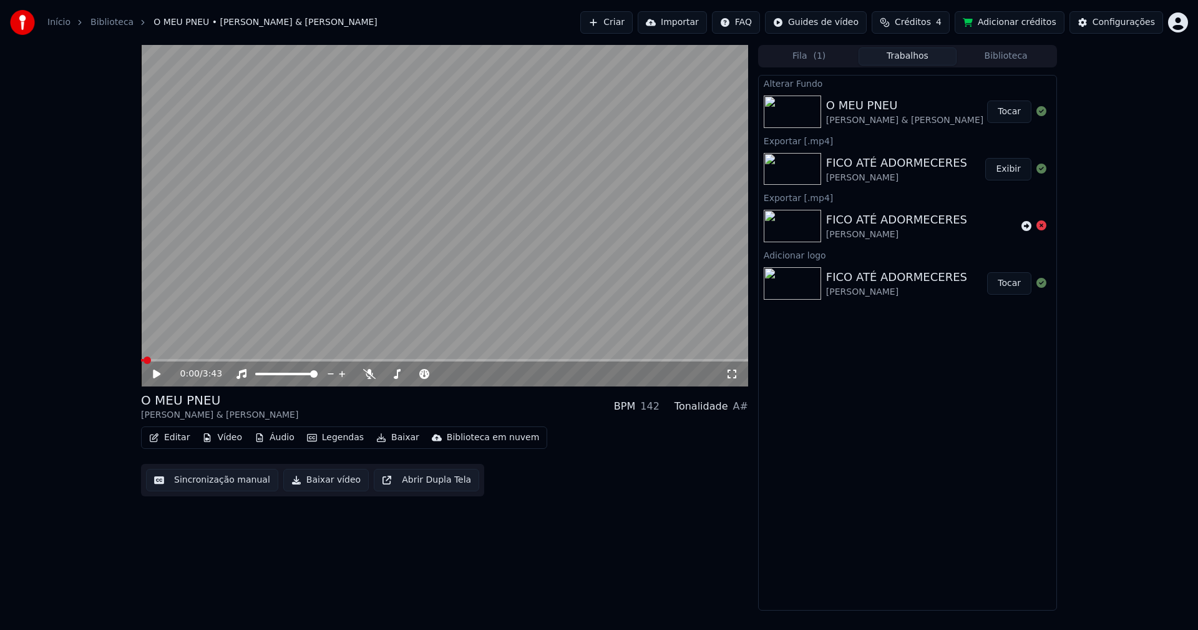
click at [1016, 115] on button "Tocar" at bounding box center [1009, 111] width 44 height 22
click at [155, 374] on icon at bounding box center [156, 373] width 6 height 7
click at [222, 438] on button "Vídeo" at bounding box center [222, 437] width 50 height 17
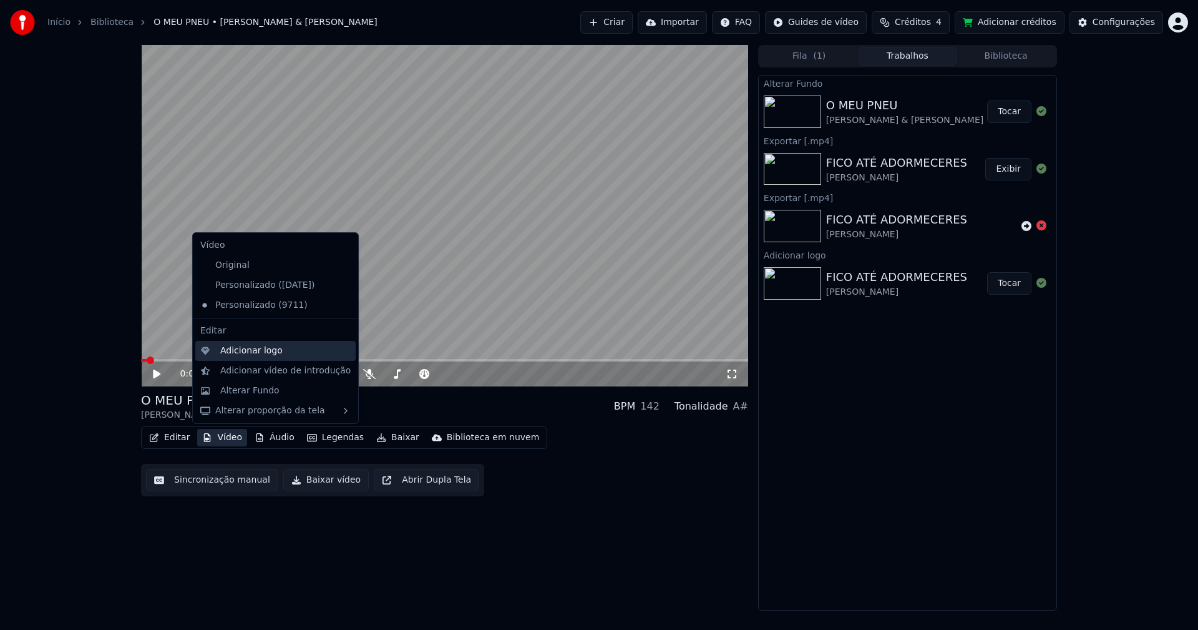
click at [243, 352] on div "Adicionar logo" at bounding box center [251, 350] width 62 height 12
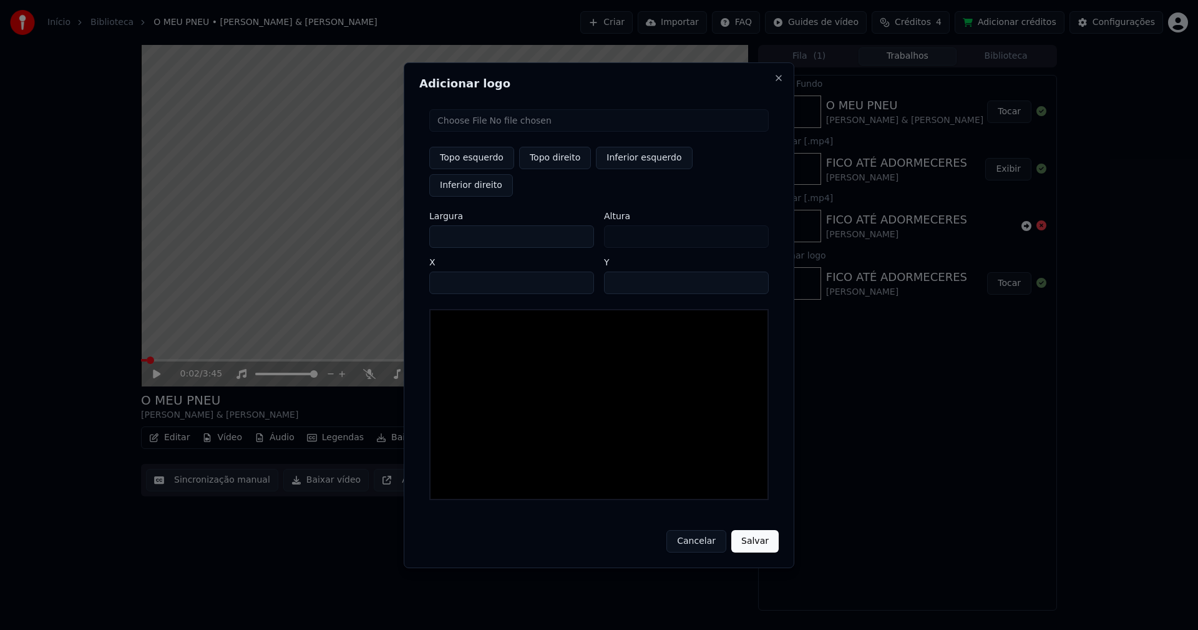
click at [471, 132] on input "file" at bounding box center [598, 120] width 339 height 22
type input "**********"
type input "***"
click at [557, 169] on button "Topo direito" at bounding box center [555, 158] width 72 height 22
type input "****"
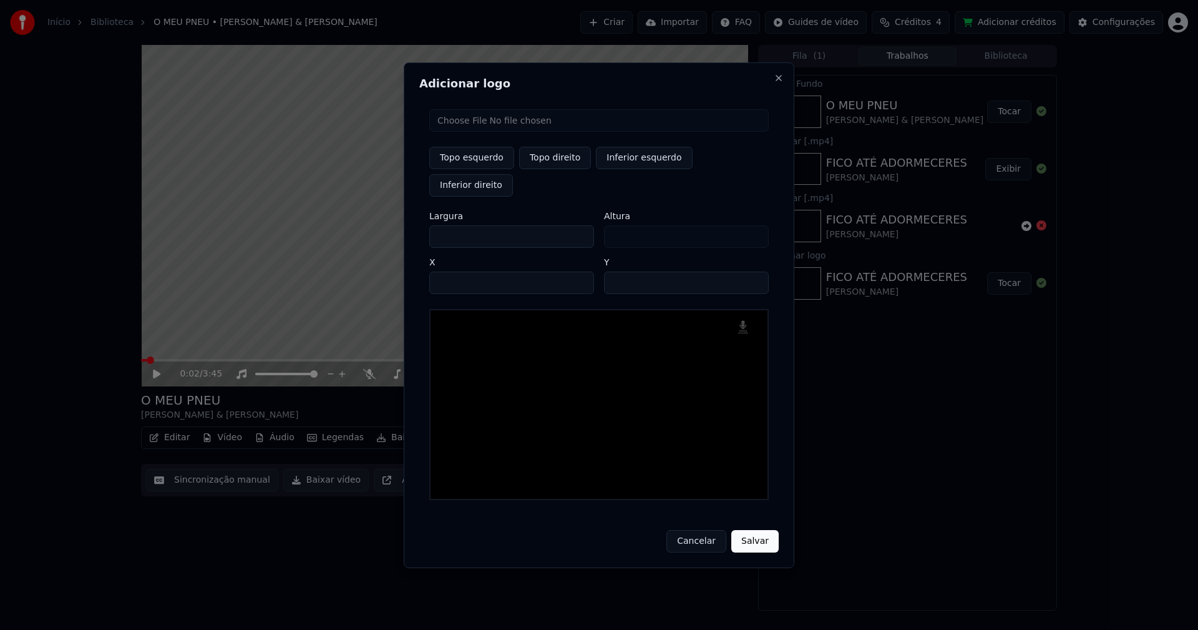
drag, startPoint x: 450, startPoint y: 224, endPoint x: 401, endPoint y: 226, distance: 48.7
click at [401, 226] on body "Início Biblioteca O MEU PNEU • [PERSON_NAME] & [PERSON_NAME] Criar Importar FAQ…" at bounding box center [599, 315] width 1198 height 630
type input "**"
type input "***"
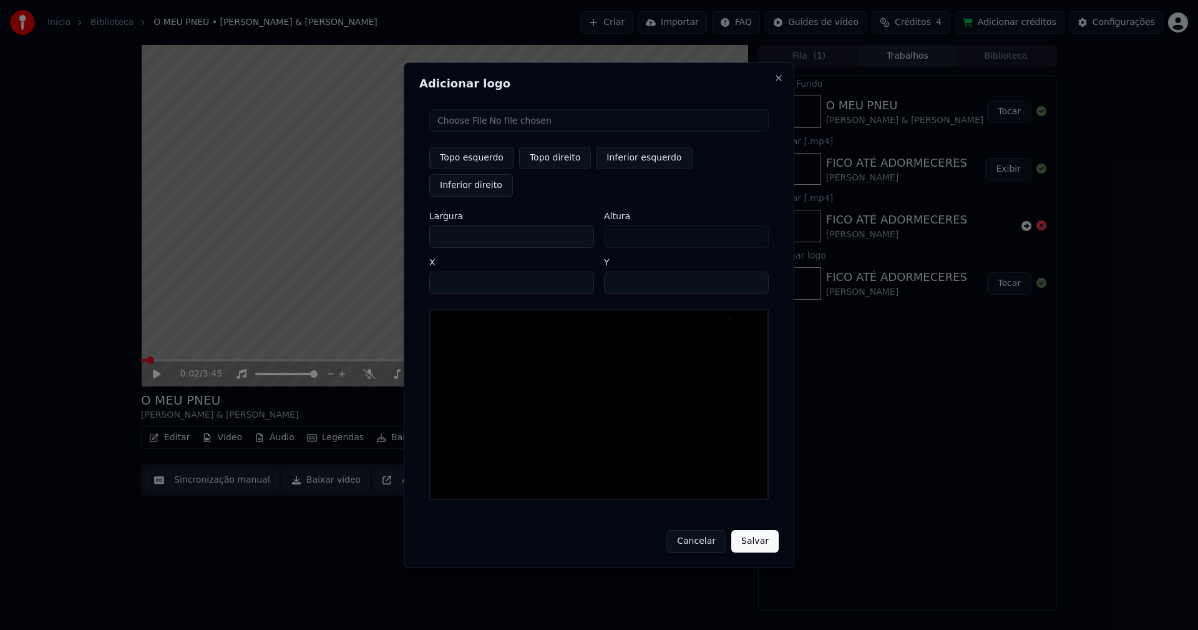
type input "***"
click at [455, 271] on input "****" at bounding box center [511, 282] width 165 height 22
type input "****"
click at [753, 271] on input "**" at bounding box center [686, 282] width 165 height 22
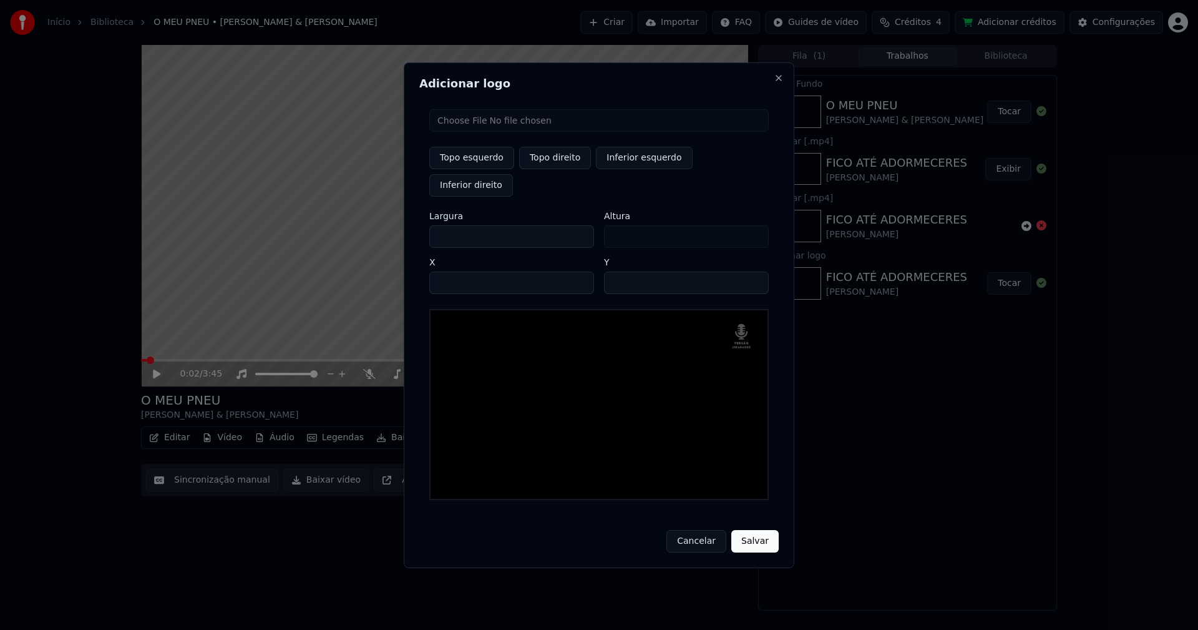
click at [753, 271] on input "**" at bounding box center [686, 282] width 165 height 22
click at [752, 271] on input "**" at bounding box center [686, 282] width 165 height 22
type input "**"
click at [752, 271] on input "**" at bounding box center [686, 282] width 165 height 22
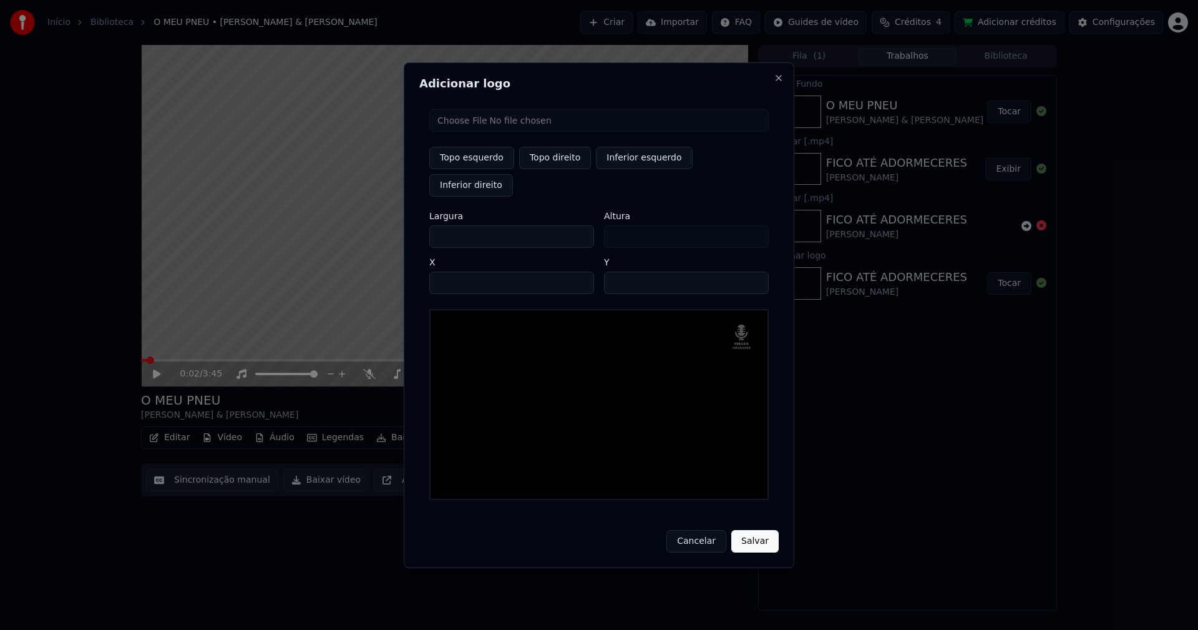
drag, startPoint x: 760, startPoint y: 530, endPoint x: 672, endPoint y: 548, distance: 89.7
click at [760, 532] on button "Salvar" at bounding box center [754, 541] width 47 height 22
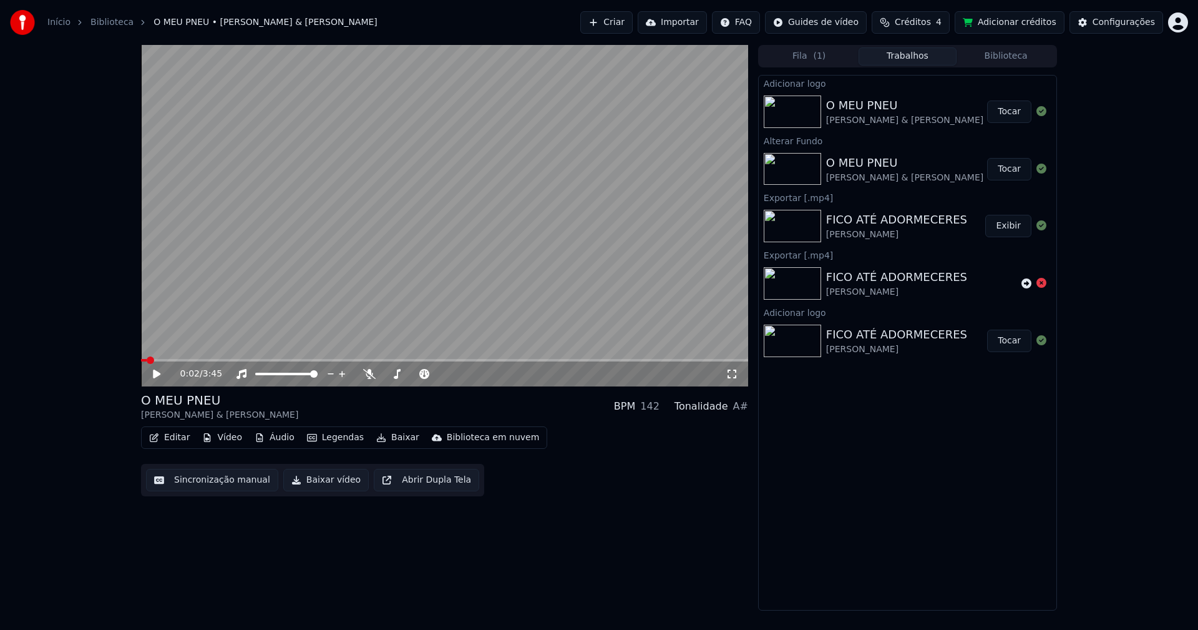
click at [1011, 117] on button "Tocar" at bounding box center [1009, 111] width 44 height 22
click at [158, 372] on icon at bounding box center [156, 373] width 6 height 7
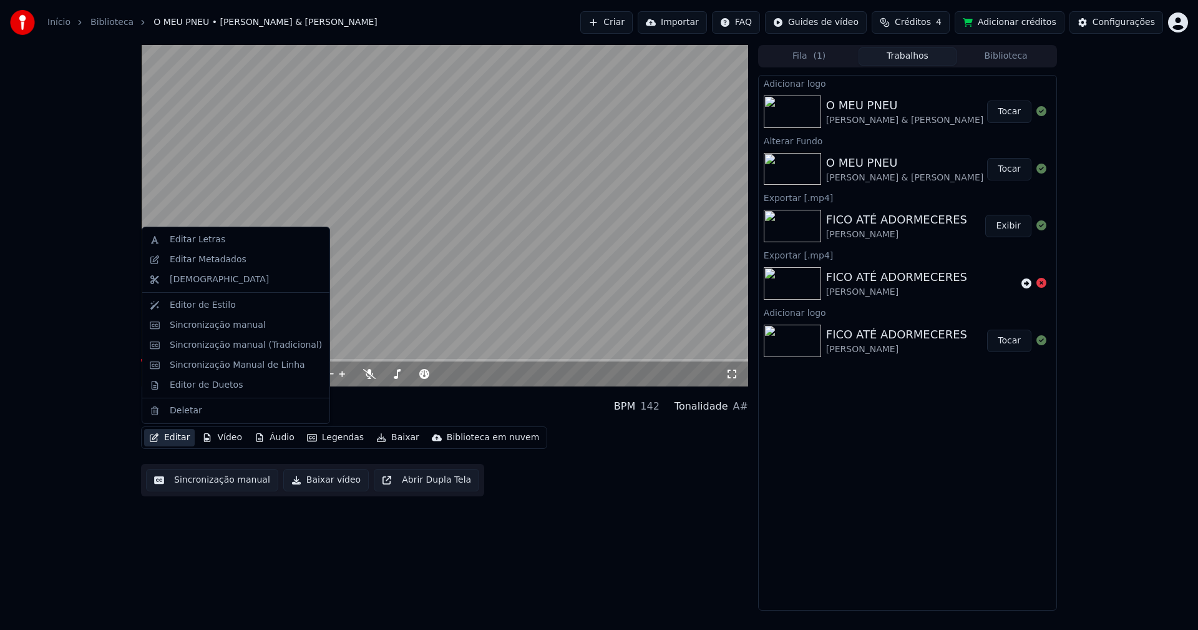
click at [182, 440] on button "Editar" at bounding box center [169, 437] width 51 height 17
click at [235, 349] on div "Sincronização manual (Tradicional)" at bounding box center [246, 345] width 152 height 12
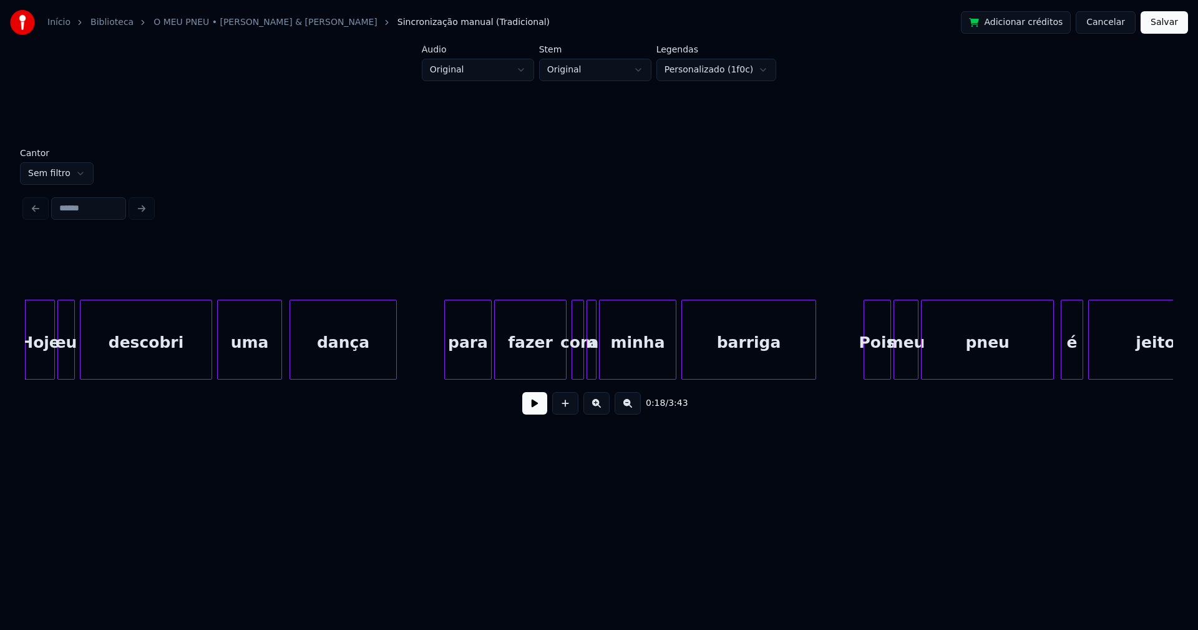
scroll to position [0, 2149]
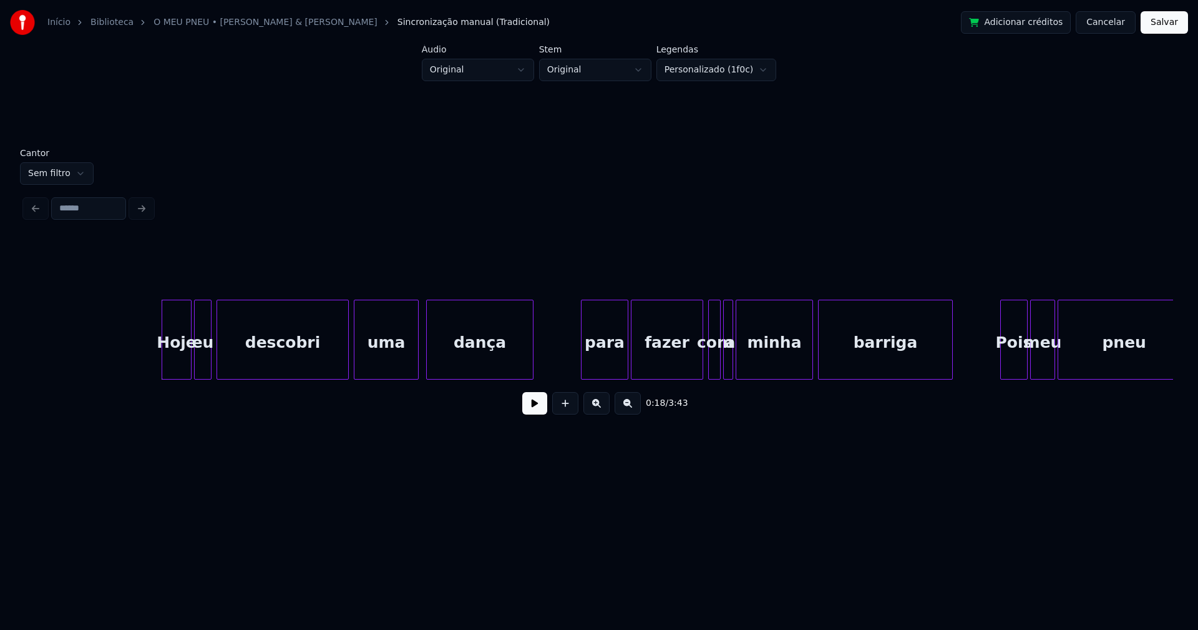
click at [532, 411] on button at bounding box center [534, 403] width 25 height 22
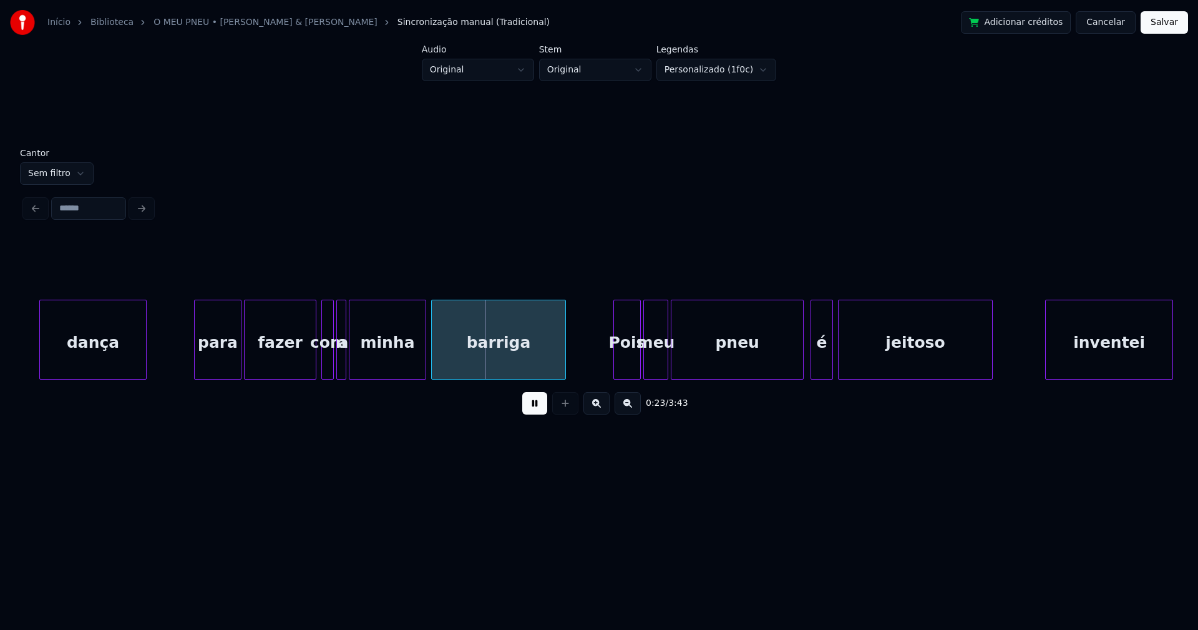
scroll to position [0, 2567]
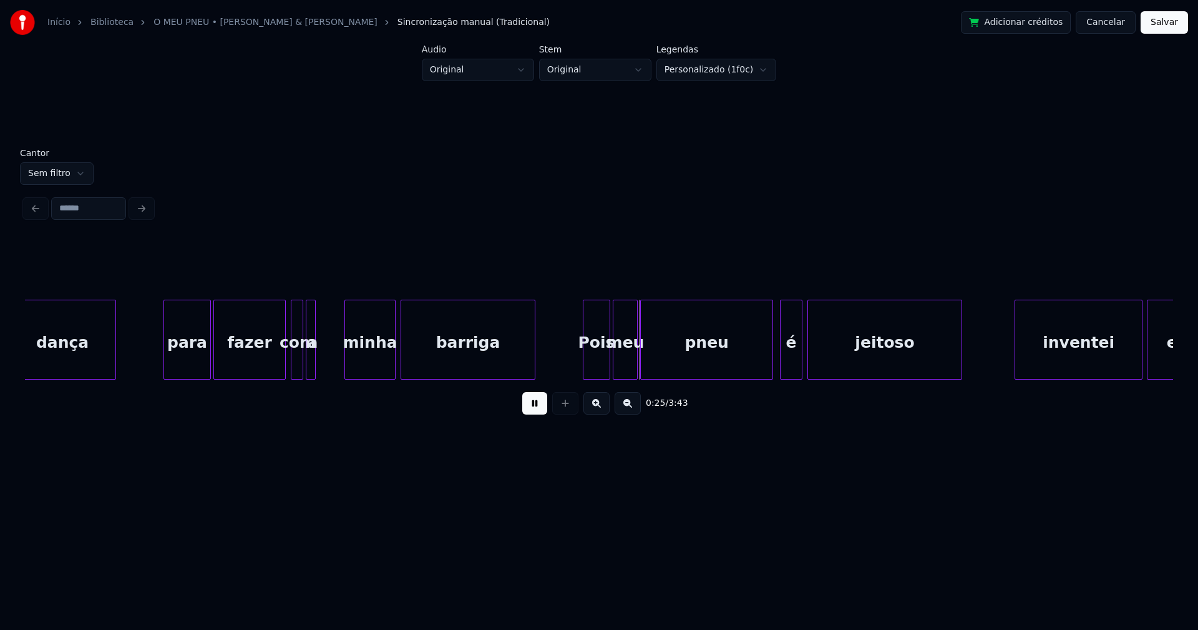
click at [348, 352] on div at bounding box center [347, 339] width 4 height 79
click at [325, 358] on div at bounding box center [324, 339] width 4 height 79
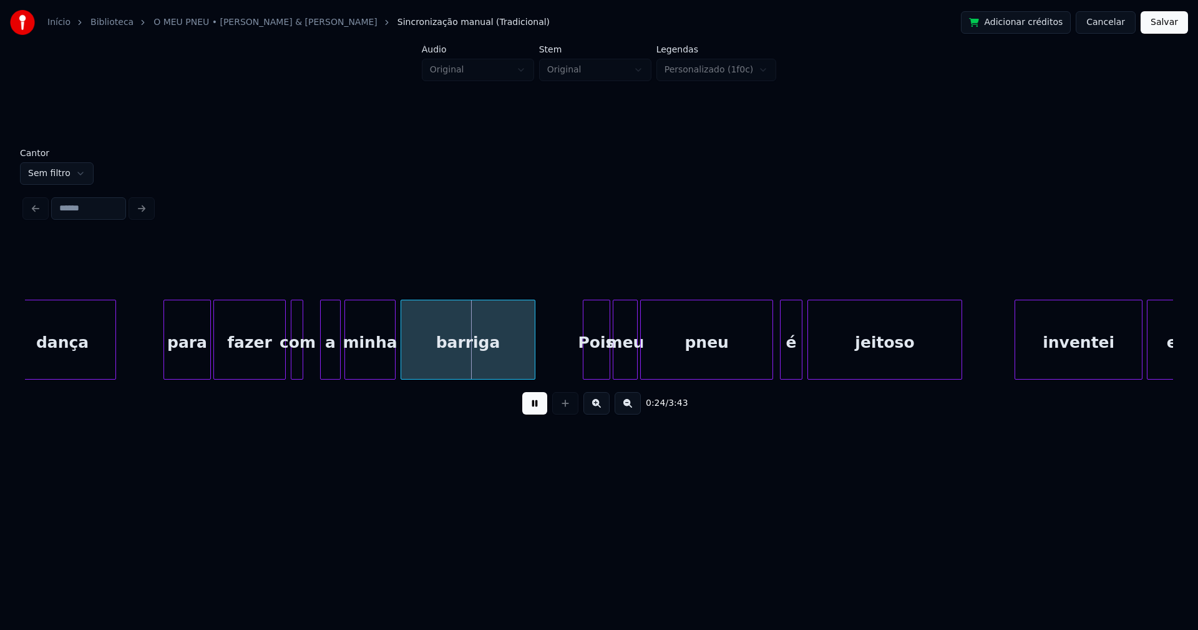
click at [329, 376] on div "dança para fazer com a minha barriga Pois meu pneu é jeitoso inventei esta" at bounding box center [599, 339] width 1148 height 80
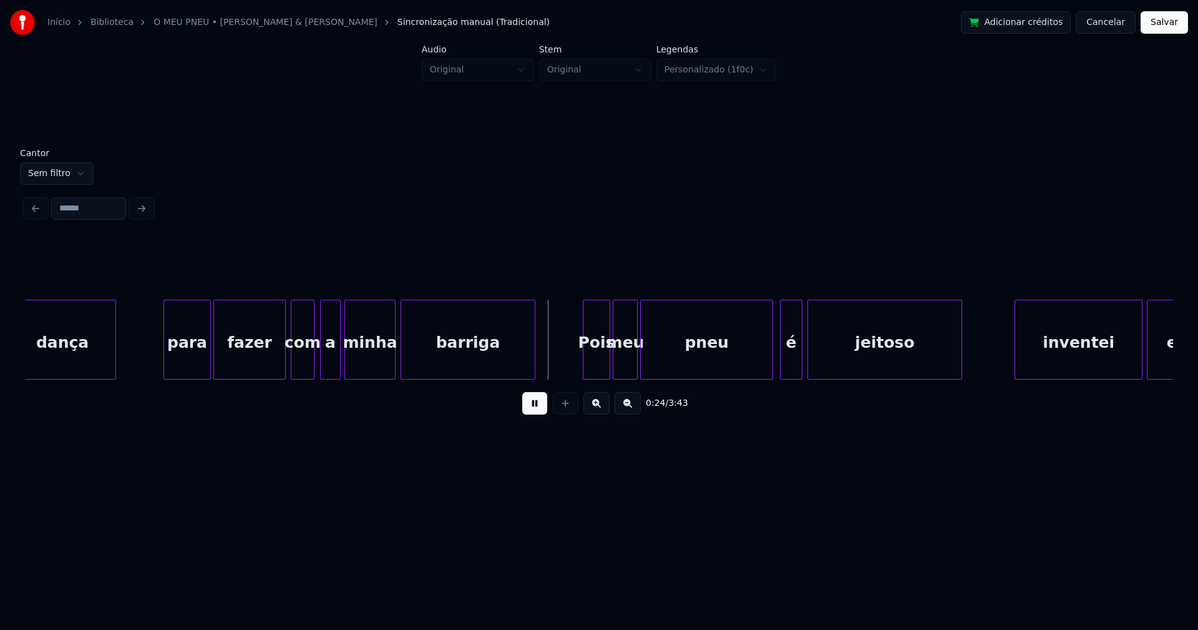
click at [312, 359] on div at bounding box center [312, 339] width 4 height 79
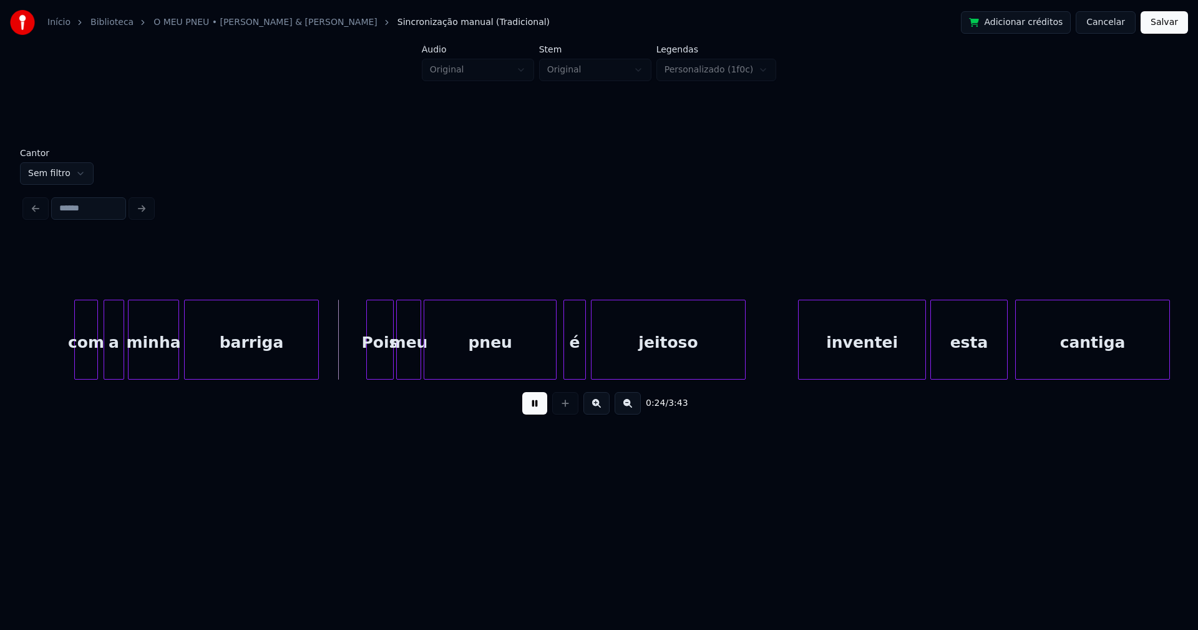
scroll to position [0, 2892]
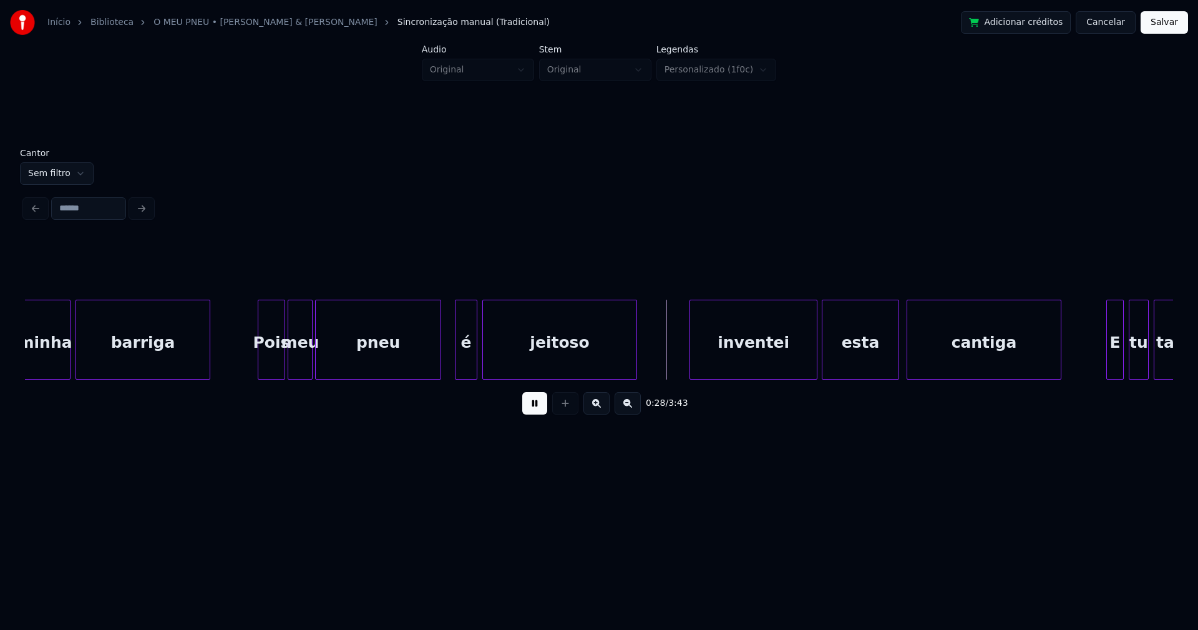
click at [438, 371] on div at bounding box center [439, 339] width 4 height 79
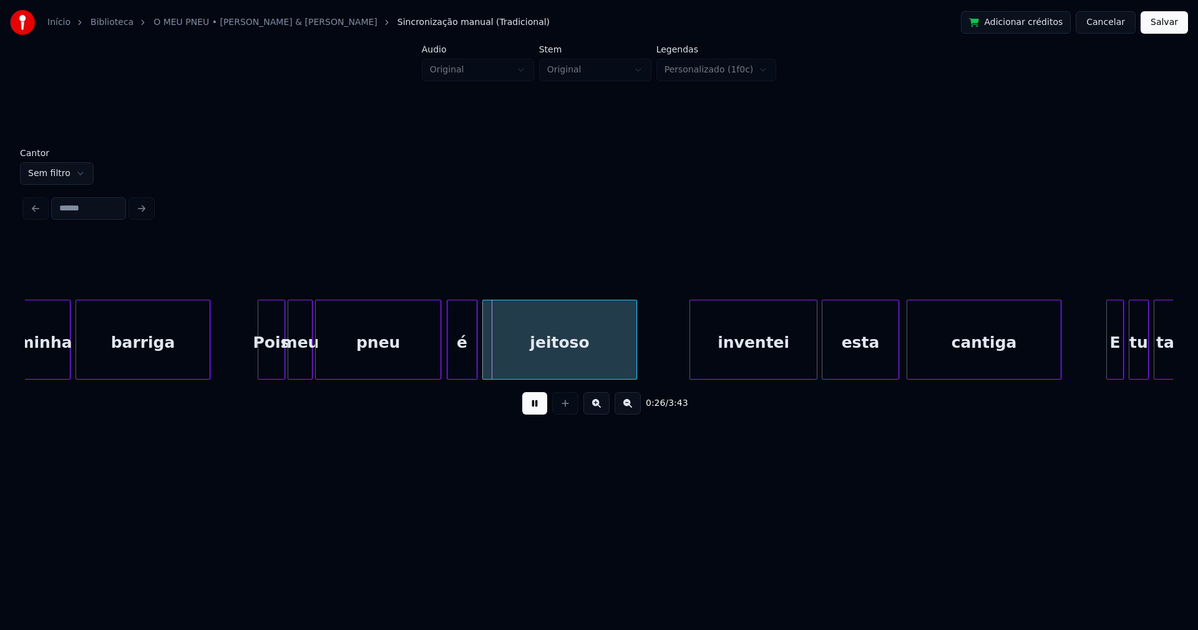
click at [450, 366] on div at bounding box center [449, 339] width 4 height 79
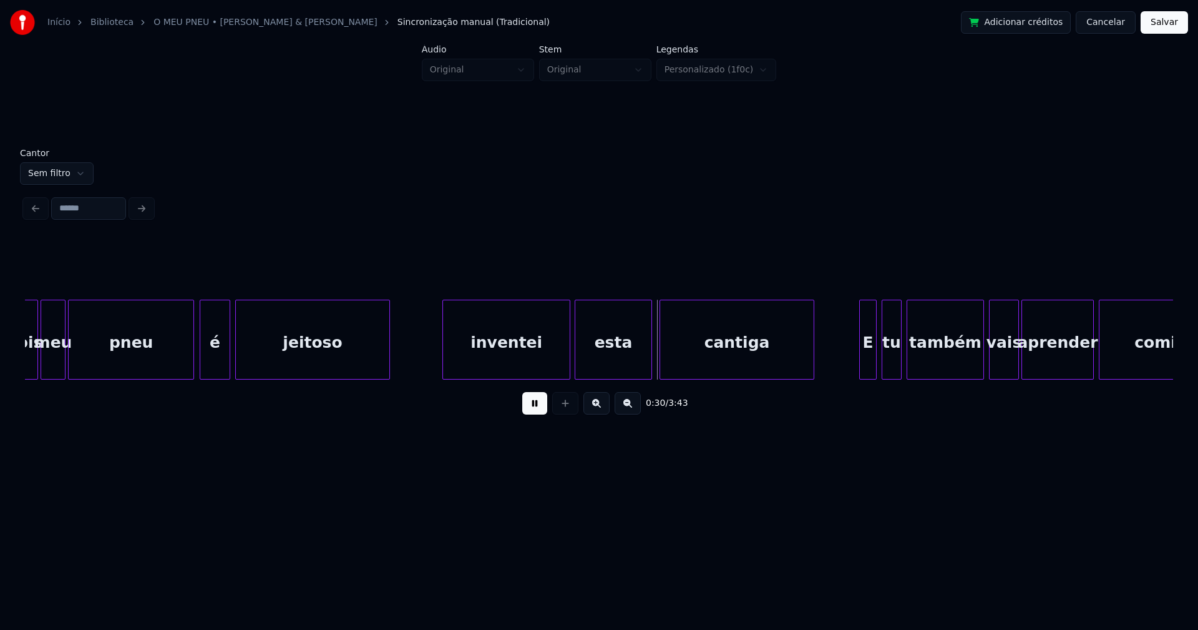
scroll to position [0, 3433]
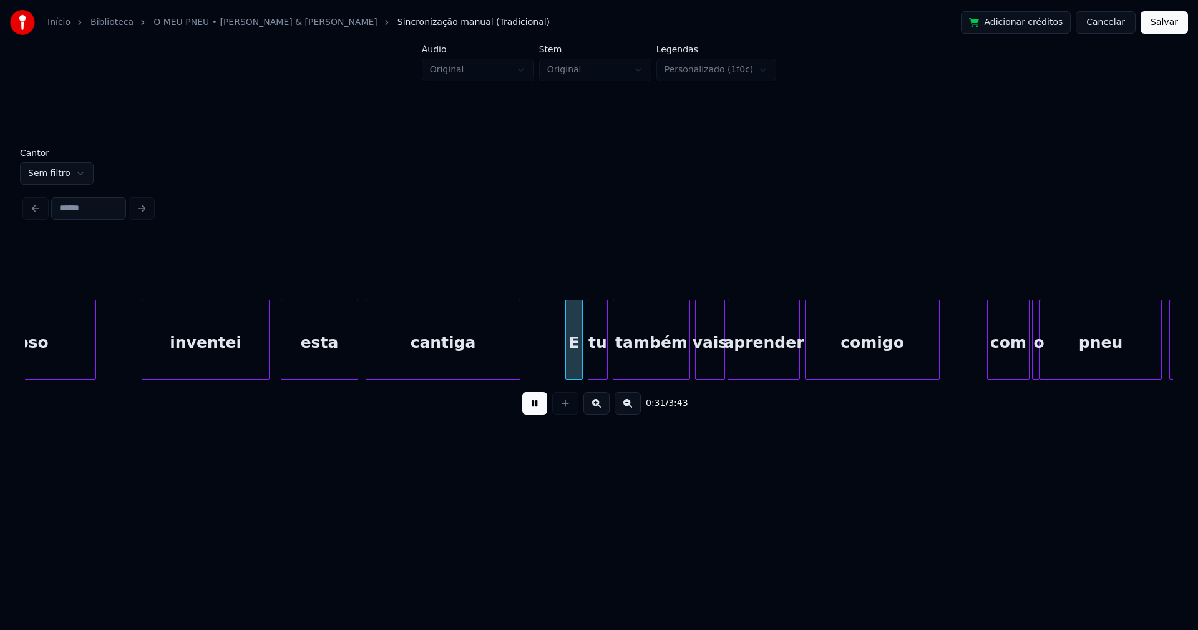
click at [218, 358] on div "inventei" at bounding box center [205, 342] width 127 height 85
click at [329, 364] on div "esta" at bounding box center [316, 342] width 76 height 85
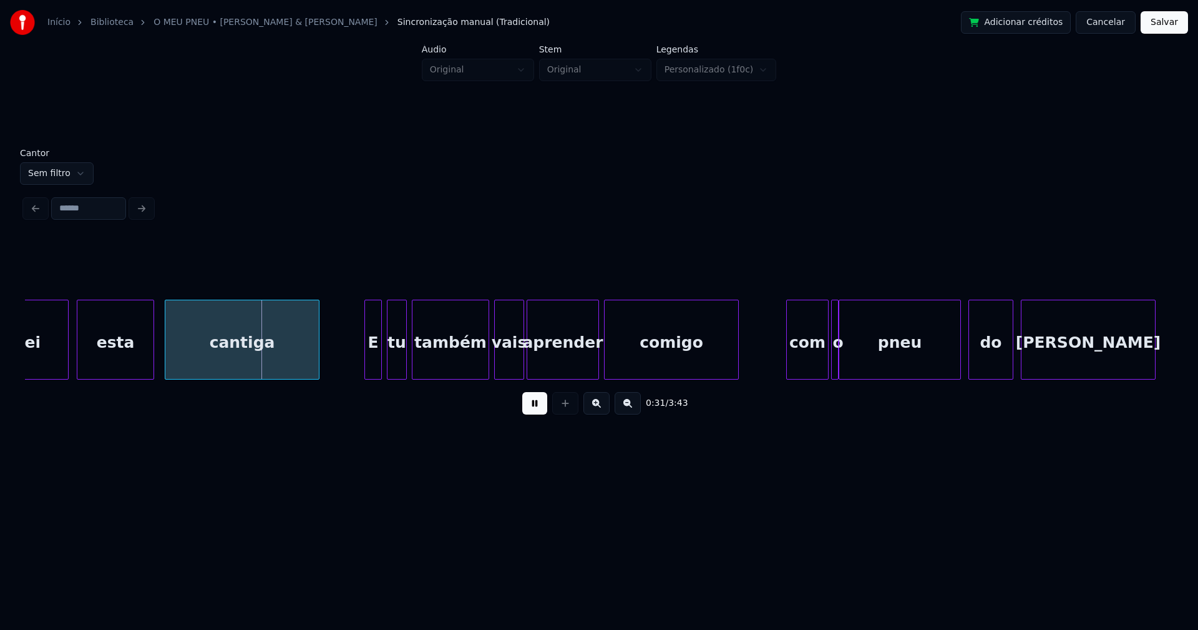
scroll to position [0, 3742]
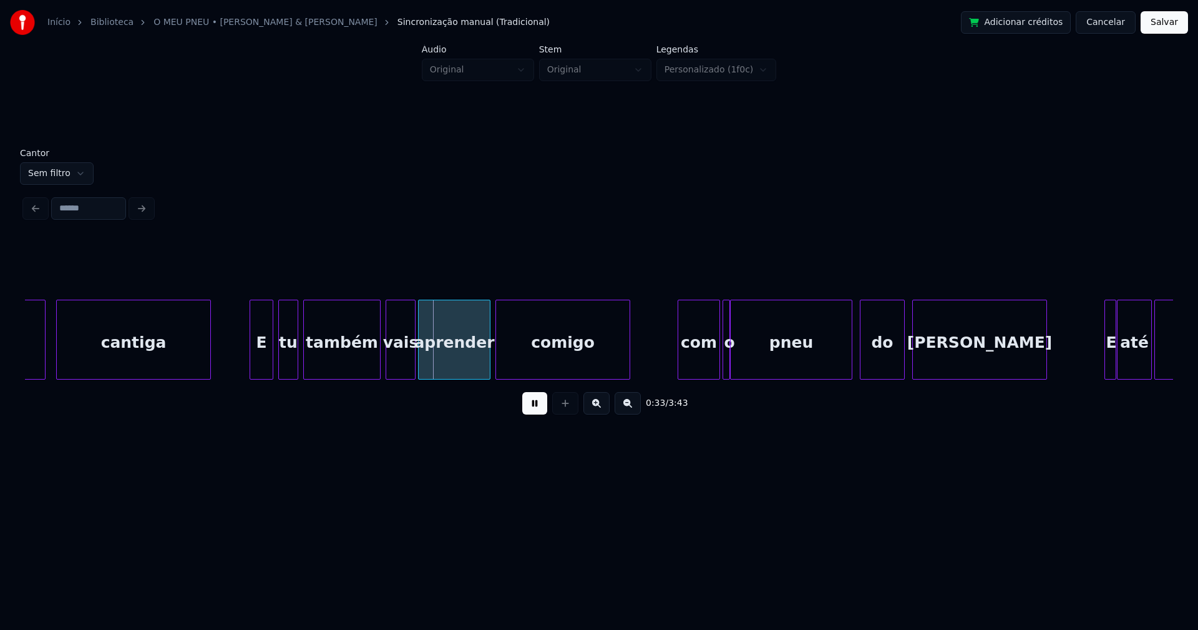
click at [252, 363] on div at bounding box center [252, 339] width 4 height 79
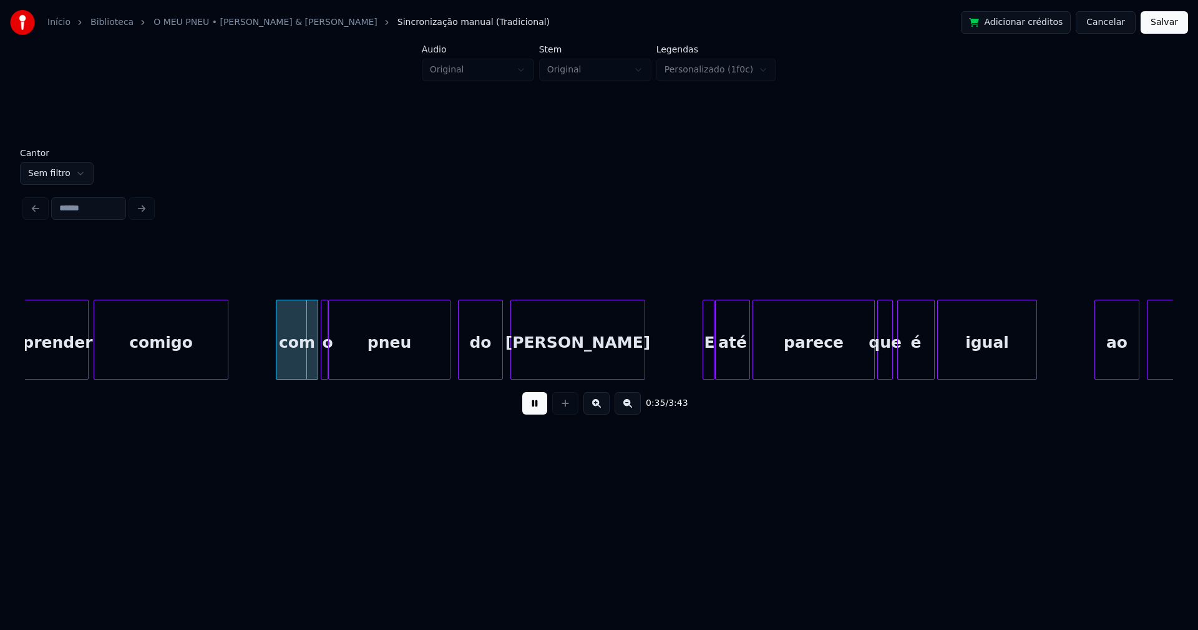
scroll to position [0, 4160]
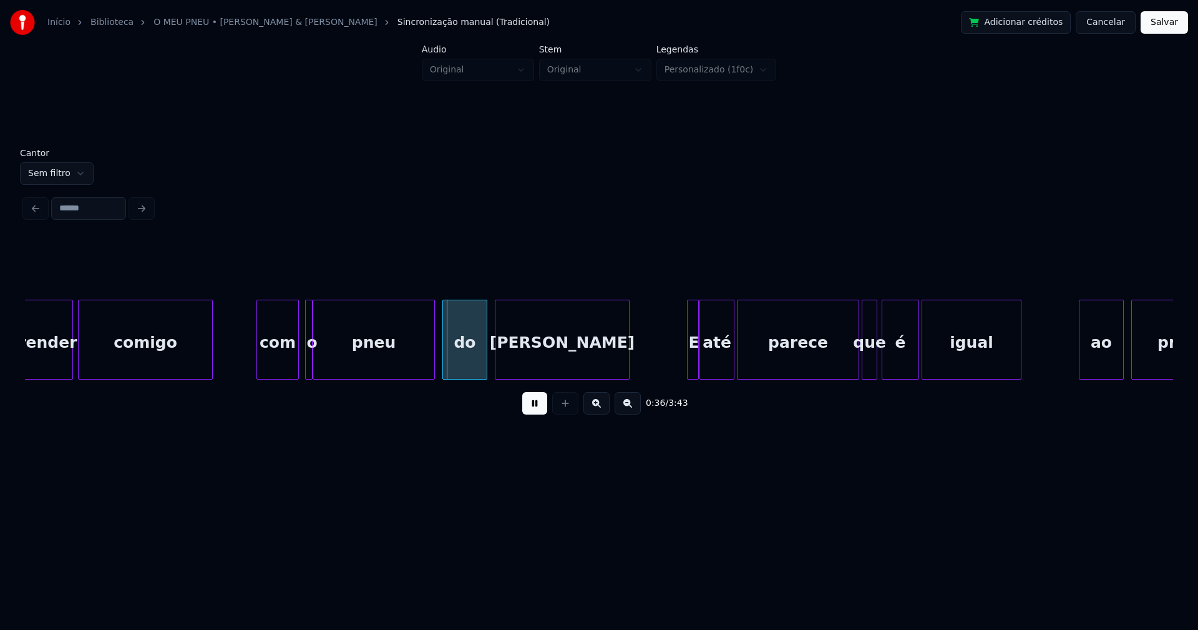
click at [274, 362] on div "com" at bounding box center [277, 342] width 41 height 85
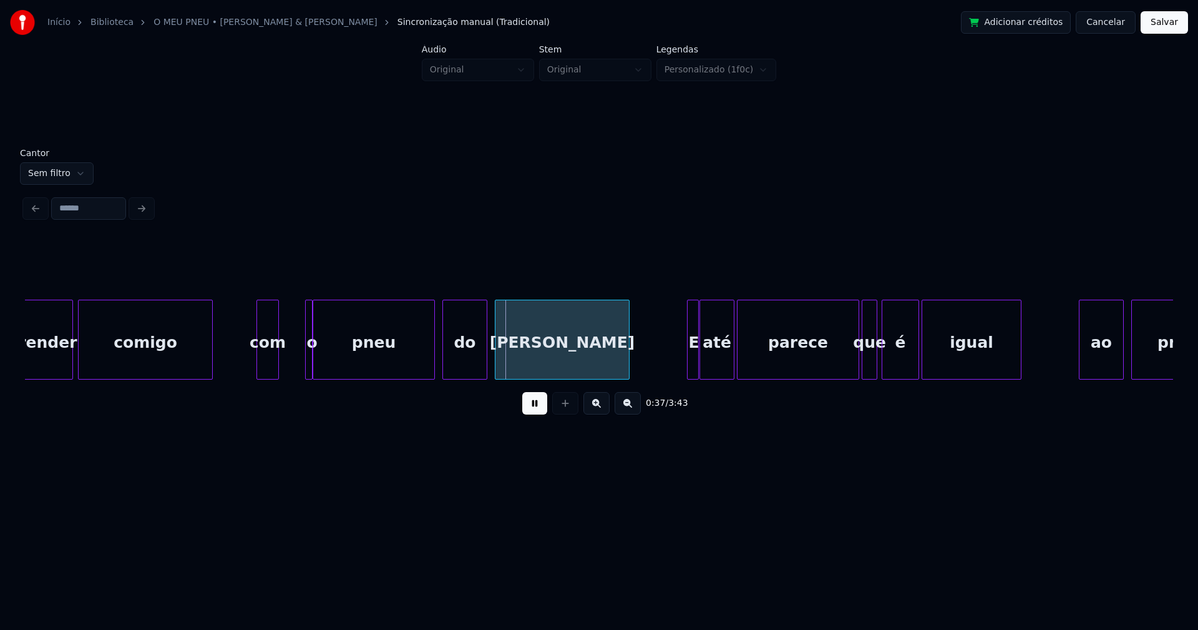
click at [276, 379] on div "aprender comigo com o pneu do João E até parece que é igual ao pneu" at bounding box center [599, 339] width 1148 height 80
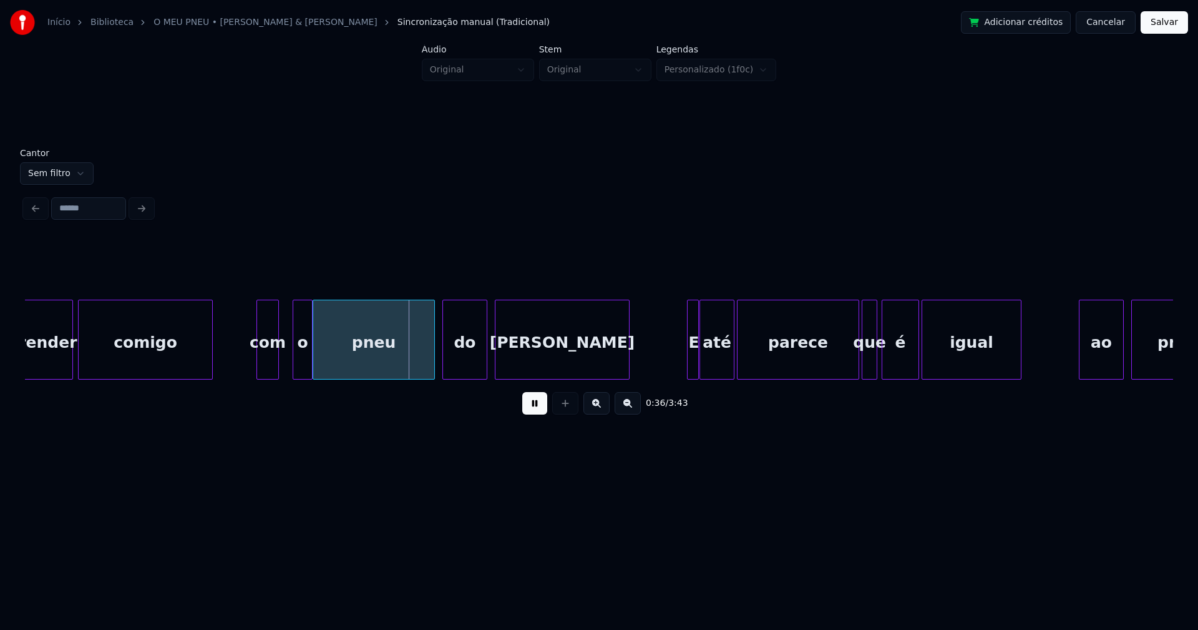
click at [293, 366] on div at bounding box center [295, 339] width 4 height 79
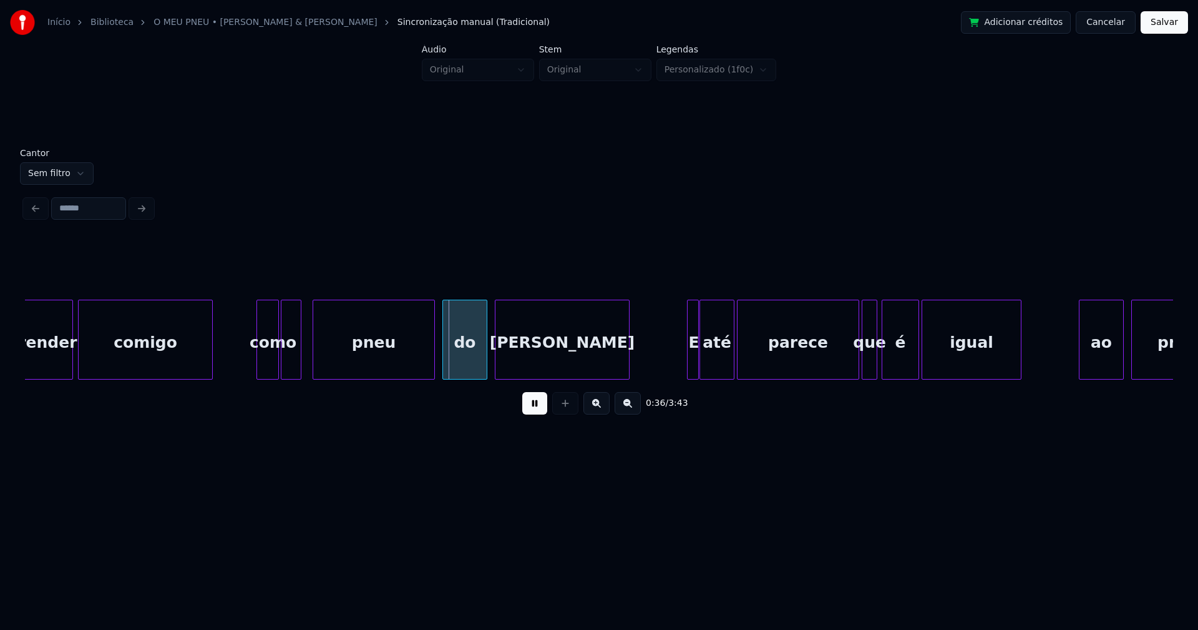
click at [291, 372] on div "o" at bounding box center [290, 342] width 19 height 85
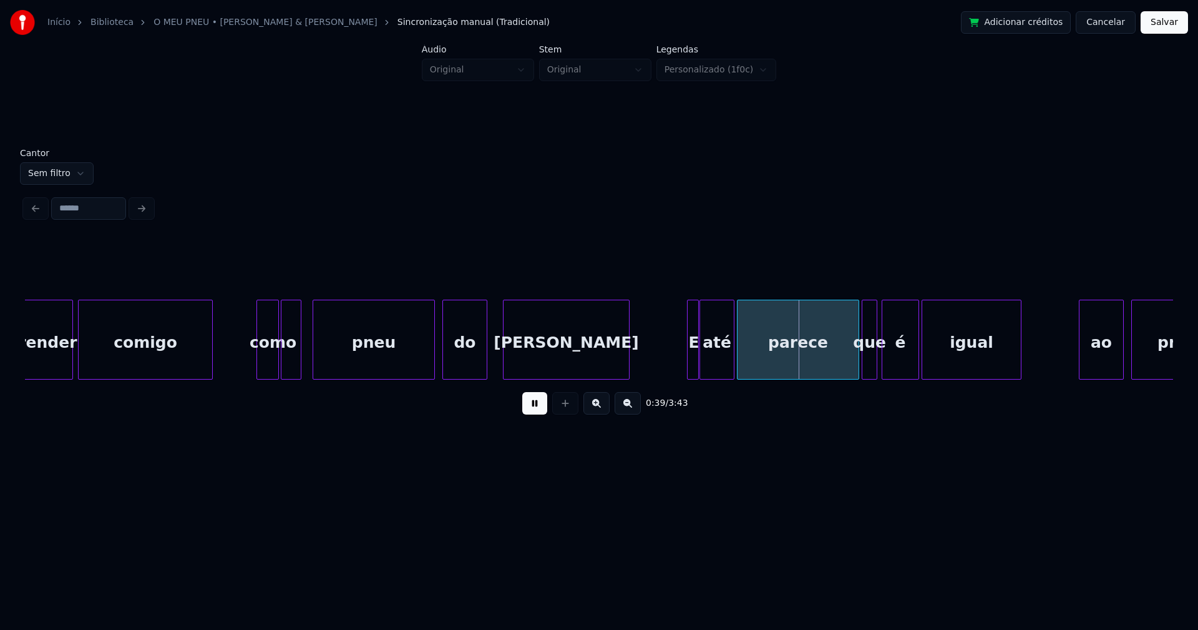
click at [505, 356] on div at bounding box center [506, 339] width 4 height 79
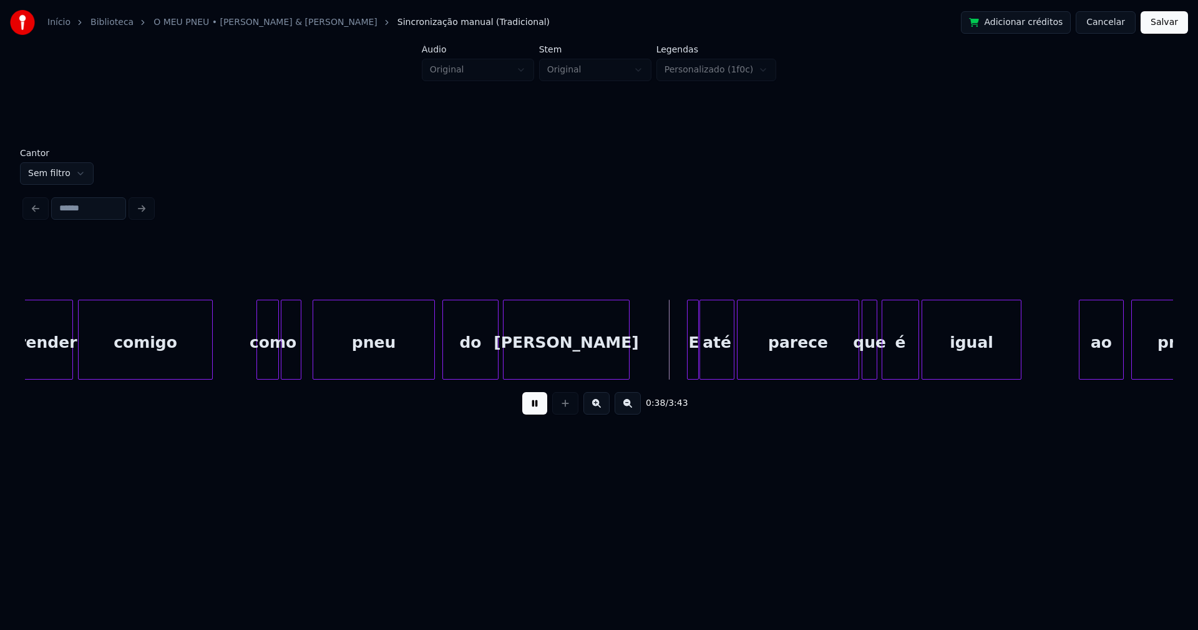
click at [497, 351] on div at bounding box center [496, 339] width 4 height 79
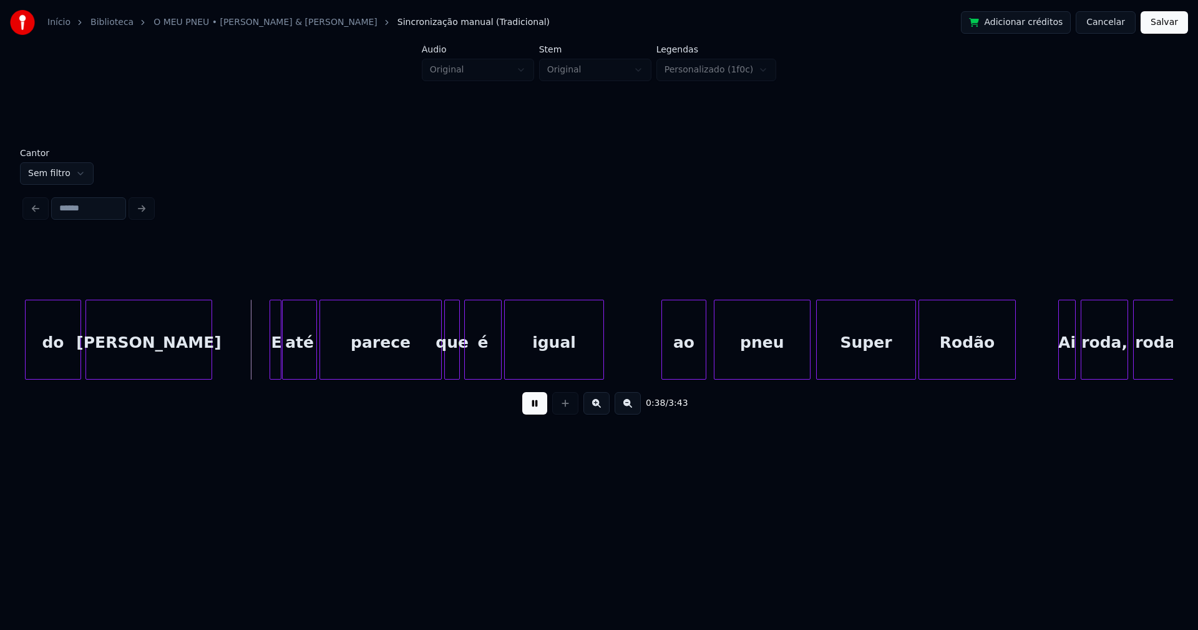
scroll to position [0, 4593]
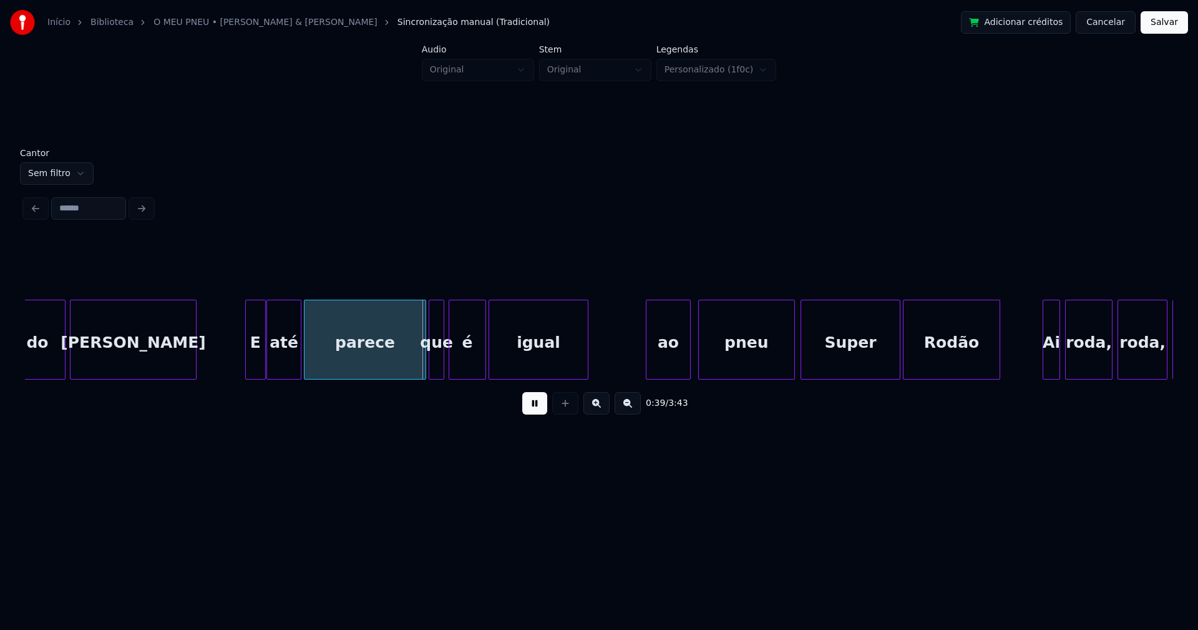
click at [248, 362] on div at bounding box center [248, 339] width 4 height 79
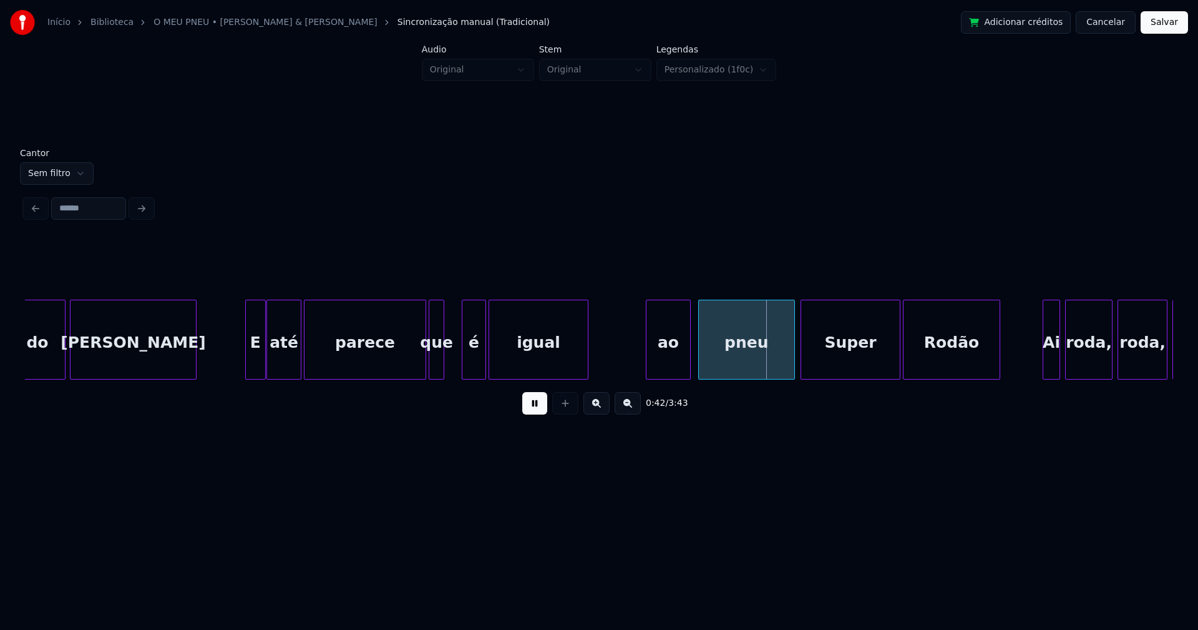
click at [464, 361] on div at bounding box center [464, 339] width 4 height 79
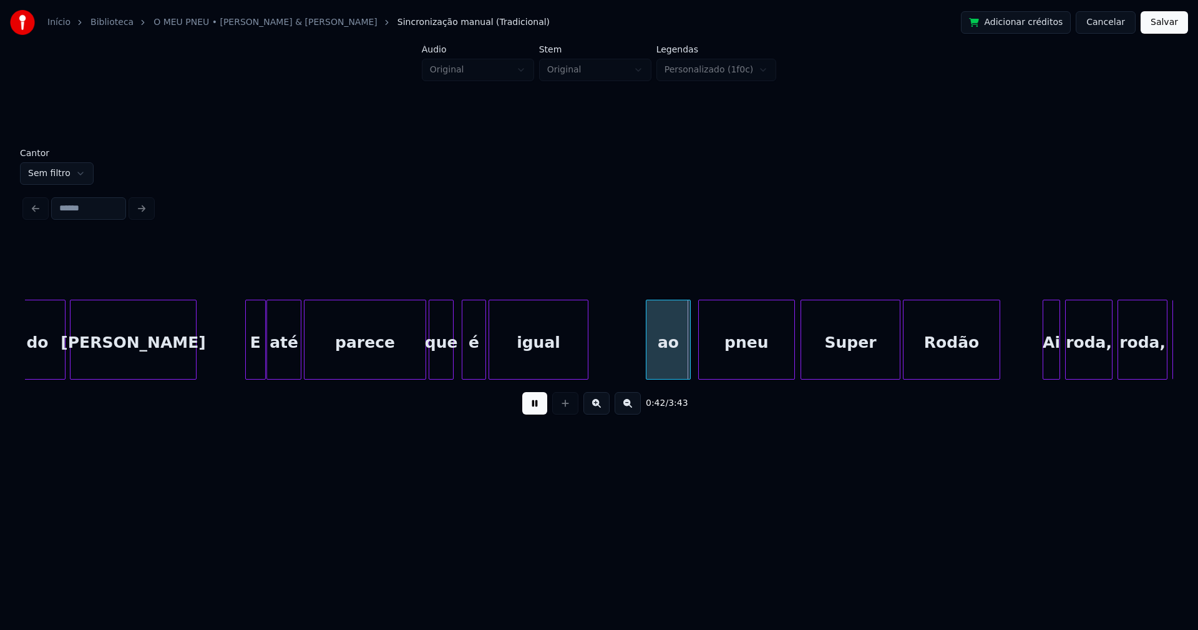
click at [452, 359] on div at bounding box center [451, 339] width 4 height 79
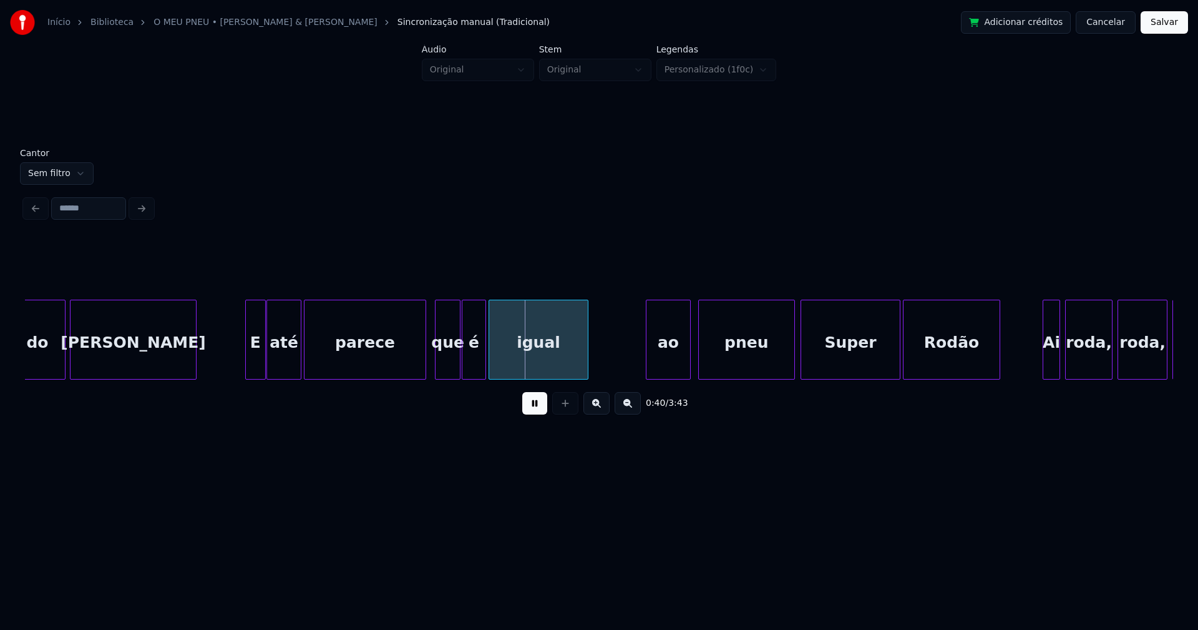
click at [440, 367] on div "que" at bounding box center [447, 342] width 24 height 85
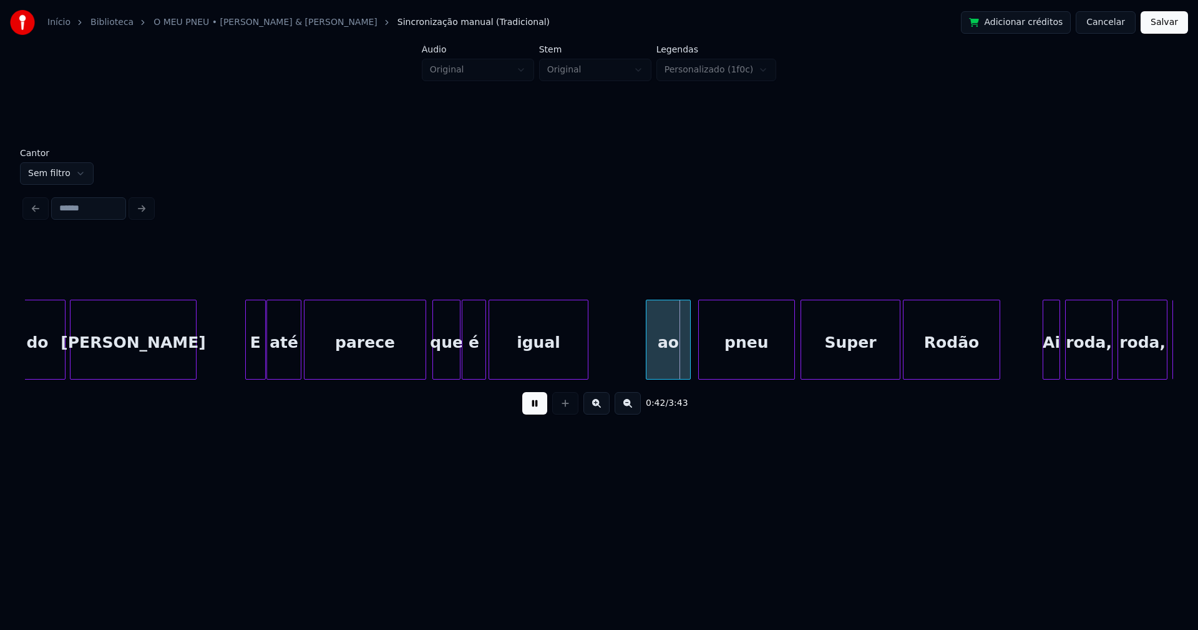
click at [435, 363] on div at bounding box center [435, 339] width 4 height 79
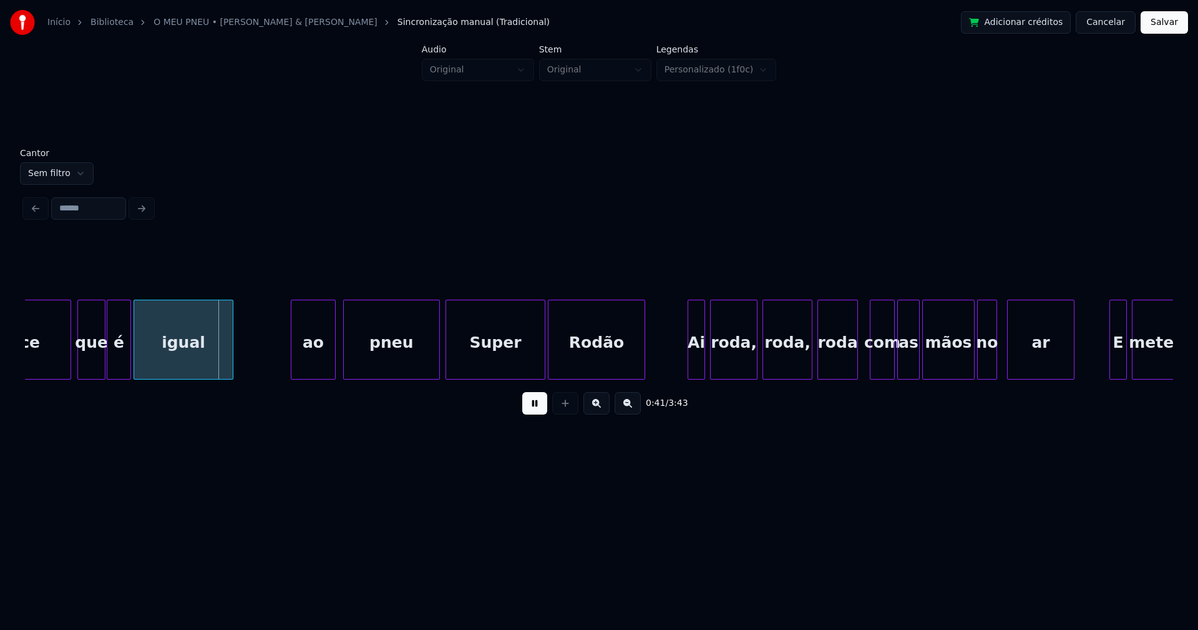
scroll to position [0, 4963]
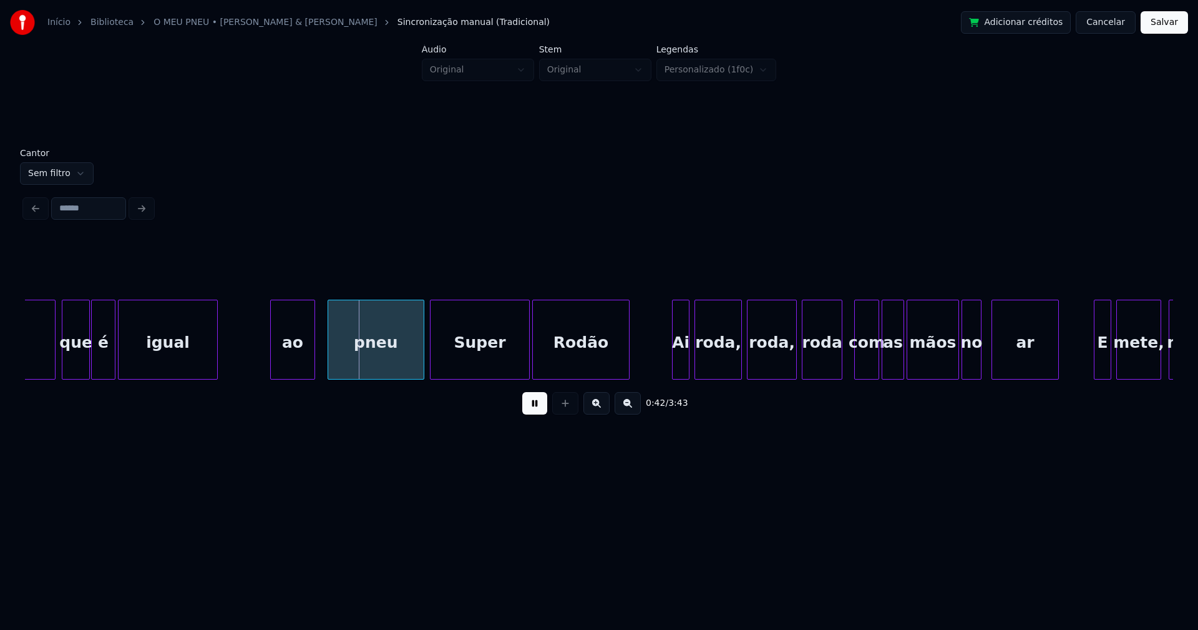
click at [291, 359] on div "ao" at bounding box center [293, 342] width 44 height 85
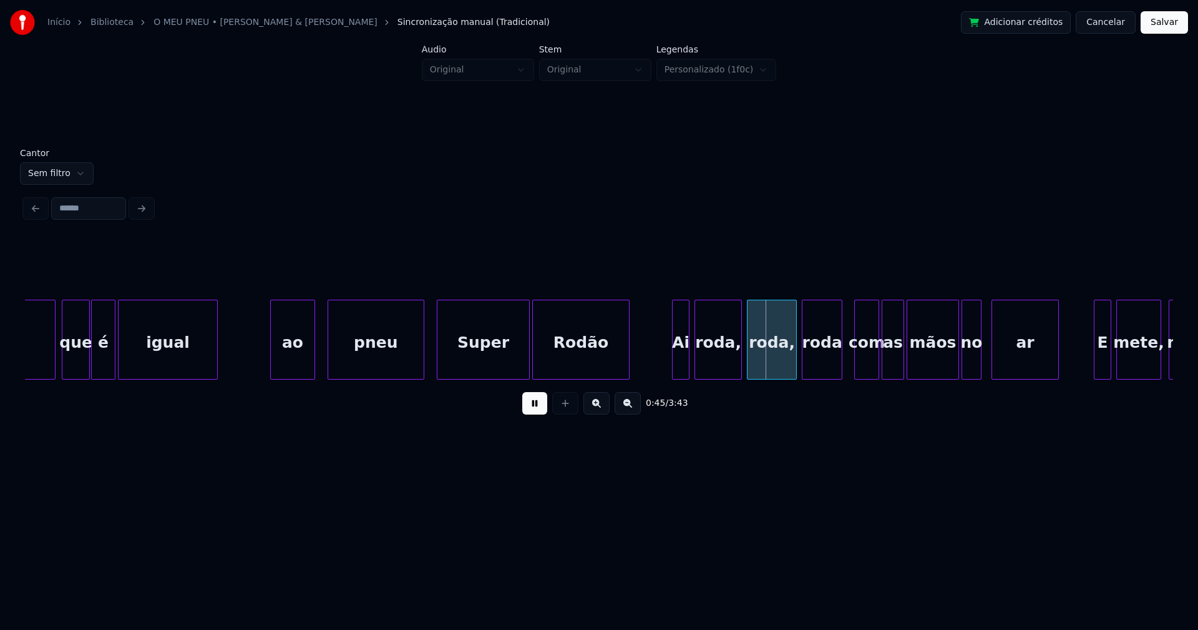
click at [439, 353] on div at bounding box center [439, 339] width 4 height 79
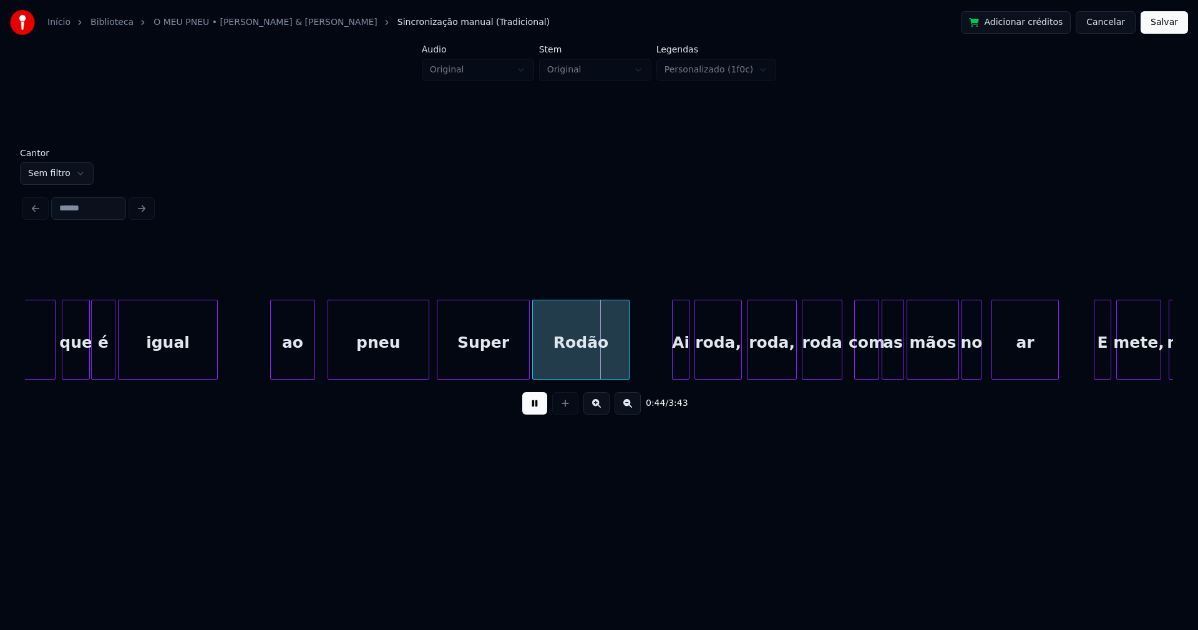
click at [428, 357] on div at bounding box center [427, 339] width 4 height 79
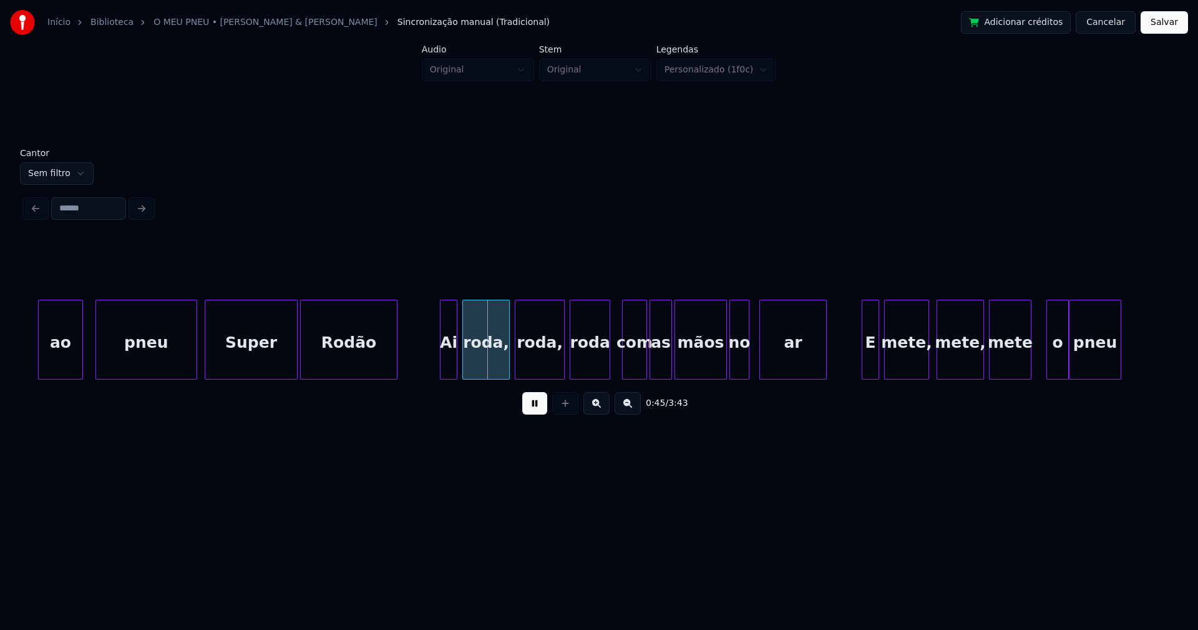
scroll to position [0, 5227]
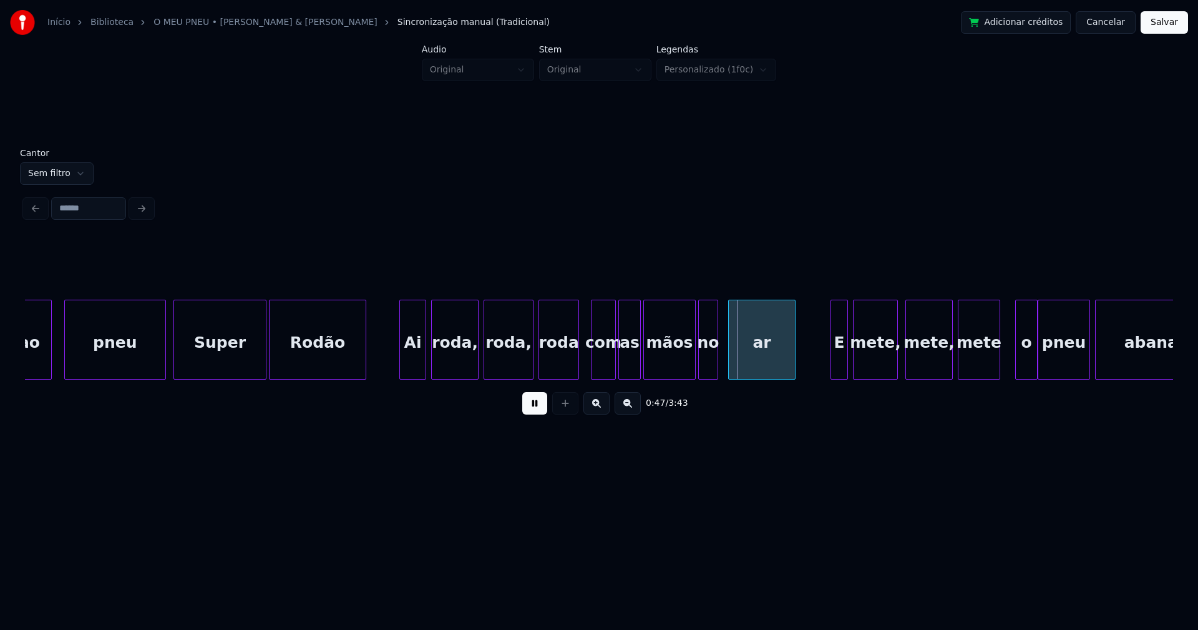
click at [402, 367] on div at bounding box center [402, 339] width 4 height 79
click at [592, 358] on div at bounding box center [592, 339] width 4 height 79
click at [723, 360] on div at bounding box center [724, 339] width 4 height 79
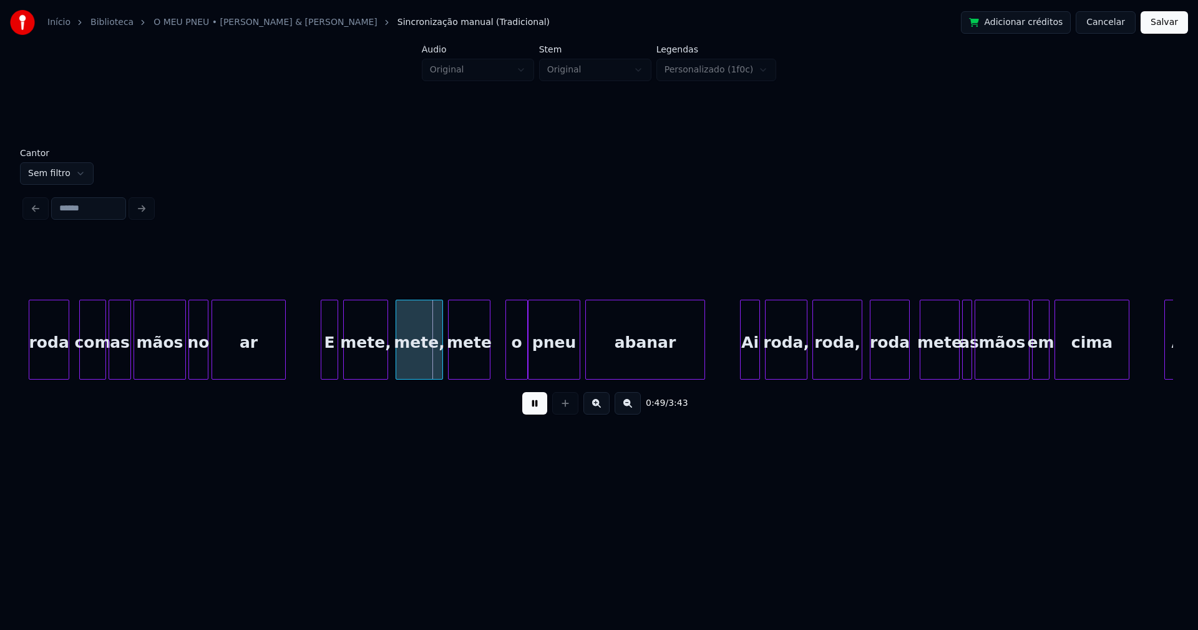
scroll to position [0, 5799]
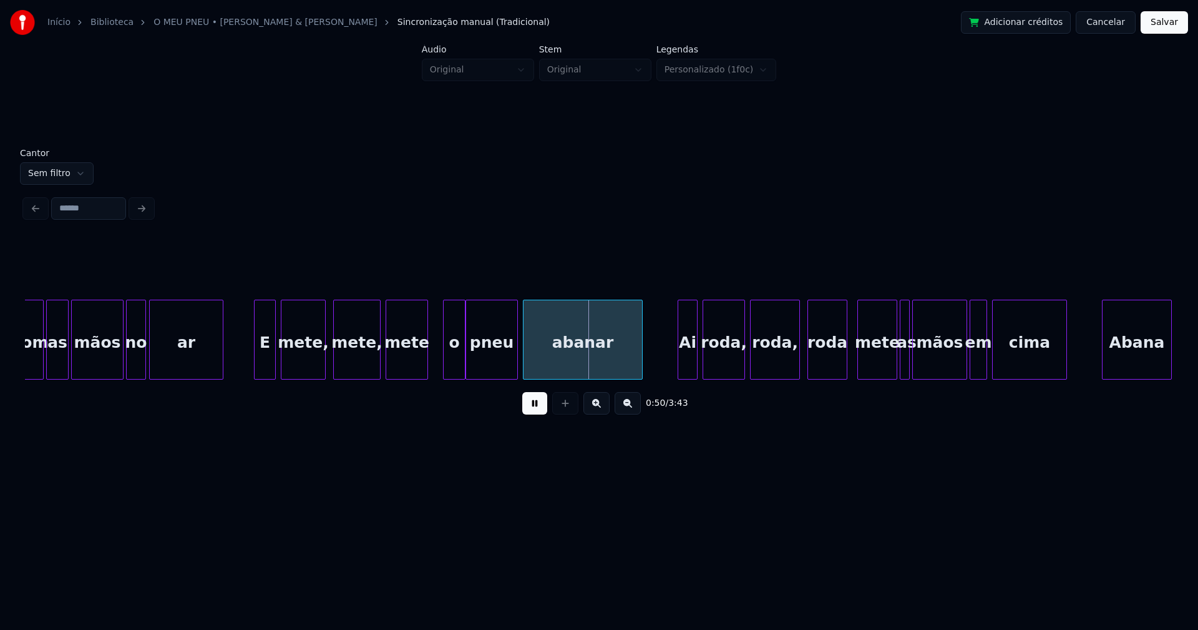
click at [256, 358] on div at bounding box center [257, 339] width 4 height 79
click at [414, 365] on div at bounding box center [412, 339] width 4 height 79
click at [439, 361] on div "o" at bounding box center [441, 342] width 21 height 85
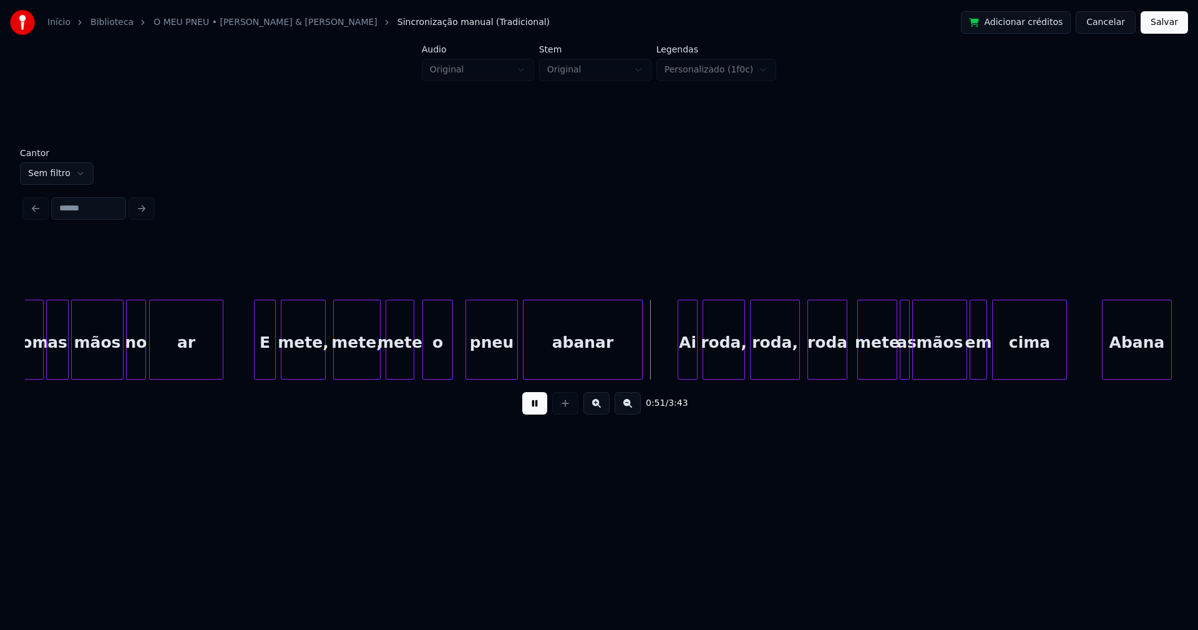
click at [424, 366] on div at bounding box center [425, 339] width 4 height 79
click at [372, 369] on div at bounding box center [373, 339] width 4 height 79
click at [351, 372] on div "mete," at bounding box center [351, 342] width 41 height 85
click at [379, 359] on div at bounding box center [380, 339] width 4 height 79
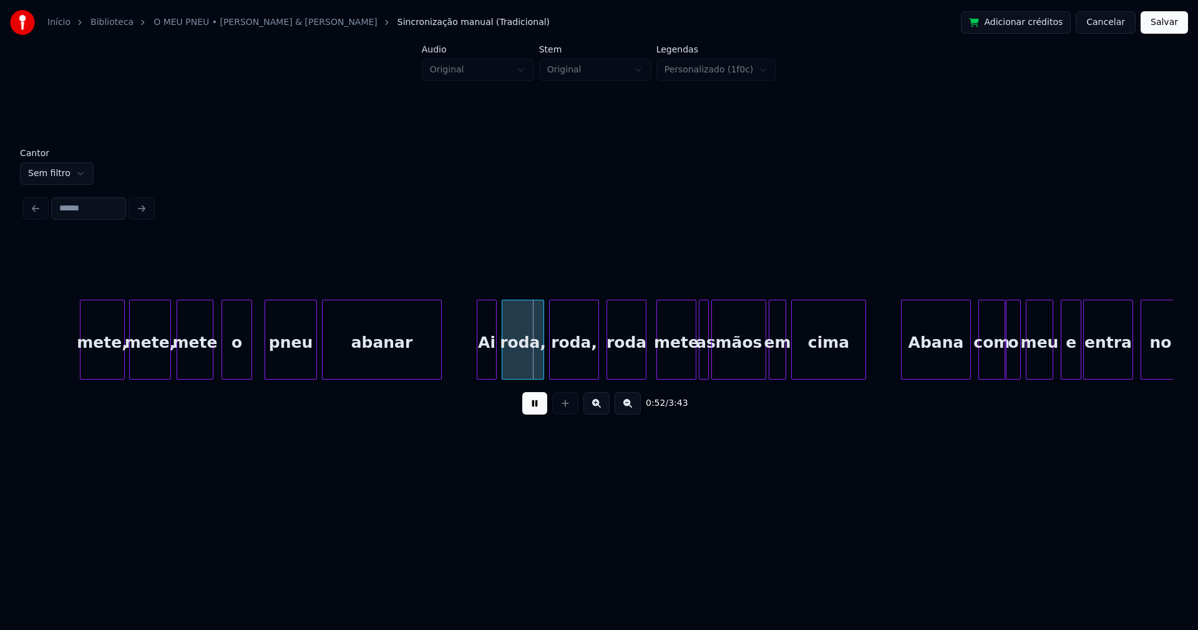
scroll to position [0, 6169]
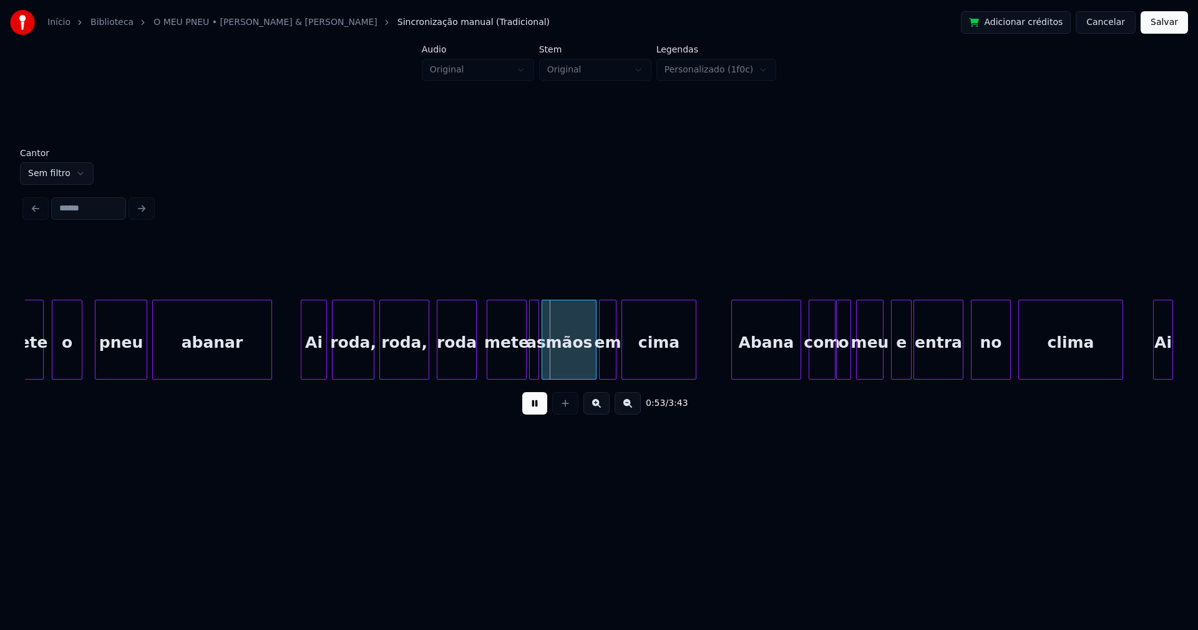
click at [303, 358] on div at bounding box center [303, 339] width 4 height 79
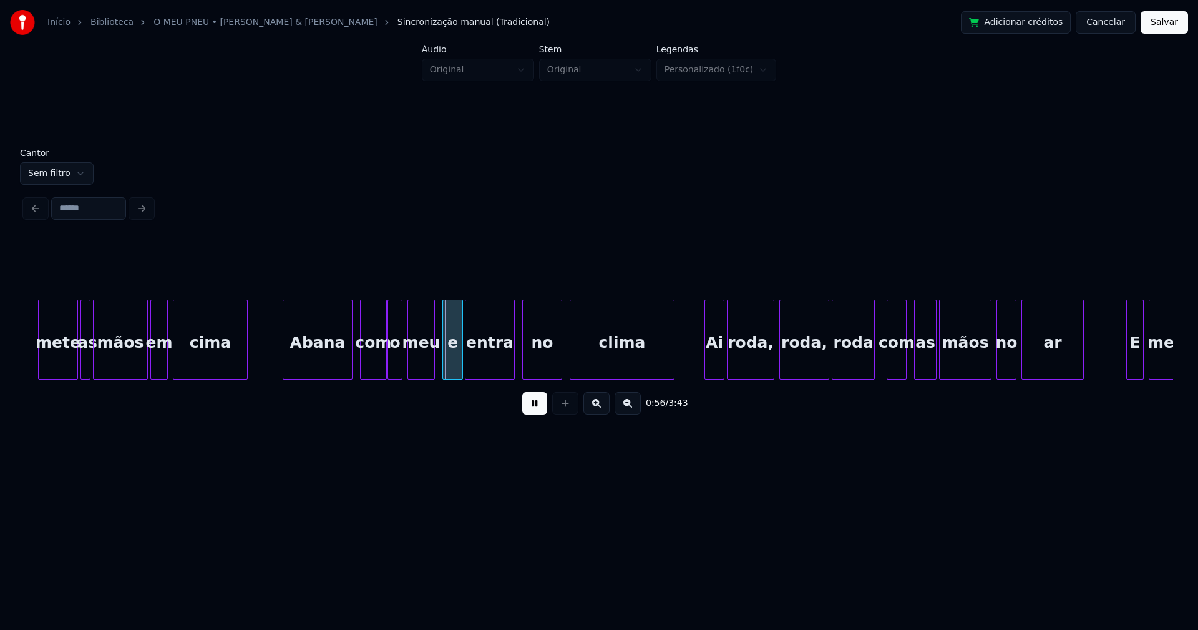
scroll to position [0, 6634]
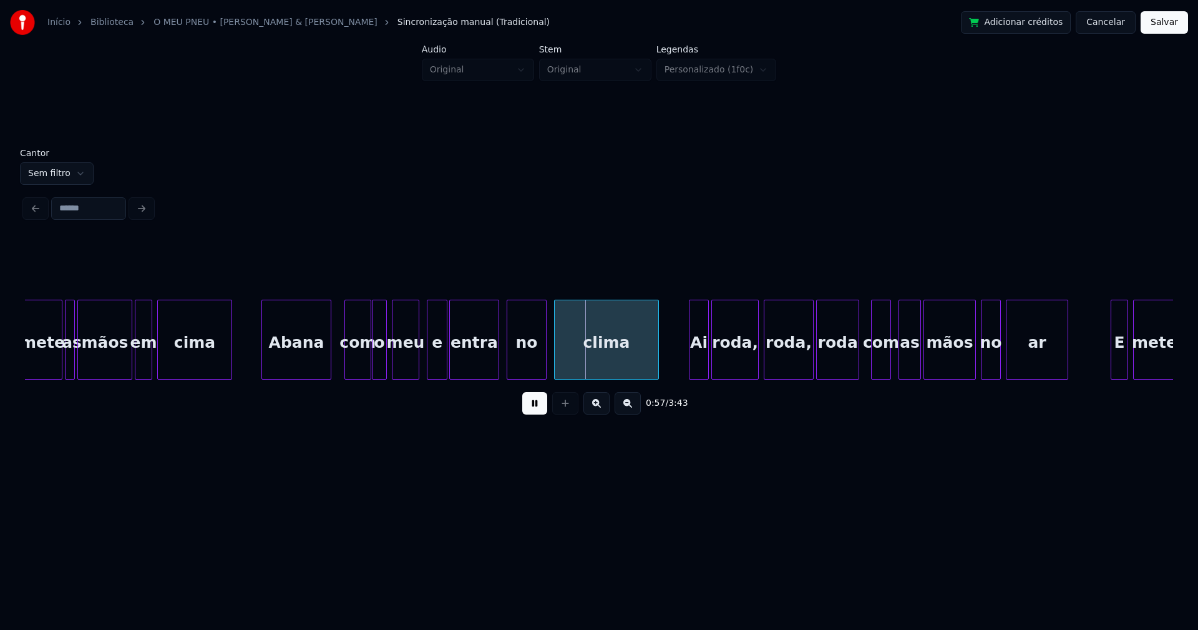
click at [294, 361] on div "Abana" at bounding box center [296, 342] width 69 height 85
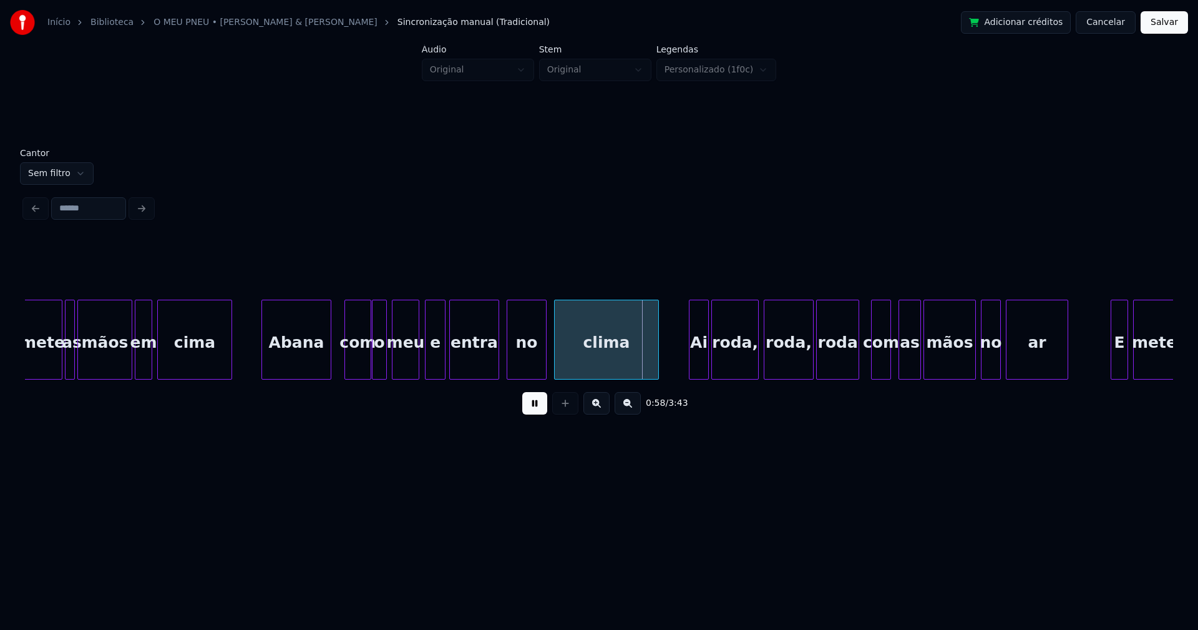
click at [439, 366] on div "e" at bounding box center [435, 342] width 19 height 85
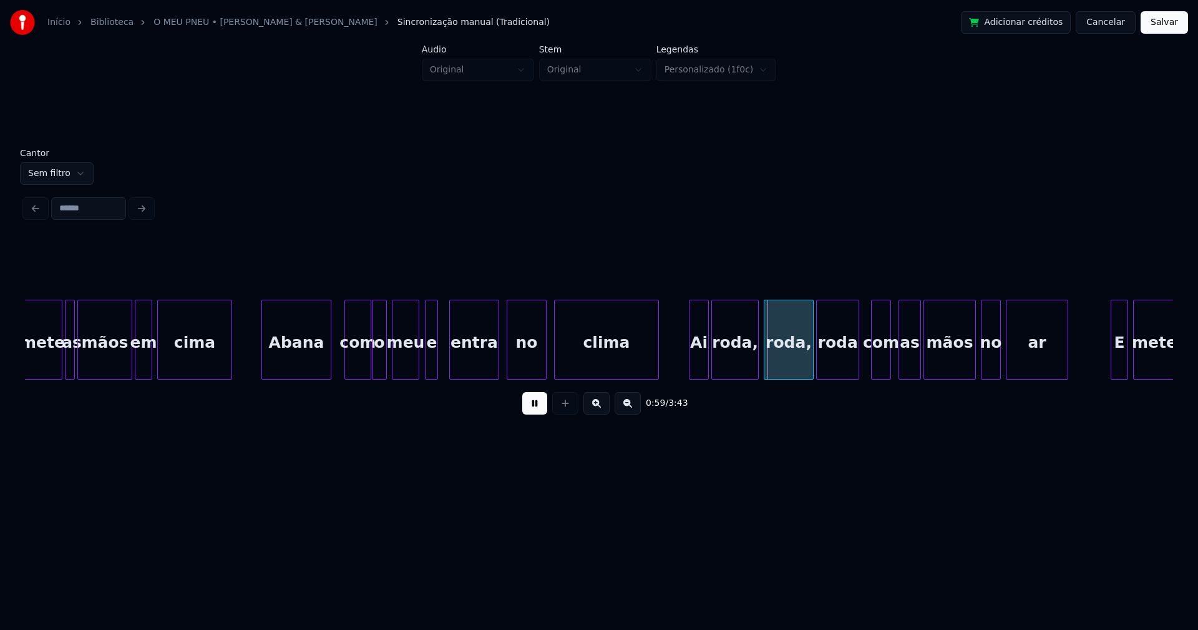
click at [436, 372] on div at bounding box center [436, 339] width 4 height 79
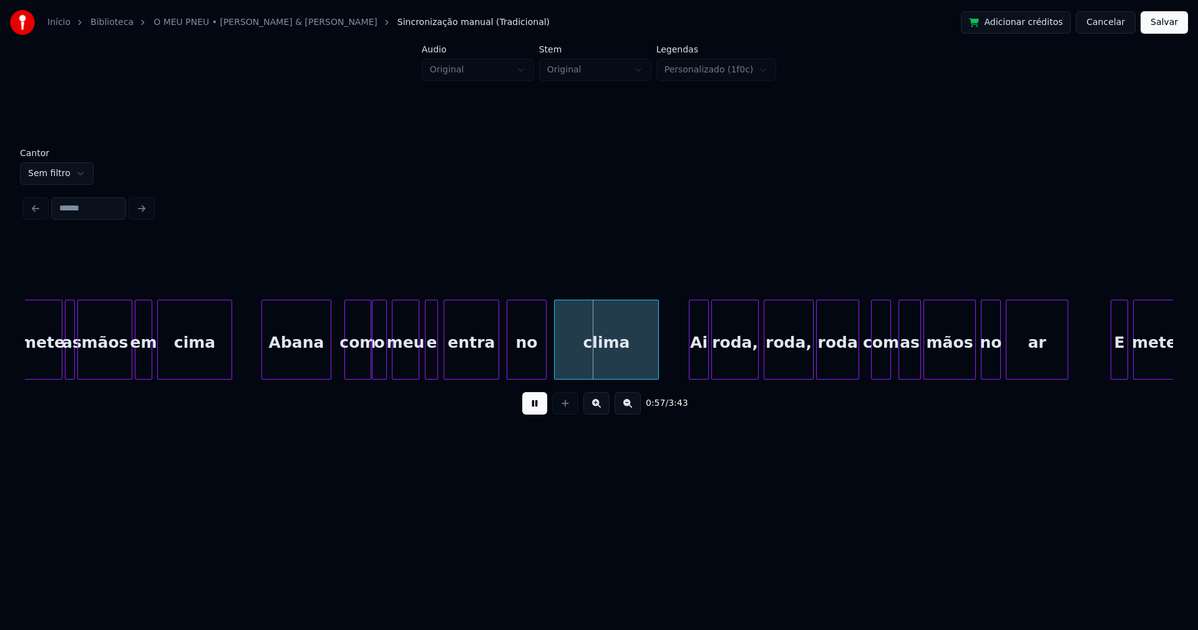
click at [446, 367] on div at bounding box center [446, 339] width 4 height 79
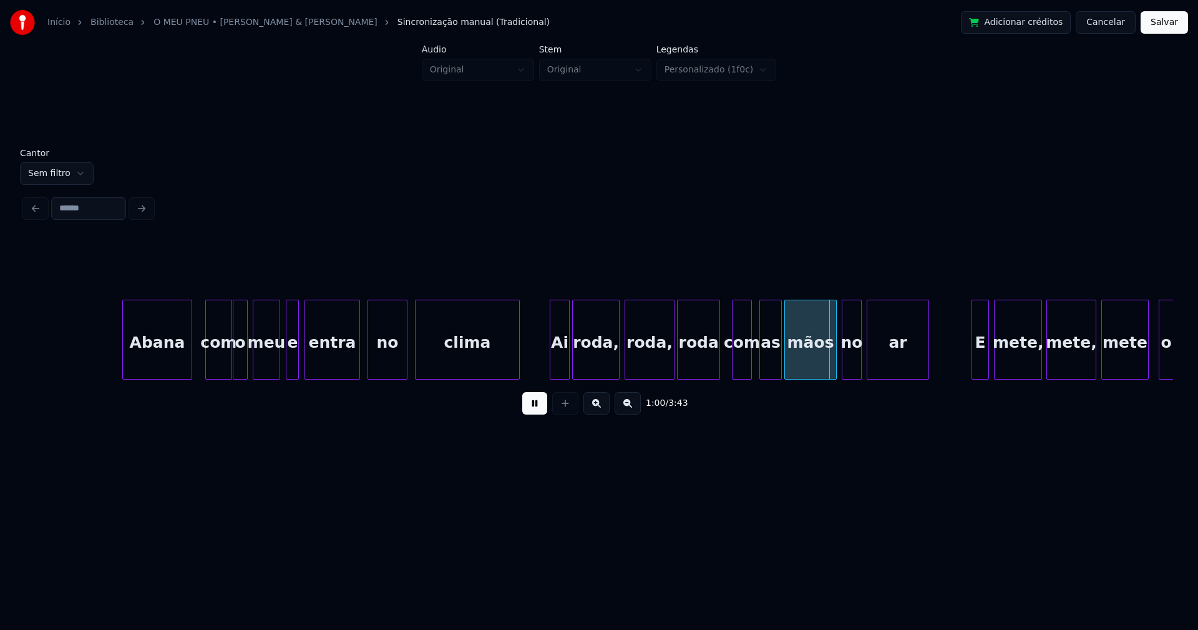
scroll to position [0, 6959]
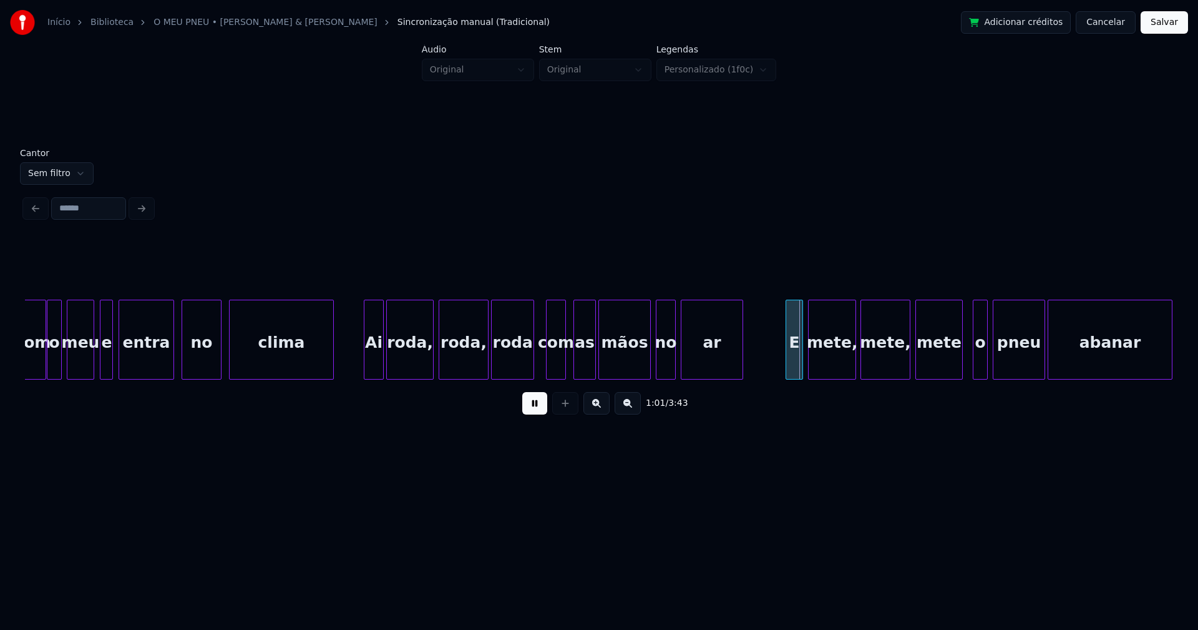
click at [368, 355] on div "Ai" at bounding box center [373, 342] width 19 height 85
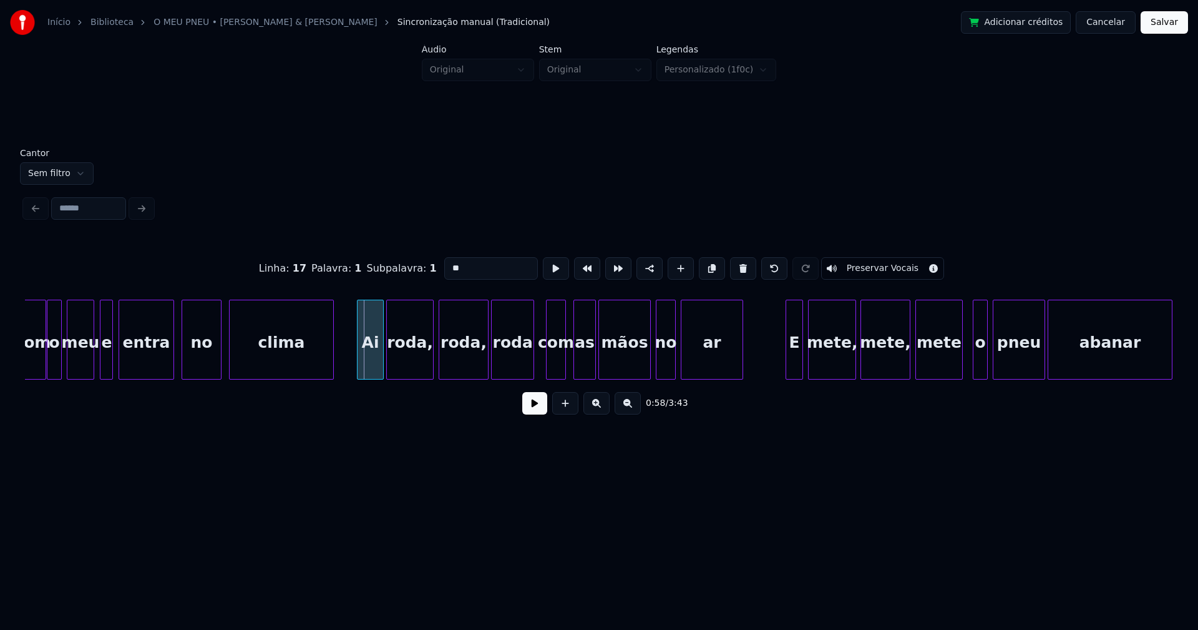
click at [359, 364] on div at bounding box center [360, 339] width 4 height 79
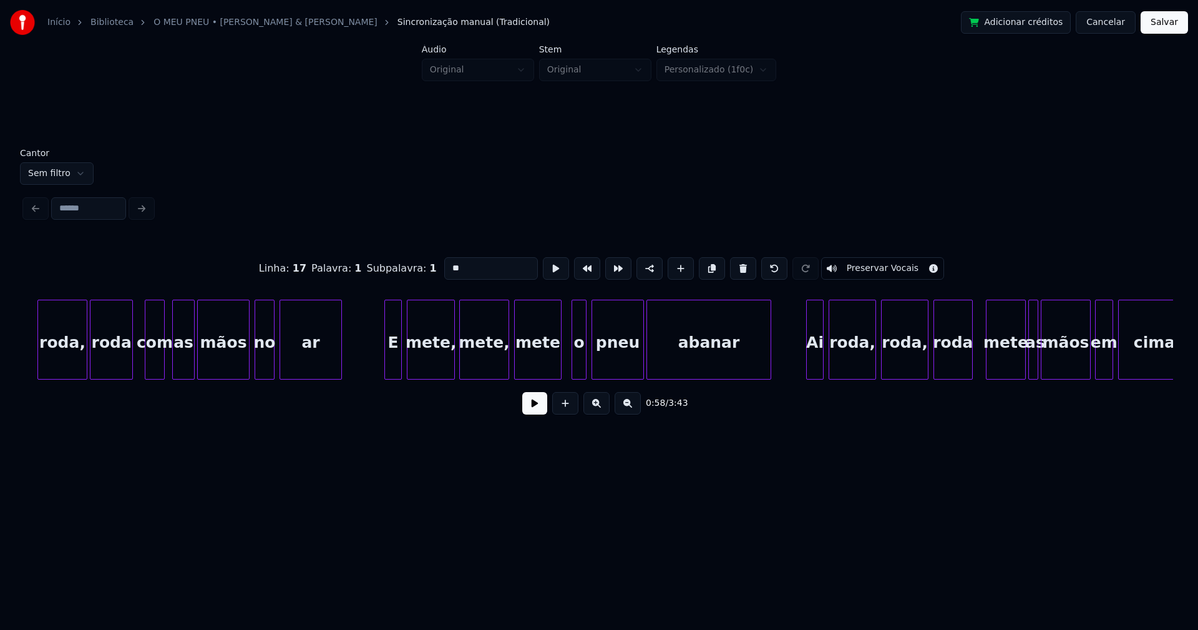
scroll to position [0, 7391]
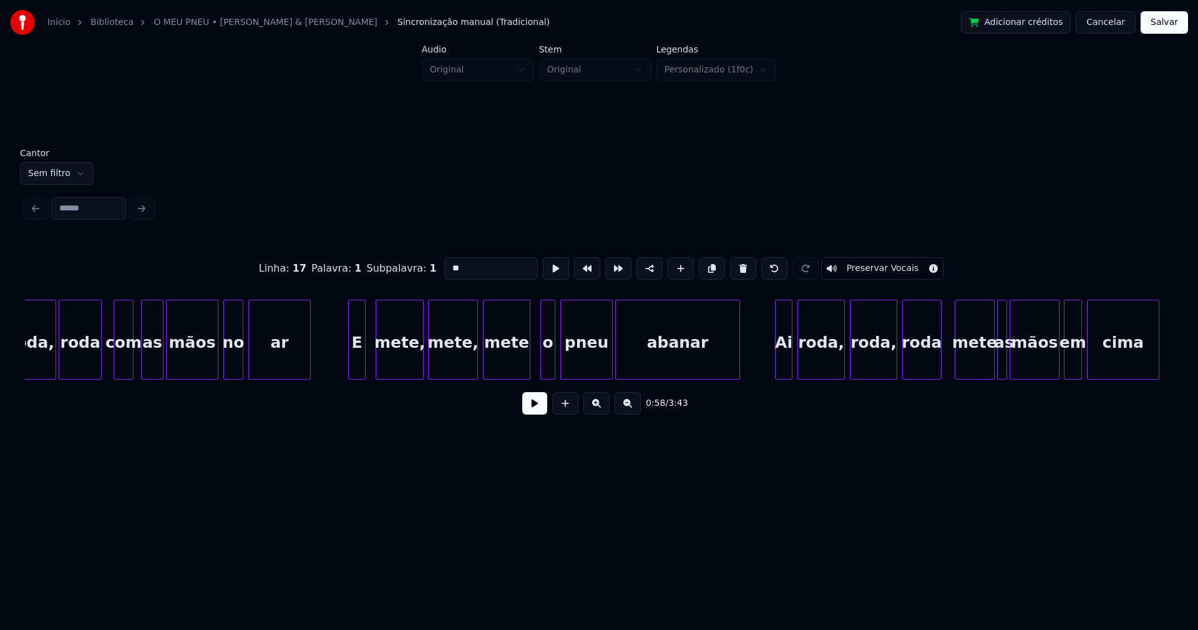
click at [358, 368] on div "E" at bounding box center [357, 342] width 16 height 85
click at [402, 361] on div "mete," at bounding box center [395, 342] width 47 height 85
click at [468, 369] on div at bounding box center [469, 339] width 4 height 79
click at [499, 366] on div "mete" at bounding box center [497, 342] width 46 height 85
click at [447, 364] on div "mete," at bounding box center [447, 342] width 40 height 85
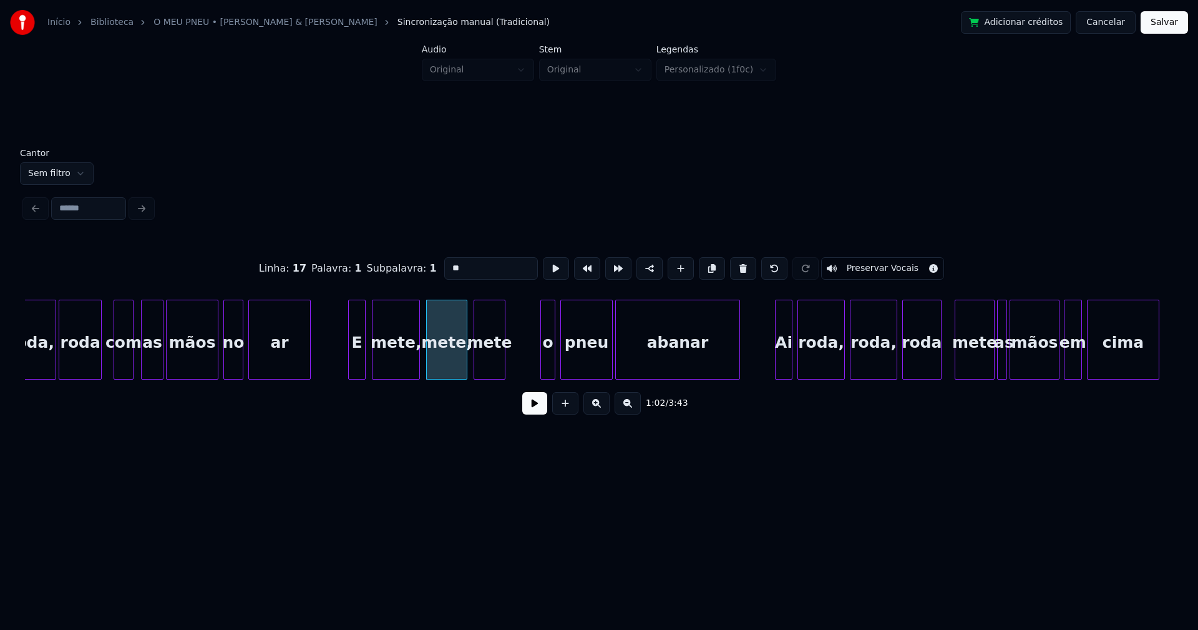
click at [501, 376] on div "roda, roda com as mãos no ar E mete, mete, mete o pneu abanar Ai roda, roda, ro…" at bounding box center [599, 339] width 1148 height 80
click at [538, 359] on div "o" at bounding box center [541, 342] width 14 height 85
click at [525, 370] on div at bounding box center [525, 339] width 4 height 79
